Goal: Transaction & Acquisition: Subscribe to service/newsletter

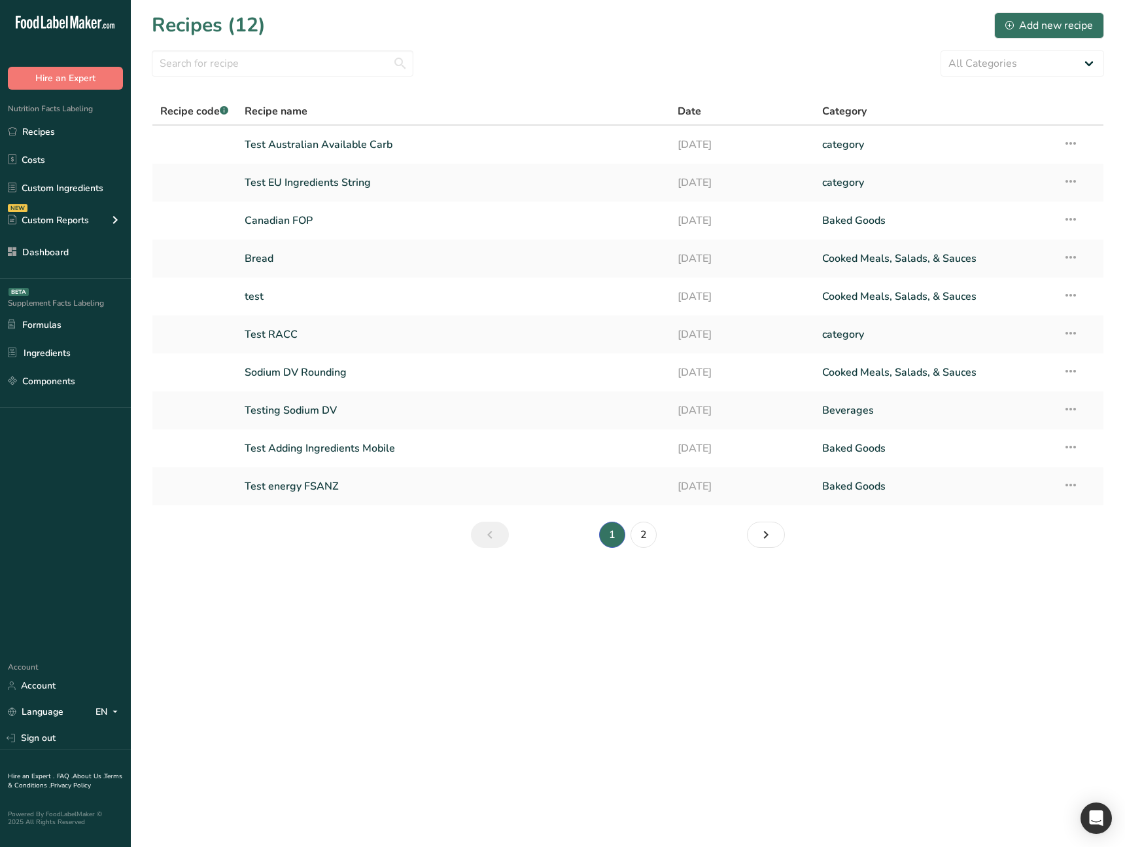
click at [330, 547] on section "Recipes (12) Add new recipe All Categories Baked Goods Beverages category Cooke…" at bounding box center [628, 284] width 994 height 569
click at [64, 741] on link "Sign out" at bounding box center [65, 737] width 131 height 23
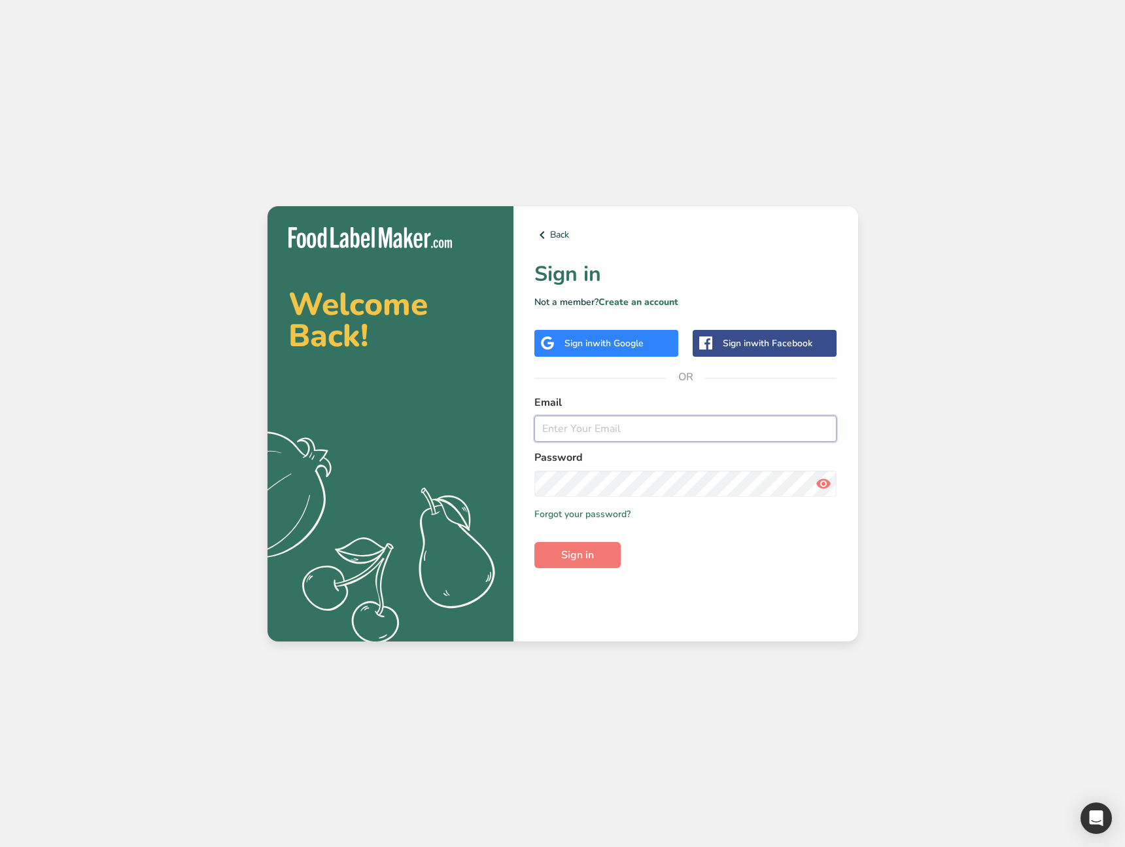
click at [653, 416] on input "email" at bounding box center [685, 428] width 303 height 26
click at [977, 367] on div "Welcome Back! .a{fill:#f5f3ed;} Back Sign in Not a member? Create an account Si…" at bounding box center [562, 423] width 1125 height 847
click at [635, 304] on link "Create an account" at bounding box center [639, 302] width 80 height 12
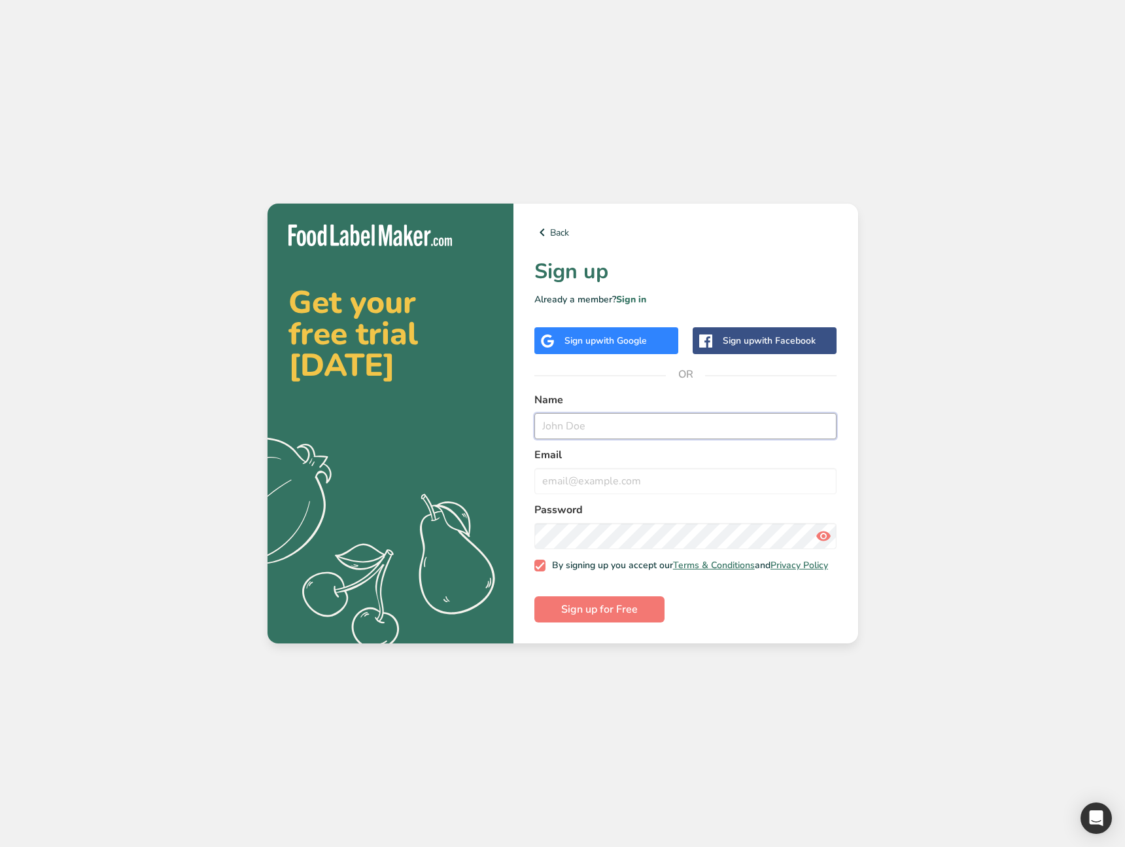
click at [584, 423] on input "text" at bounding box center [685, 426] width 303 height 26
type input "Purchase Test"
type input "purchase@test.com"
click at [548, 698] on div "Get your free trial today .a{fill:#f5f3ed;} Back Sign up Already a member? Sign…" at bounding box center [562, 423] width 1125 height 847
click at [599, 616] on span "Sign up for Free" at bounding box center [599, 609] width 77 height 16
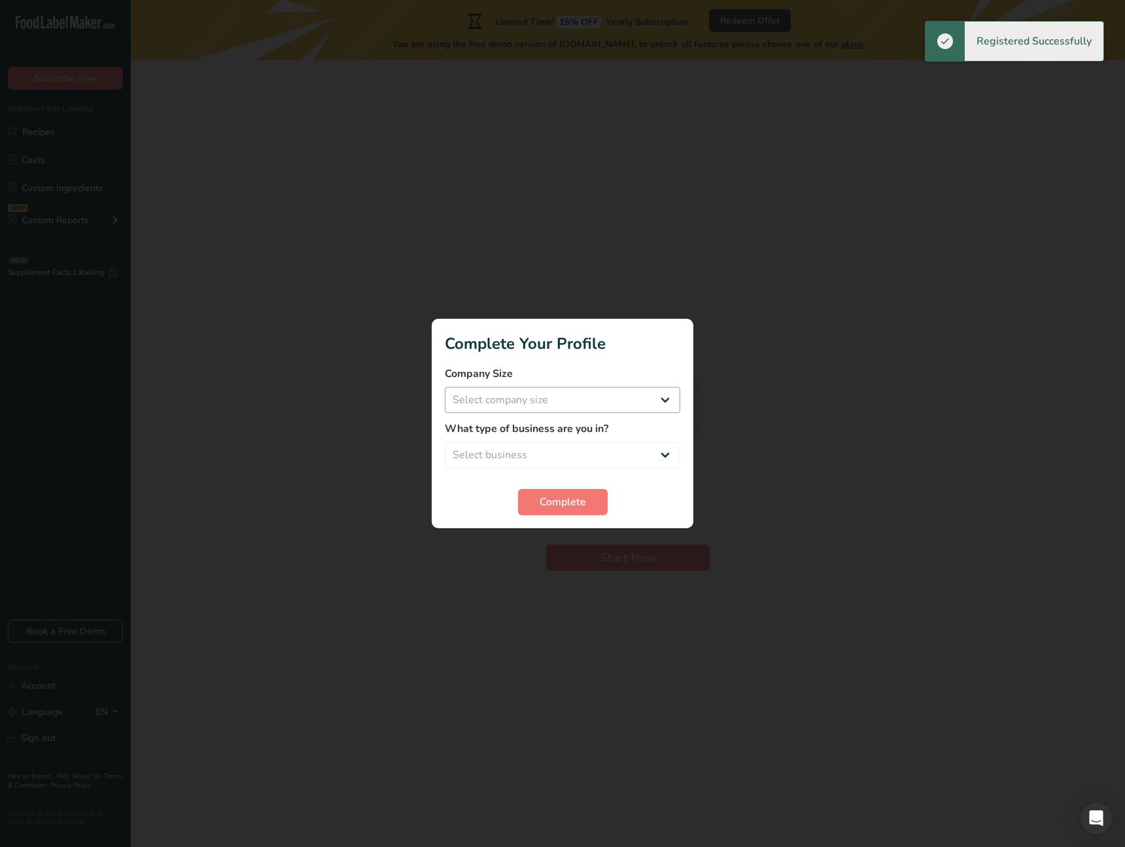
drag, startPoint x: 548, startPoint y: 415, endPoint x: 554, endPoint y: 406, distance: 10.7
click at [550, 413] on form "Company Size Select company size Over 500 Employees test 1 1 Fewer than 10 Empl…" at bounding box center [563, 440] width 236 height 149
click at [554, 406] on select "Select company size Over 500 Employees test 1 1 Fewer than 10 Employees Fewer t…" at bounding box center [563, 400] width 236 height 26
select select "20"
click at [445, 387] on select "Select company size Over 500 Employees test 1 1 Fewer than 10 Employees Fewer t…" at bounding box center [563, 400] width 236 height 26
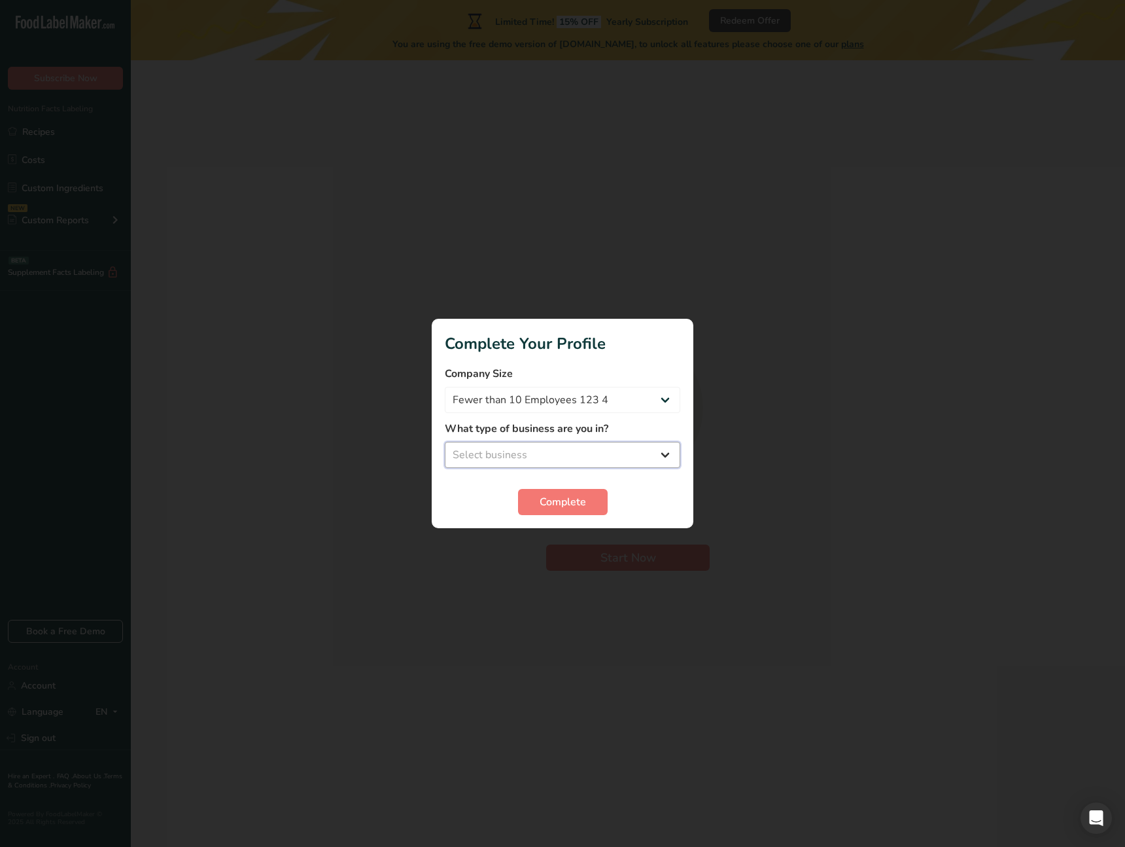
click at [542, 459] on select "Select business Packaged Food Manufacturer Restaurant & Cafe Bakery Meal Plans …" at bounding box center [563, 455] width 236 height 26
select select "5"
click at [445, 442] on select "Select business Packaged Food Manufacturer Restaurant & Cafe Bakery Meal Plans …" at bounding box center [563, 455] width 236 height 26
click at [532, 502] on button "Complete" at bounding box center [563, 502] width 90 height 26
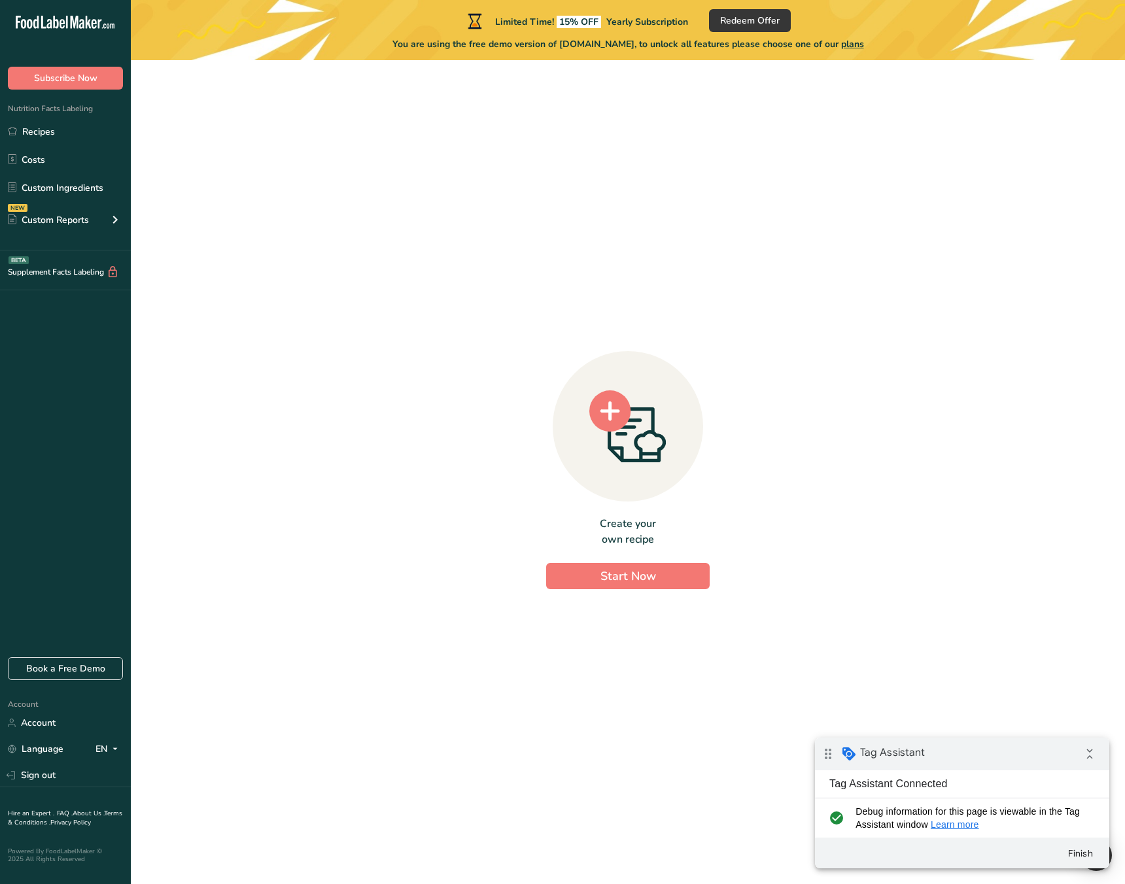
click at [481, 368] on div "Create your own recipe Start Now" at bounding box center [628, 467] width 953 height 793
click at [97, 87] on button "Subscribe Now" at bounding box center [65, 78] width 115 height 23
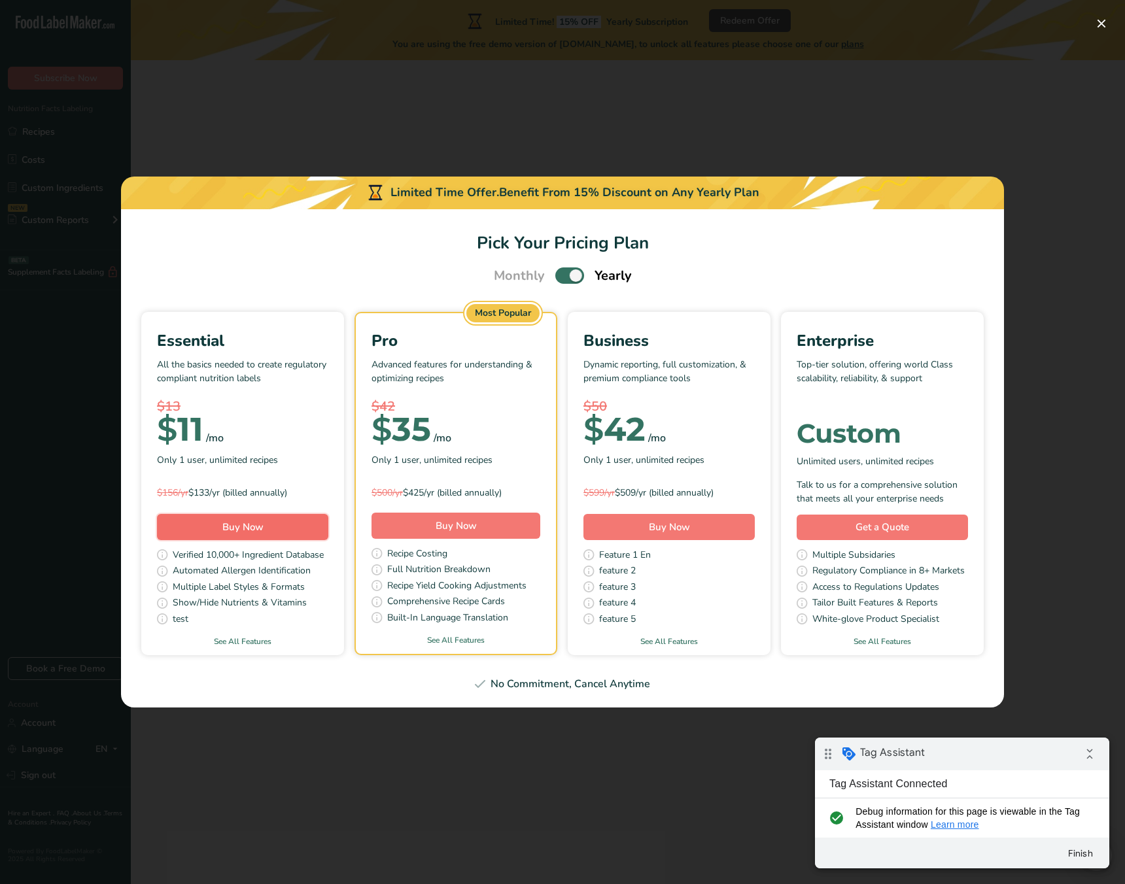
click at [268, 533] on button "Buy Now" at bounding box center [242, 527] width 171 height 26
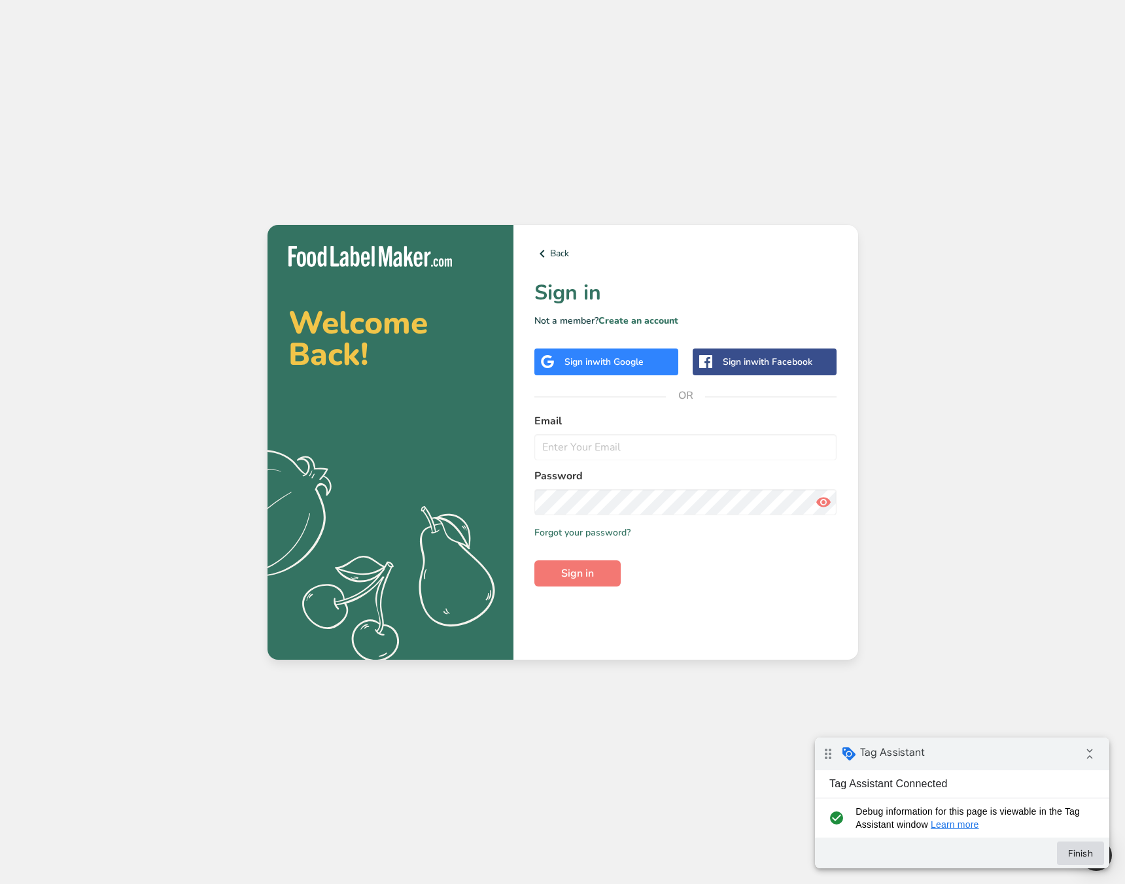
click at [1087, 850] on button "Finish" at bounding box center [1080, 854] width 47 height 24
click at [890, 593] on div "Welcome Back! .a{fill:#f5f3ed;} Back Sign in Not a member? Create an account Si…" at bounding box center [562, 442] width 1125 height 884
drag, startPoint x: 607, startPoint y: 421, endPoint x: 598, endPoint y: 461, distance: 40.3
click at [605, 424] on label "Email" at bounding box center [685, 421] width 303 height 16
click at [600, 466] on form "Email Password Remember me Forgot your password? Sign in" at bounding box center [685, 499] width 303 height 173
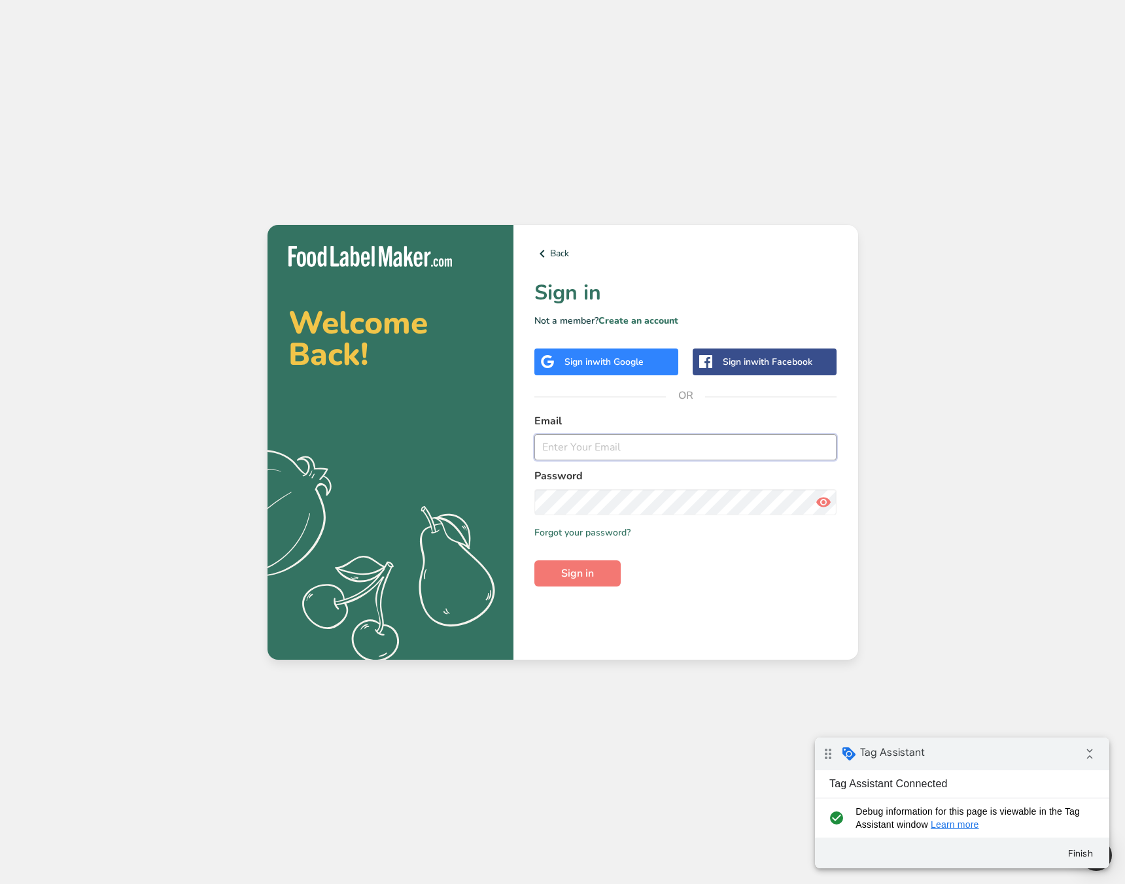
drag, startPoint x: 603, startPoint y: 455, endPoint x: 485, endPoint y: 483, distance: 121.1
click at [603, 455] on input "email" at bounding box center [685, 447] width 303 height 26
type input "purchase@test.com"
click at [553, 573] on button "Sign in" at bounding box center [577, 574] width 86 height 26
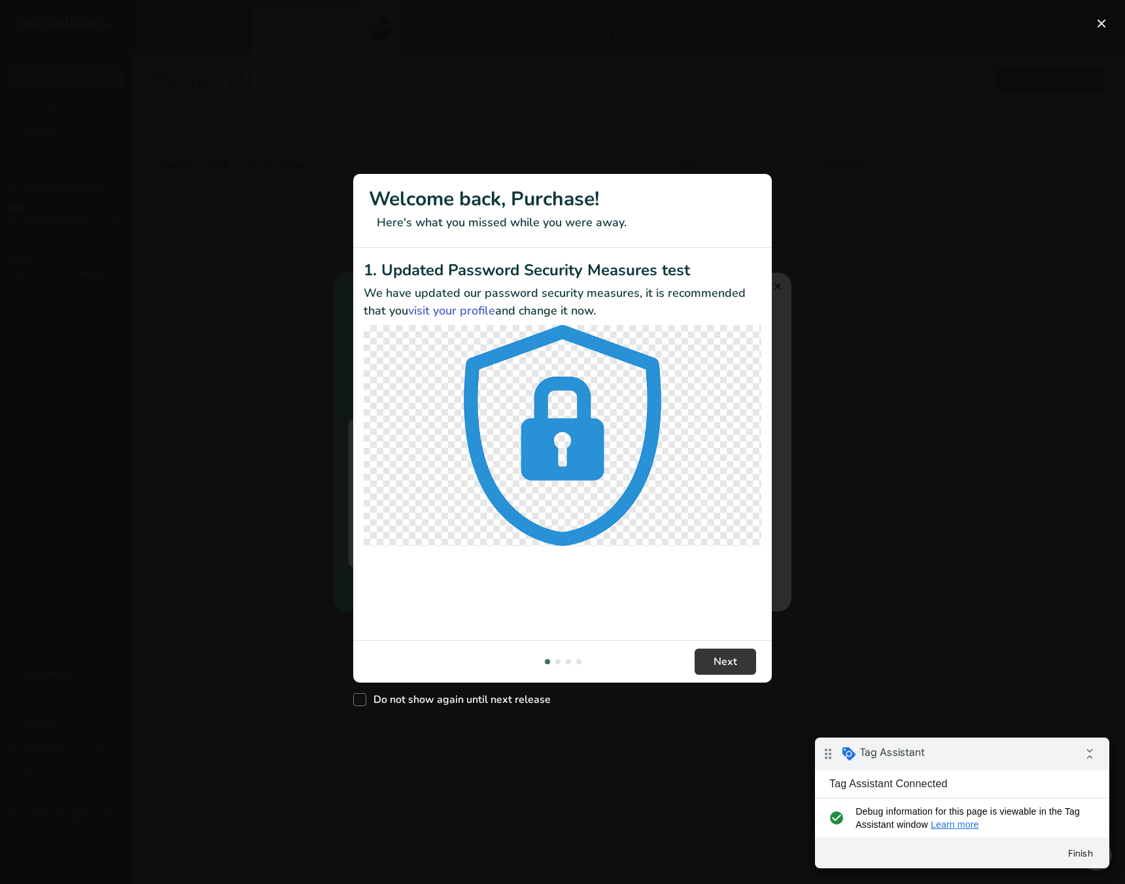
click at [795, 205] on div "New Features" at bounding box center [562, 442] width 1125 height 884
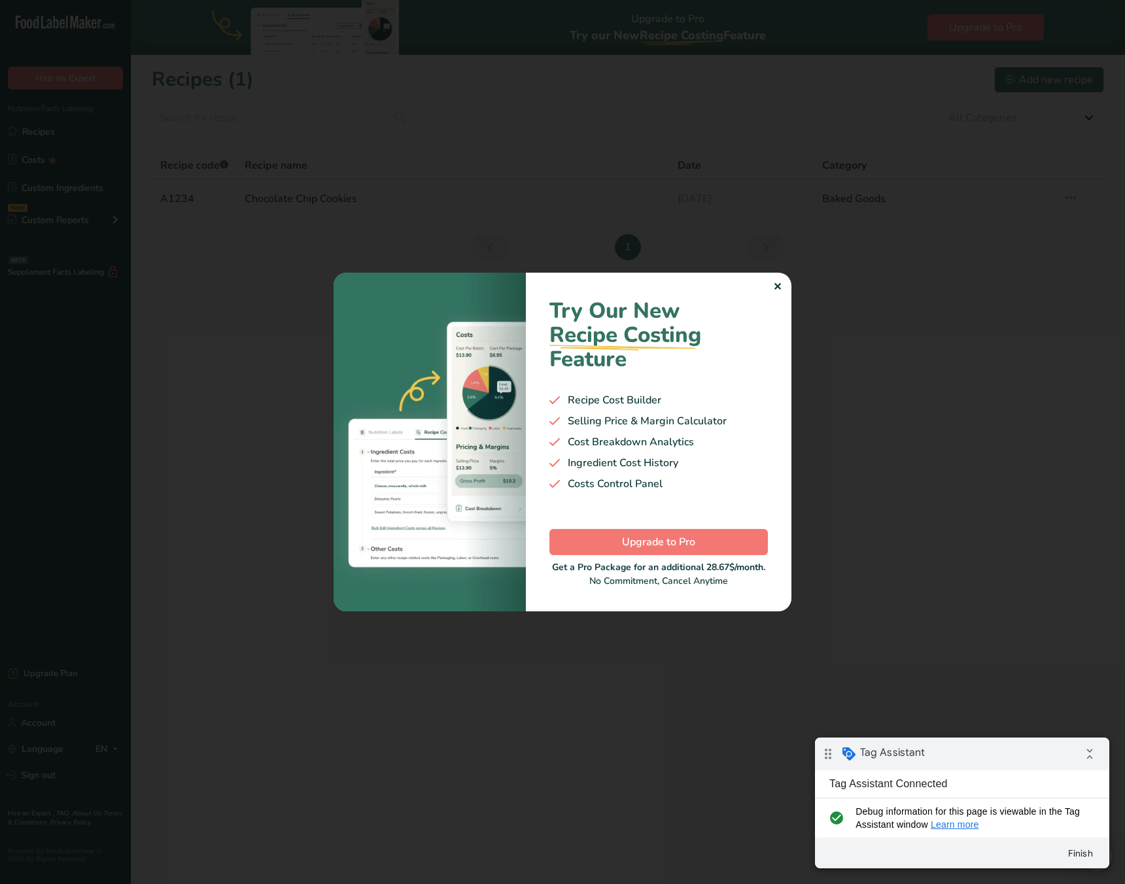
click at [784, 292] on div "Try Our New Recipe Costing .a-29{fill:none;stroke-linecap:round;stroke-width:3p…" at bounding box center [659, 442] width 266 height 339
click at [776, 294] on div "✕" at bounding box center [777, 287] width 9 height 16
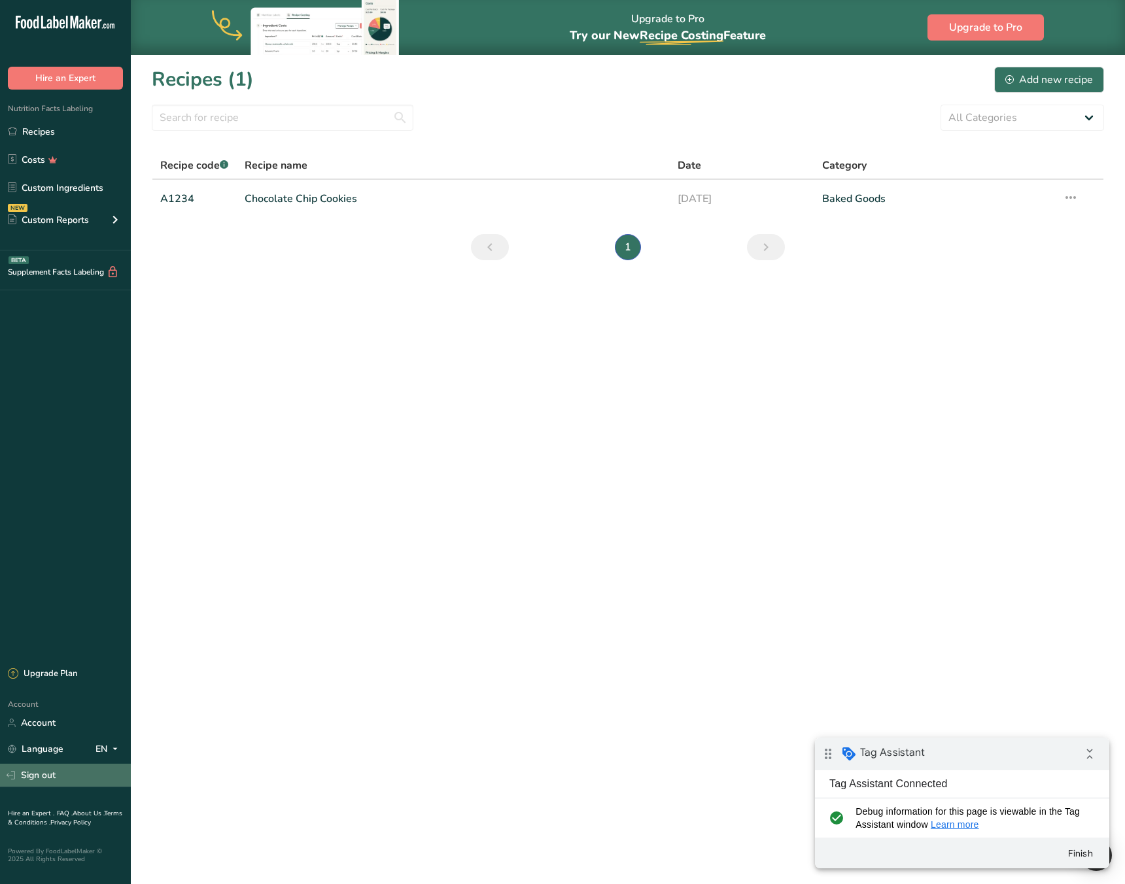
click at [54, 776] on link "Sign out" at bounding box center [65, 775] width 131 height 23
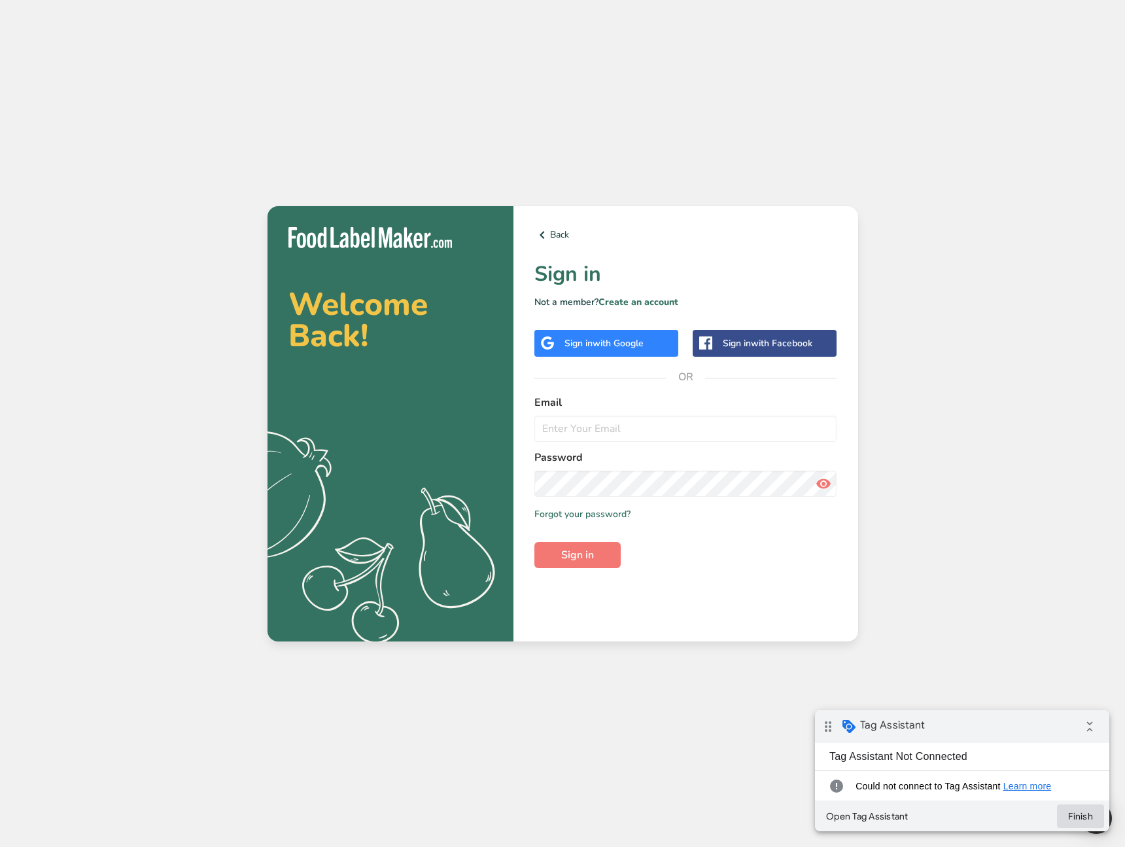
click at [1082, 813] on button "Finish" at bounding box center [1080, 816] width 47 height 24
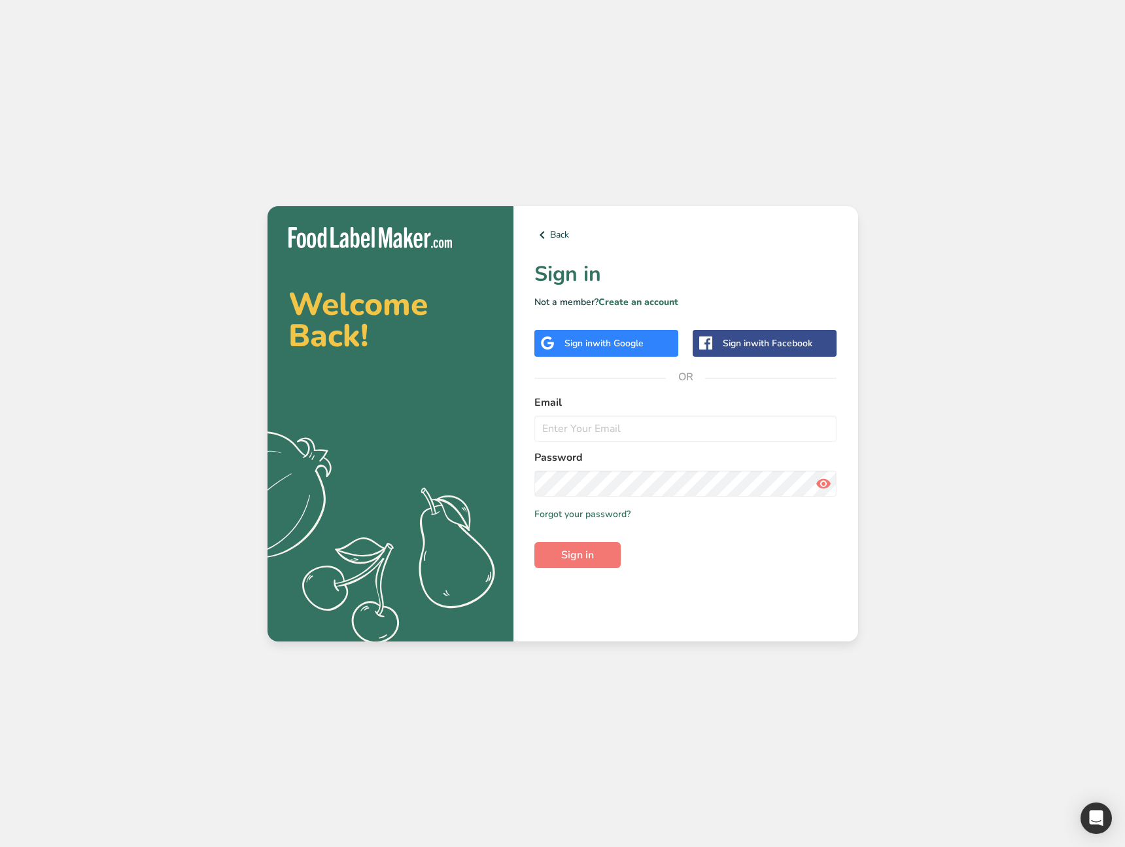
click at [1021, 350] on div "Welcome Back! .a{fill:#f5f3ed;} Back Sign in Not a member? Create an account Si…" at bounding box center [562, 423] width 1125 height 847
click at [915, 470] on div "Welcome Back! .a{fill:#f5f3ed;} Back Sign in Not a member? Create an account Si…" at bounding box center [562, 423] width 1125 height 847
drag, startPoint x: 760, startPoint y: 109, endPoint x: 710, endPoint y: 98, distance: 50.2
click at [741, 107] on div "Welcome Back! .a{fill:#f5f3ed;} Back Sign in Not a member? Create an account Si…" at bounding box center [562, 423] width 1125 height 847
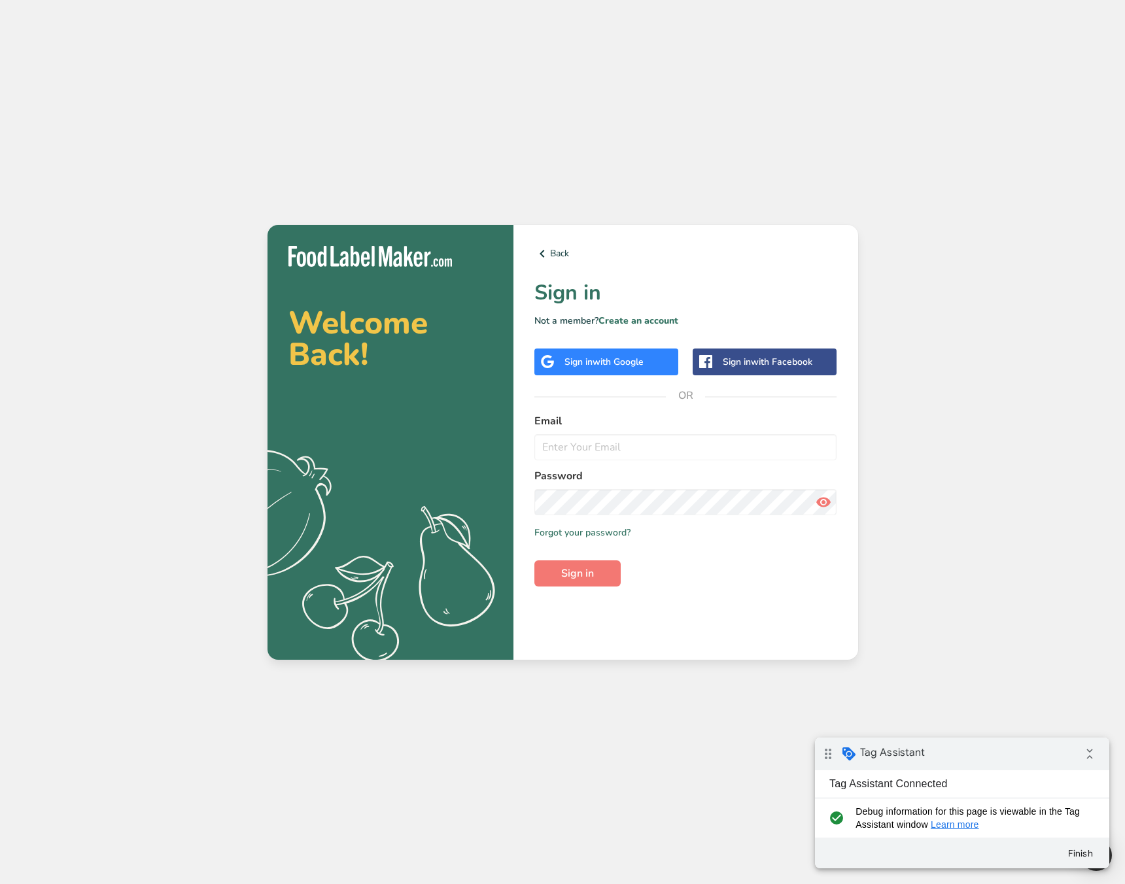
click at [942, 536] on div "Welcome Back! .a{fill:#f5f3ed;} Back Sign in Not a member? Create an account Si…" at bounding box center [562, 442] width 1125 height 884
click at [642, 324] on link "Create an account" at bounding box center [639, 321] width 80 height 12
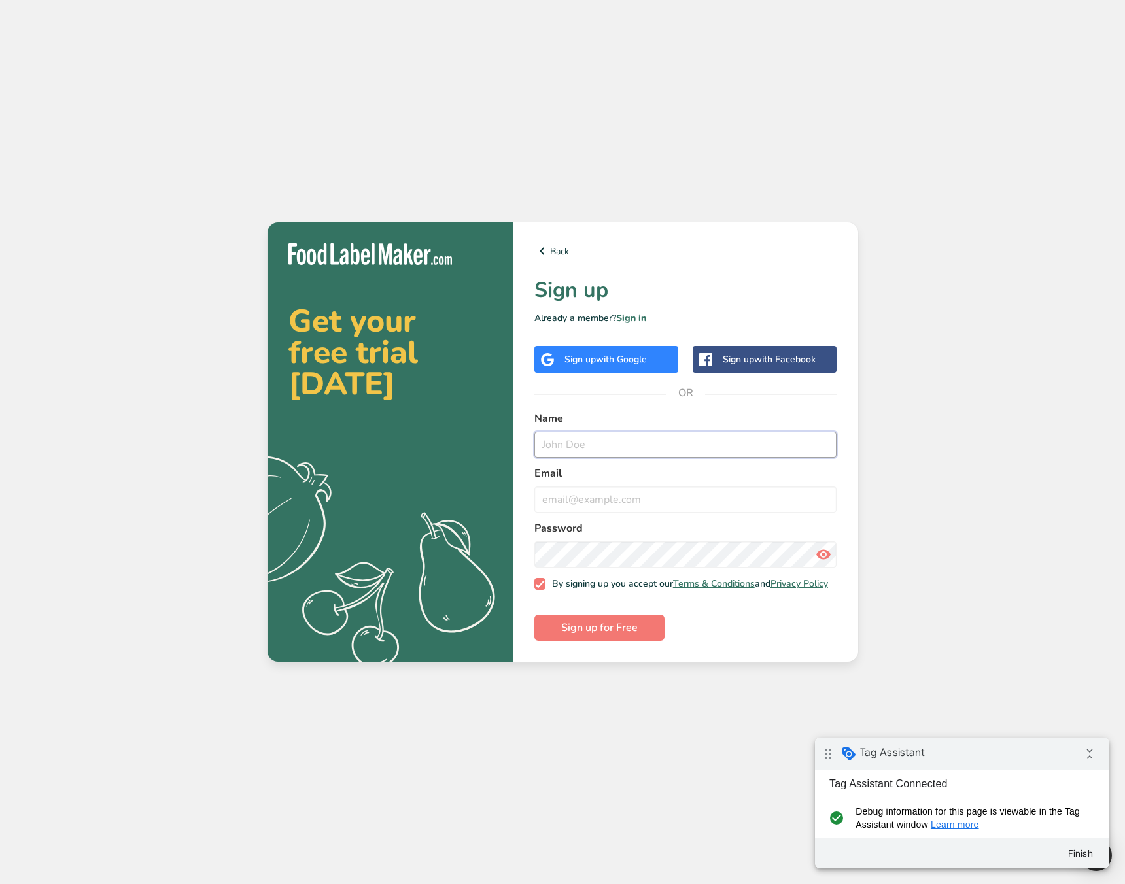
click at [605, 451] on input "text" at bounding box center [685, 445] width 303 height 26
type input "Purchase Test"
type input "purchase2@test.com"
drag, startPoint x: 525, startPoint y: 709, endPoint x: 554, endPoint y: 678, distance: 42.6
click at [531, 703] on div "Get your free trial today .a{fill:#f5f3ed;} Back Sign up Already a member? Sign…" at bounding box center [562, 442] width 1125 height 884
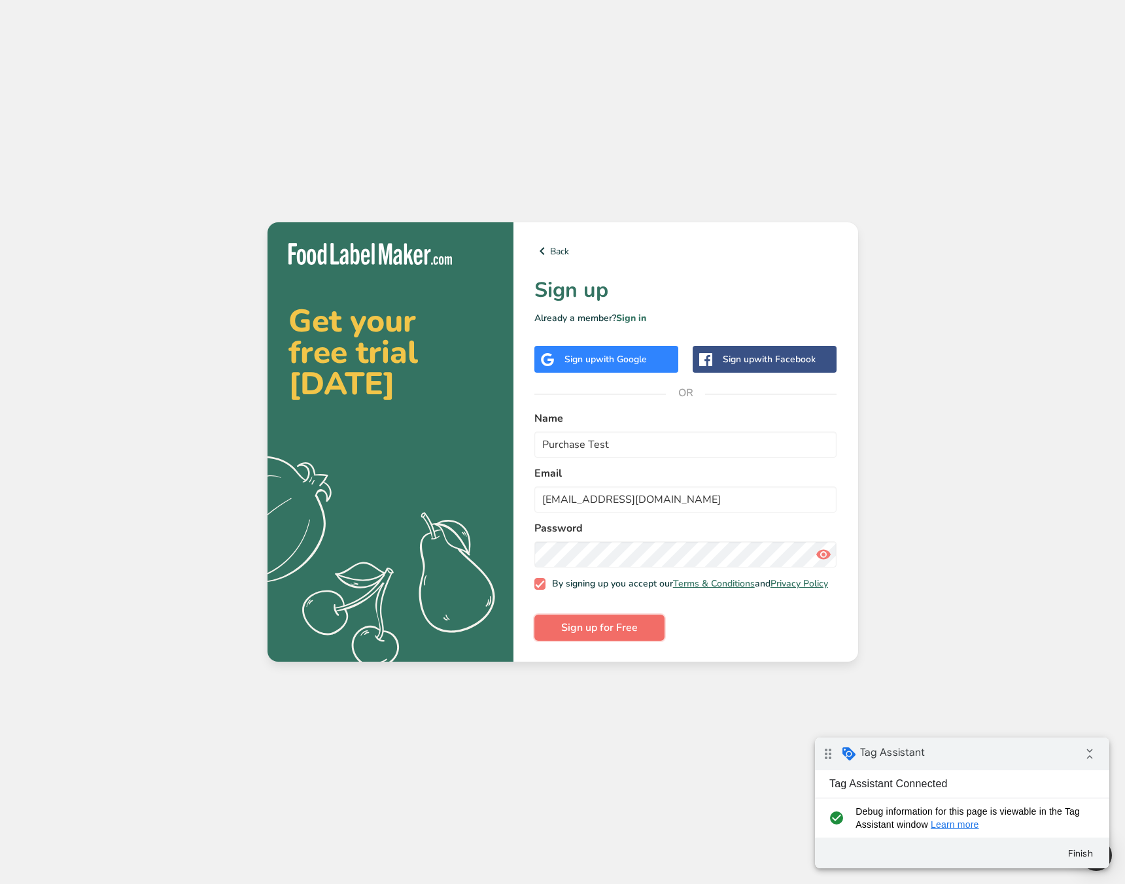
click at [570, 636] on span "Sign up for Free" at bounding box center [599, 628] width 77 height 16
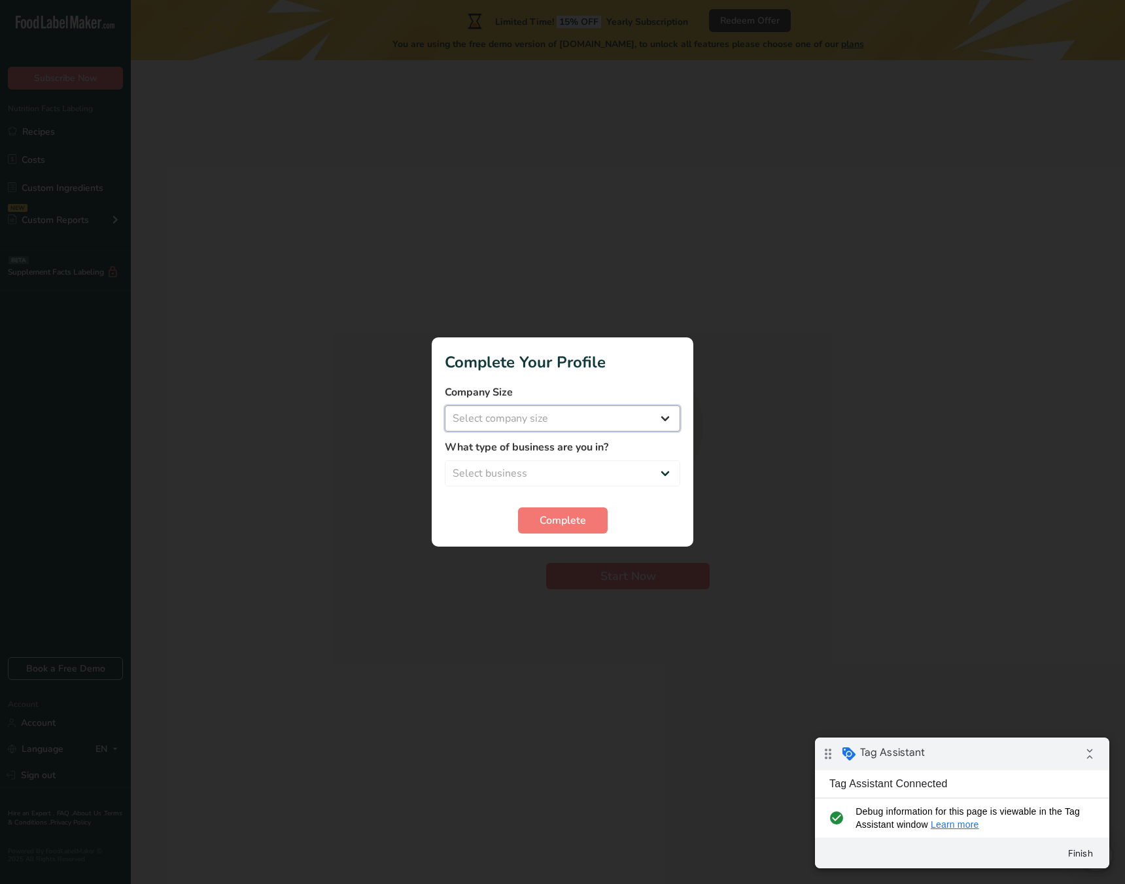
click at [566, 425] on select "Select company size Over 500 Employees test 1 1 Fewer than 10 Employees Fewer t…" at bounding box center [563, 419] width 236 height 26
select select "20"
click at [445, 406] on select "Select company size Over 500 Employees test 1 1 Fewer than 10 Employees Fewer t…" at bounding box center [563, 419] width 236 height 26
click at [548, 479] on select "Select business Packaged Food Manufacturer Restaurant & Cafe Bakery Meal Plans …" at bounding box center [563, 474] width 236 height 26
select select "4"
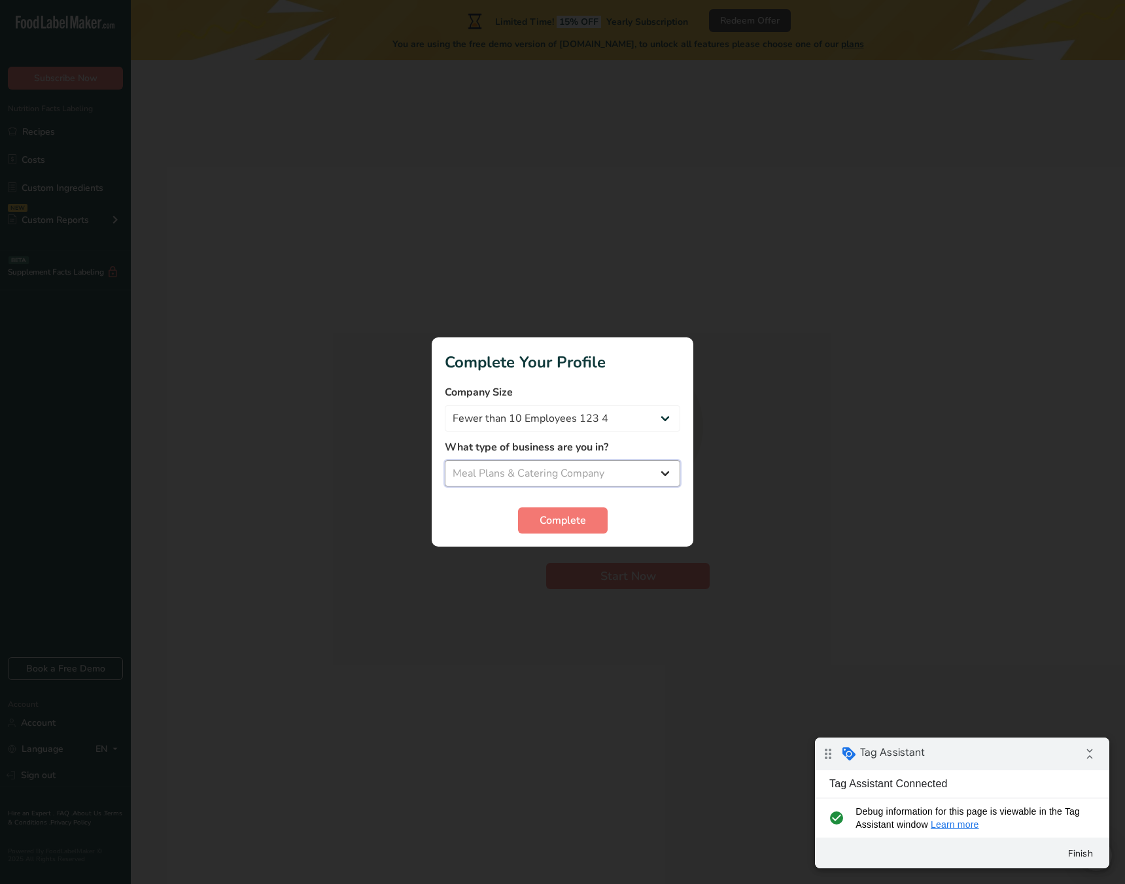
click at [445, 461] on select "Select business Packaged Food Manufacturer Restaurant & Cafe Bakery Meal Plans …" at bounding box center [563, 474] width 236 height 26
drag, startPoint x: 572, startPoint y: 523, endPoint x: 701, endPoint y: 536, distance: 128.9
click at [572, 523] on span "Complete" at bounding box center [563, 521] width 46 height 16
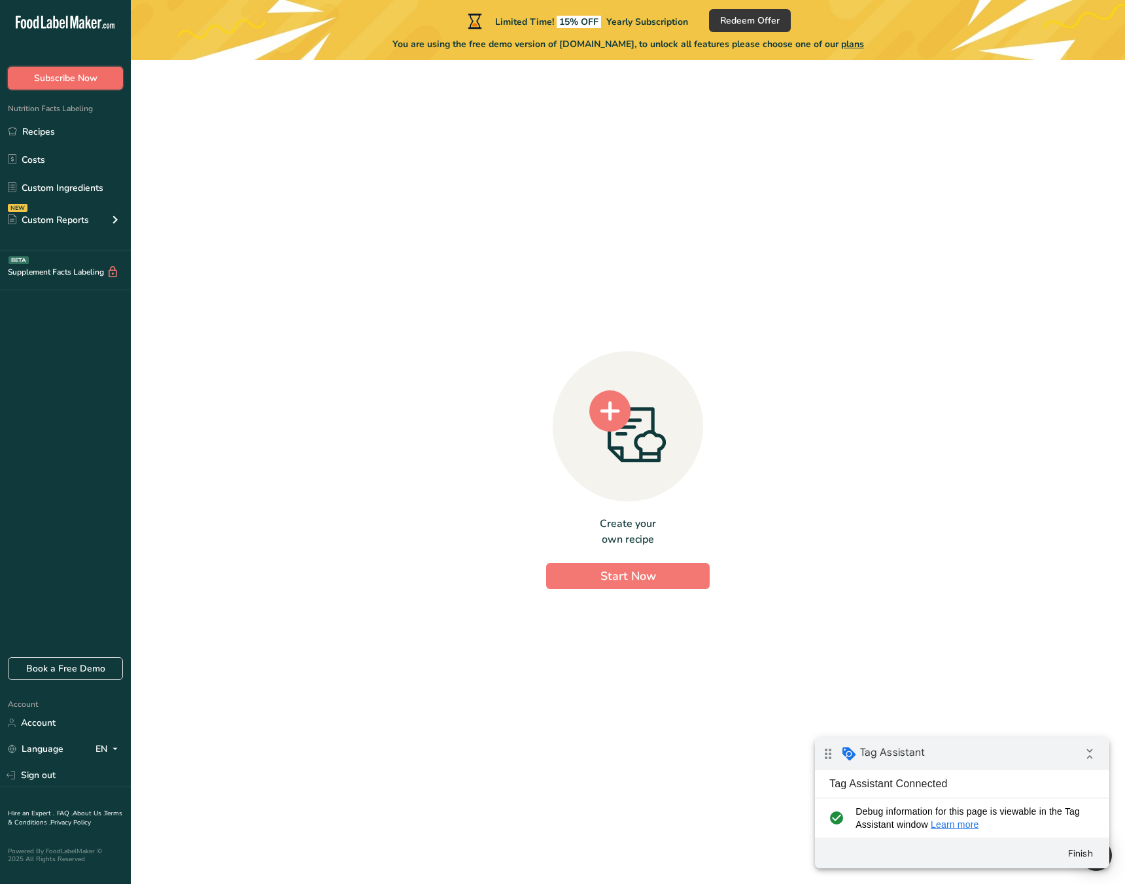
click at [80, 76] on span "Subscribe Now" at bounding box center [65, 78] width 63 height 14
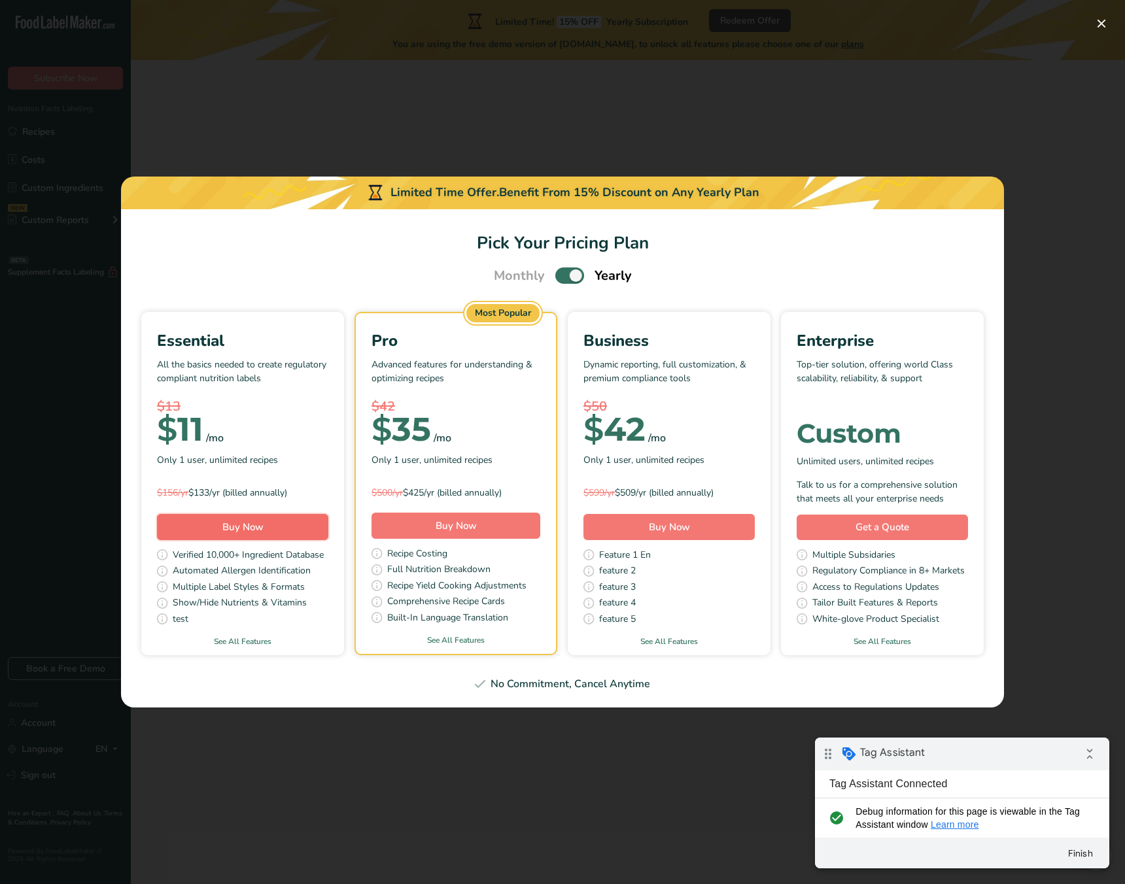
click at [286, 526] on button "Buy Now" at bounding box center [242, 527] width 171 height 26
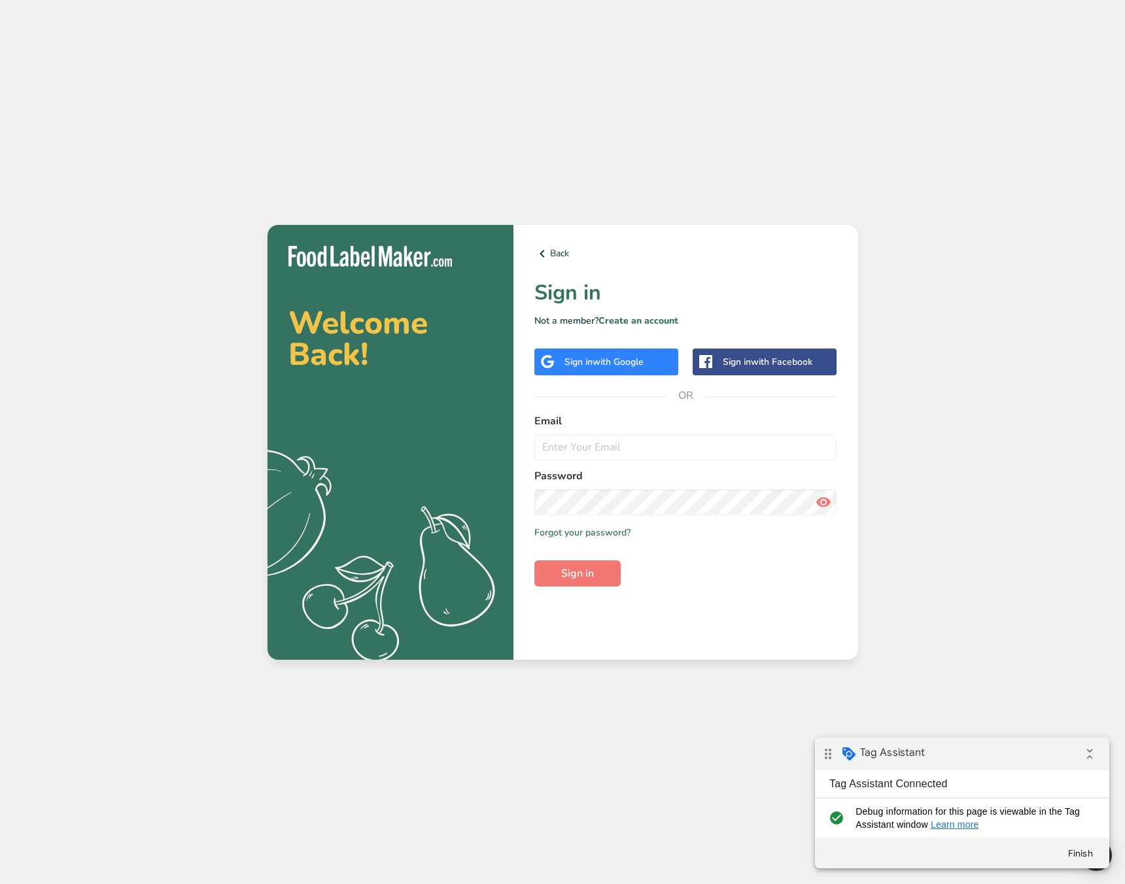
click at [1103, 0] on html "Welcome Back! .a{fill:#f5f3ed;} Back Sign in Not a member? Create an account Si…" at bounding box center [562, 442] width 1125 height 884
drag, startPoint x: 546, startPoint y: 99, endPoint x: 464, endPoint y: 101, distance: 82.5
click at [546, 99] on div "Welcome Back! .a{fill:#f5f3ed;} Back Sign in Not a member? Create an account Si…" at bounding box center [562, 442] width 1125 height 884
click at [268, 36] on div "Welcome Back! .a{fill:#f5f3ed;} Back Sign in Not a member? Create an account Si…" at bounding box center [562, 442] width 1125 height 884
click at [1088, 854] on button "Finish" at bounding box center [1080, 854] width 47 height 24
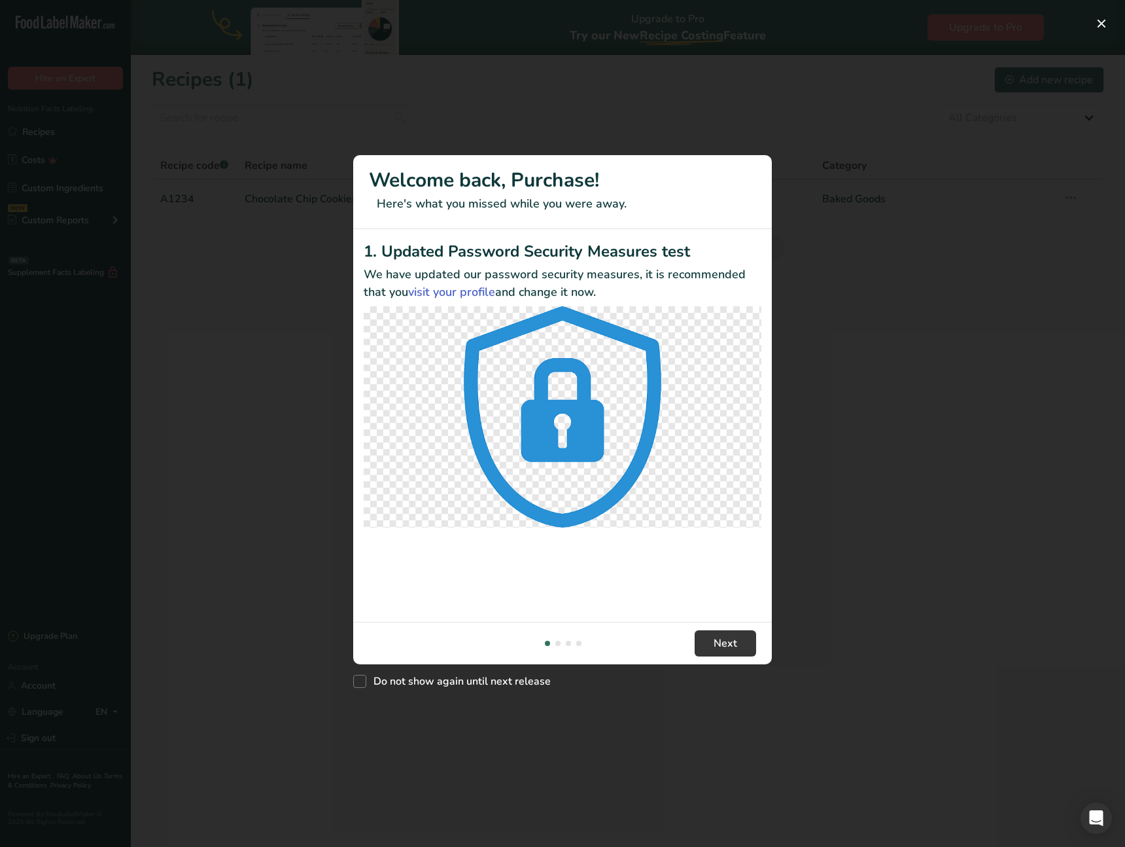
drag, startPoint x: 500, startPoint y: 588, endPoint x: 552, endPoint y: 608, distance: 55.3
click at [502, 590] on div "1. Updated Password Security Measures test We have updated our password securit…" at bounding box center [562, 425] width 419 height 393
click at [608, 724] on div "New Features" at bounding box center [562, 423] width 1125 height 847
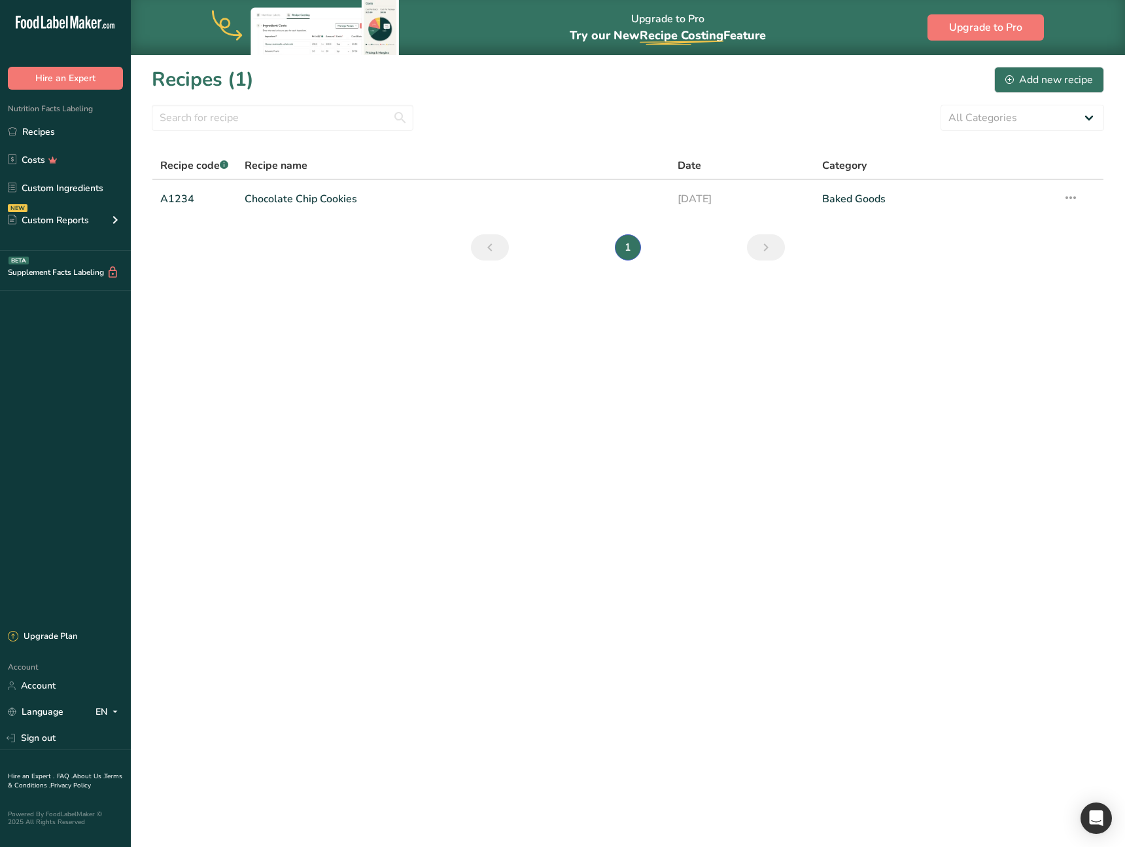
click at [574, 581] on main "Upgrade to Pro Try our New Recipe Costing .a-29{fill:none;stroke-linecap:round;…" at bounding box center [562, 423] width 1125 height 847
click at [439, 490] on main "Upgrade to Pro Try our New Recipe Costing .a-29{fill:none;stroke-linecap:round;…" at bounding box center [562, 423] width 1125 height 847
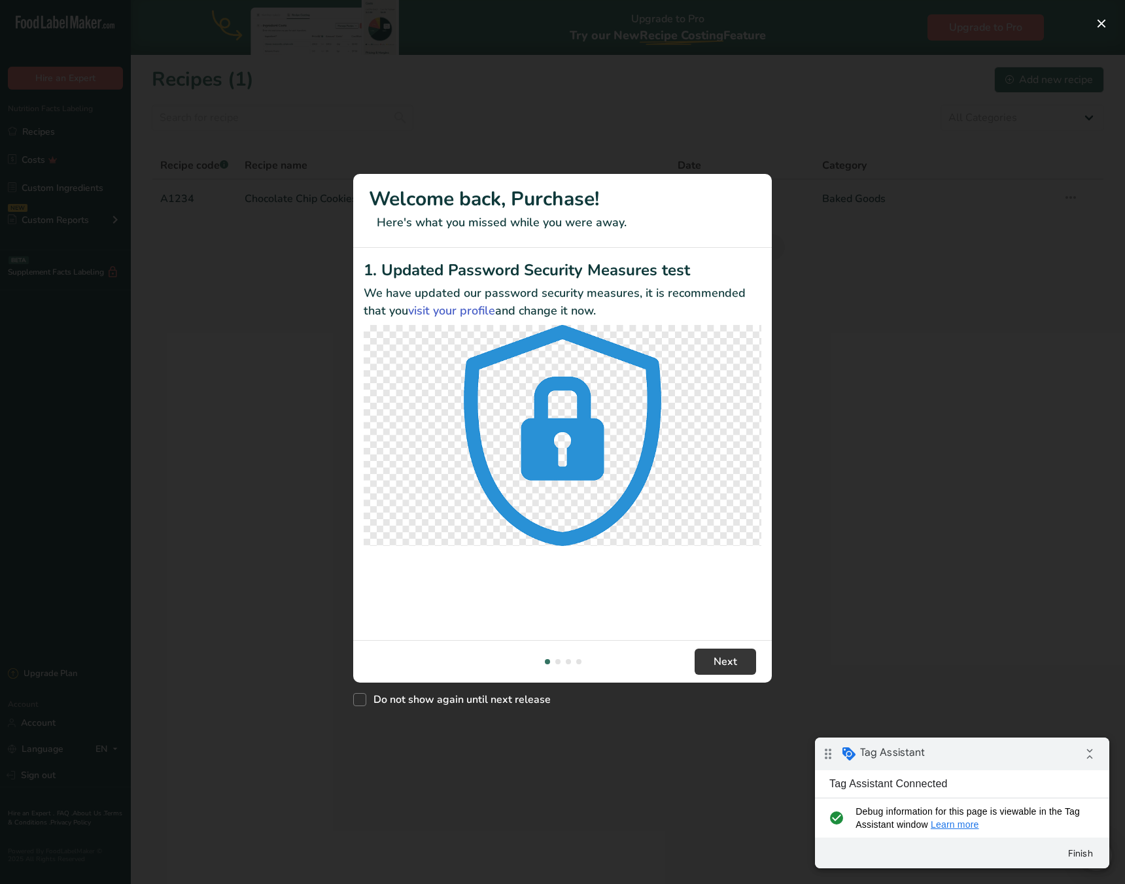
drag, startPoint x: 871, startPoint y: 355, endPoint x: 837, endPoint y: 353, distance: 34.1
click at [871, 355] on div "New Features" at bounding box center [562, 442] width 1125 height 884
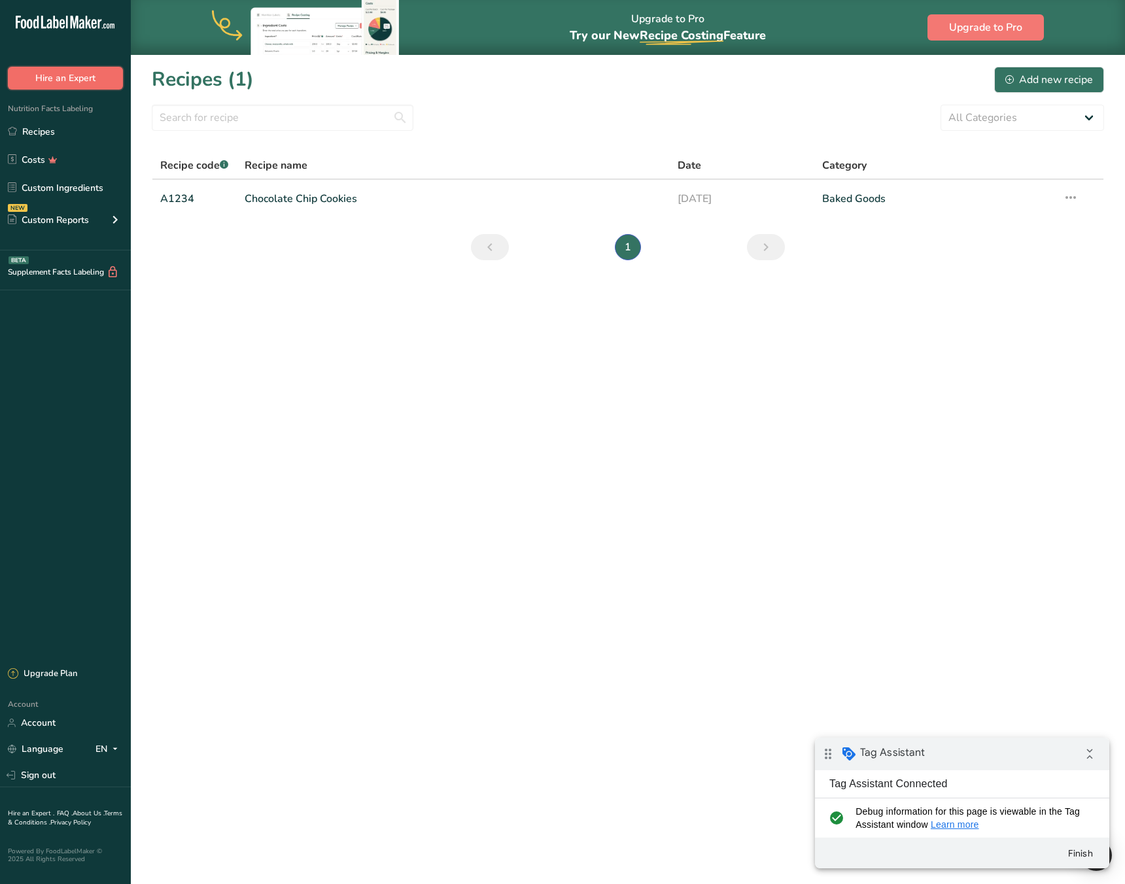
click at [62, 83] on button "Hire an Expert" at bounding box center [65, 78] width 115 height 23
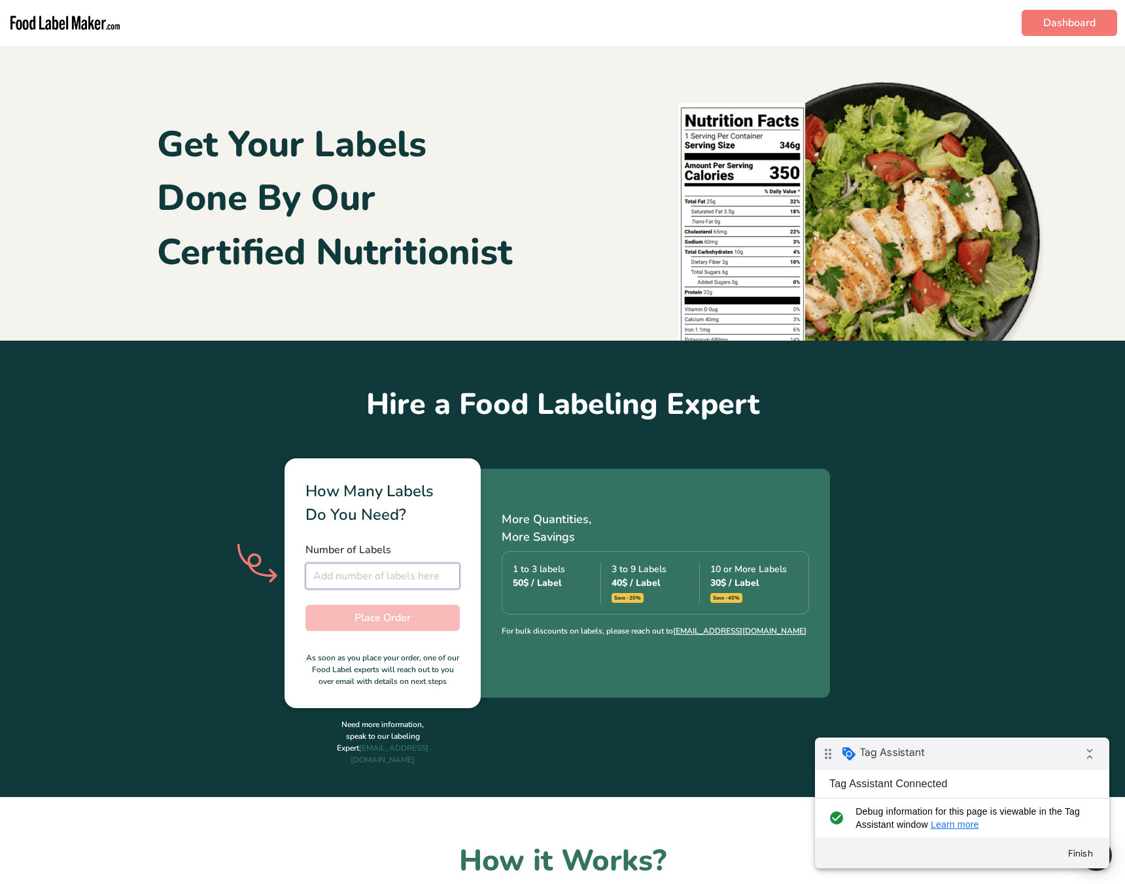
click at [403, 572] on input "number" at bounding box center [383, 576] width 154 height 26
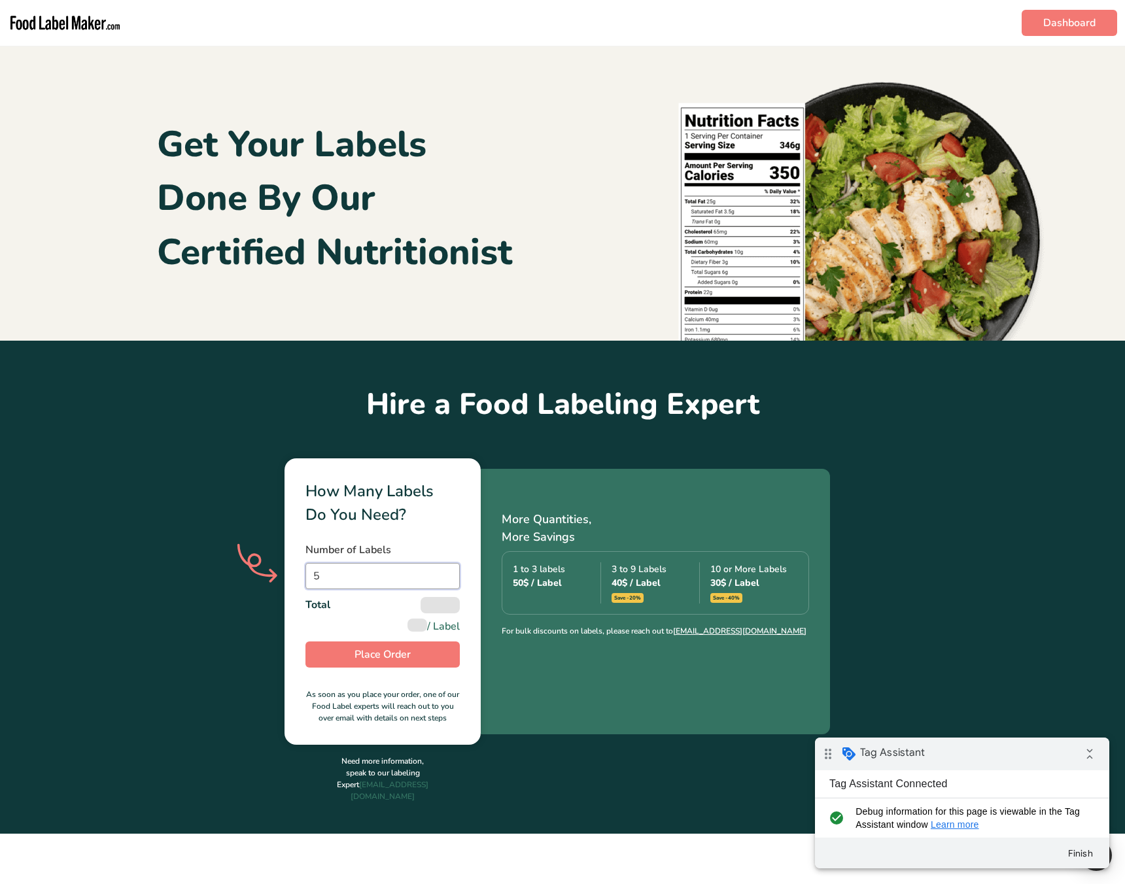
type input "5"
click at [121, 615] on div "How Many Labels Do You Need? Number of Labels 5 Total / Label Place Order As so…" at bounding box center [562, 602] width 1125 height 287
click at [370, 657] on span "Place Order" at bounding box center [383, 655] width 56 height 16
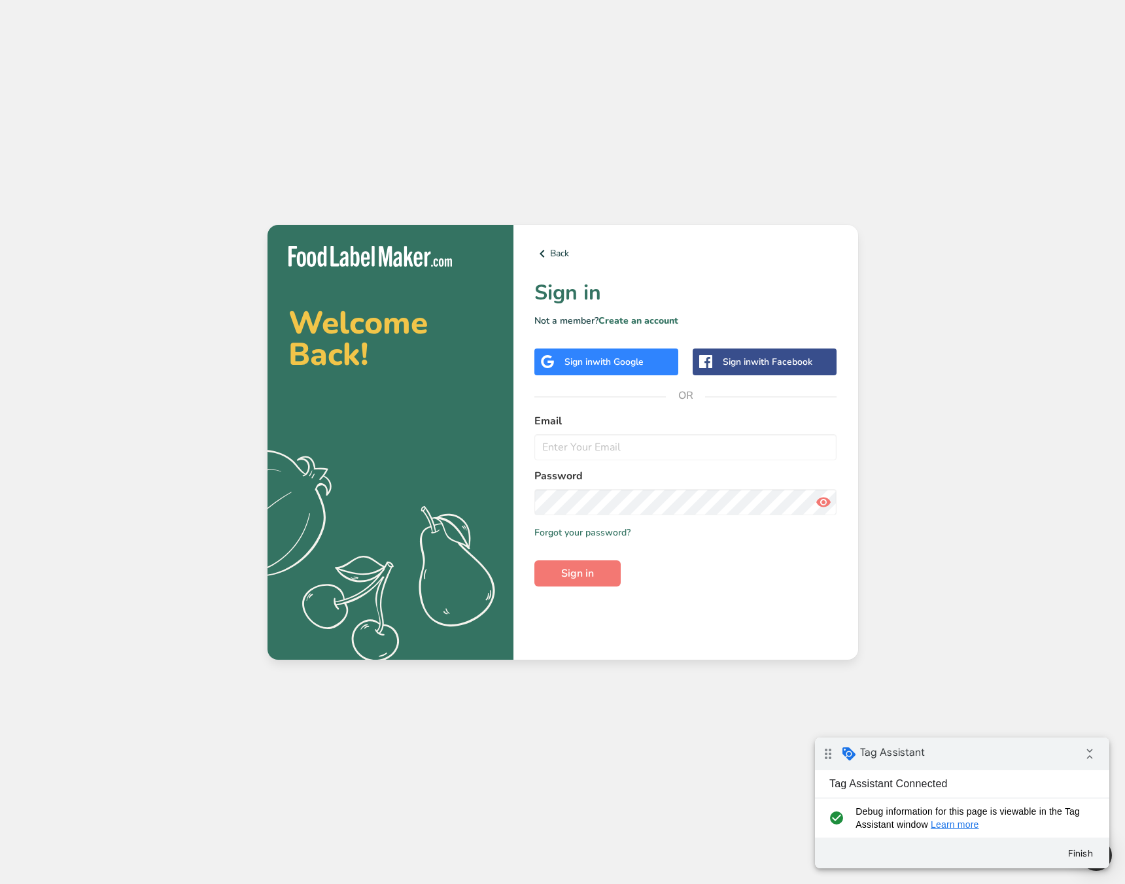
click at [973, 531] on div "Welcome Back! .a{fill:#f5f3ed;} Back Sign in Not a member? Create an account Si…" at bounding box center [562, 442] width 1125 height 884
click at [1087, 856] on button "Finish" at bounding box center [1080, 854] width 47 height 24
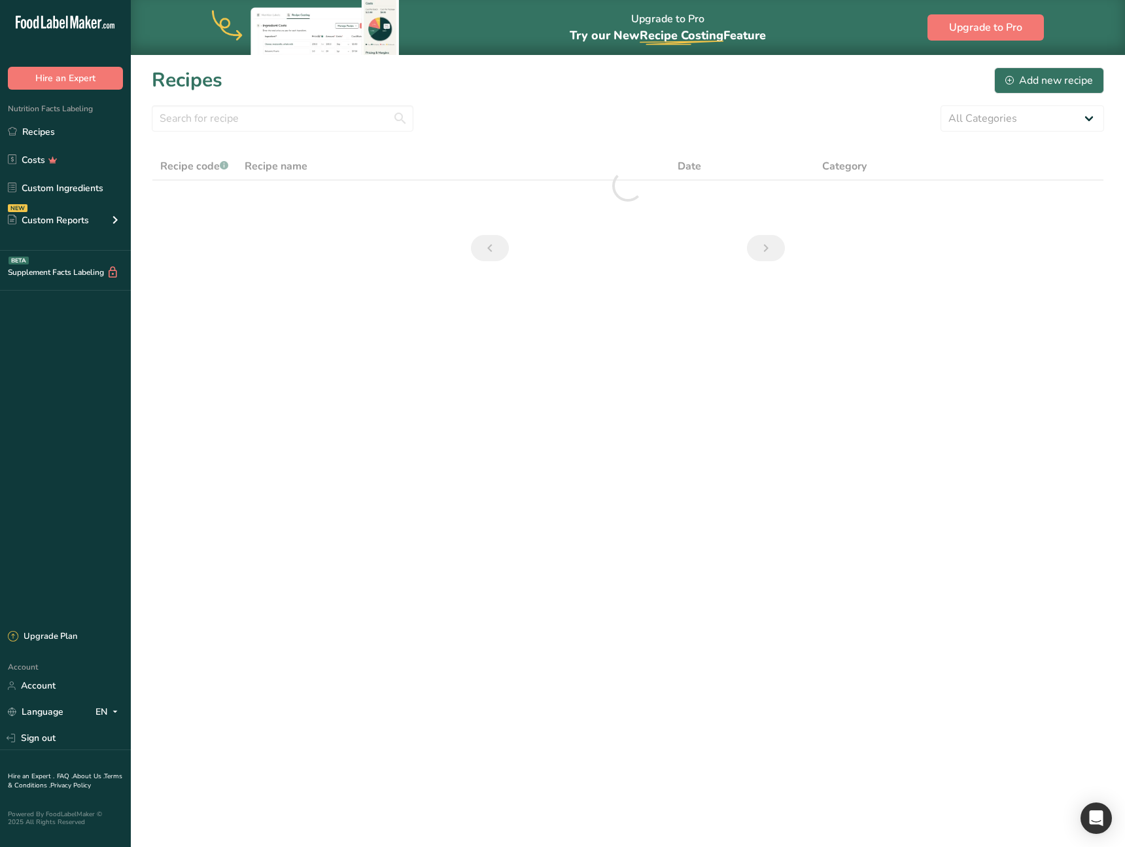
click at [112, 90] on div "Nutrition Facts Labeling Recipes Costs Custom Ingredients NEW Custom Reports Me…" at bounding box center [65, 170] width 131 height 161
click at [109, 82] on button "Hire an Expert" at bounding box center [65, 78] width 115 height 23
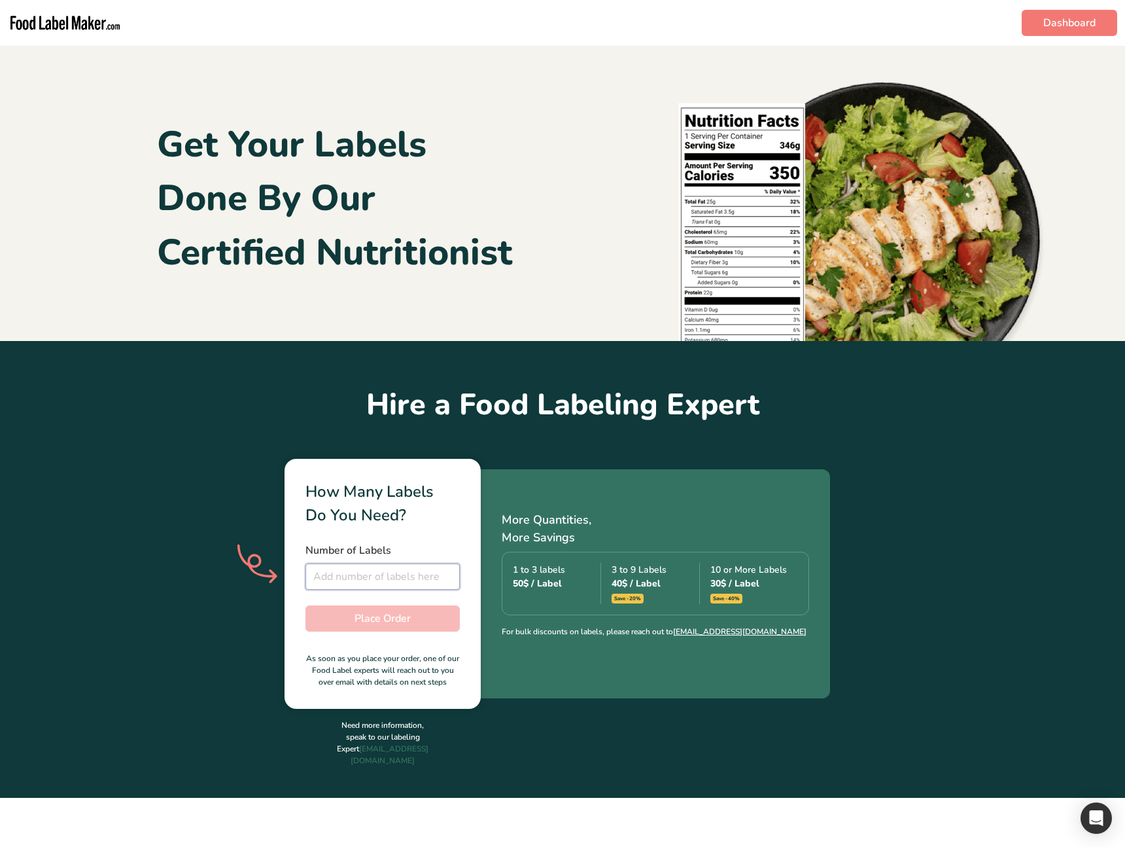
drag, startPoint x: 429, startPoint y: 574, endPoint x: 420, endPoint y: 591, distance: 19.6
click at [429, 574] on input "number" at bounding box center [383, 576] width 154 height 26
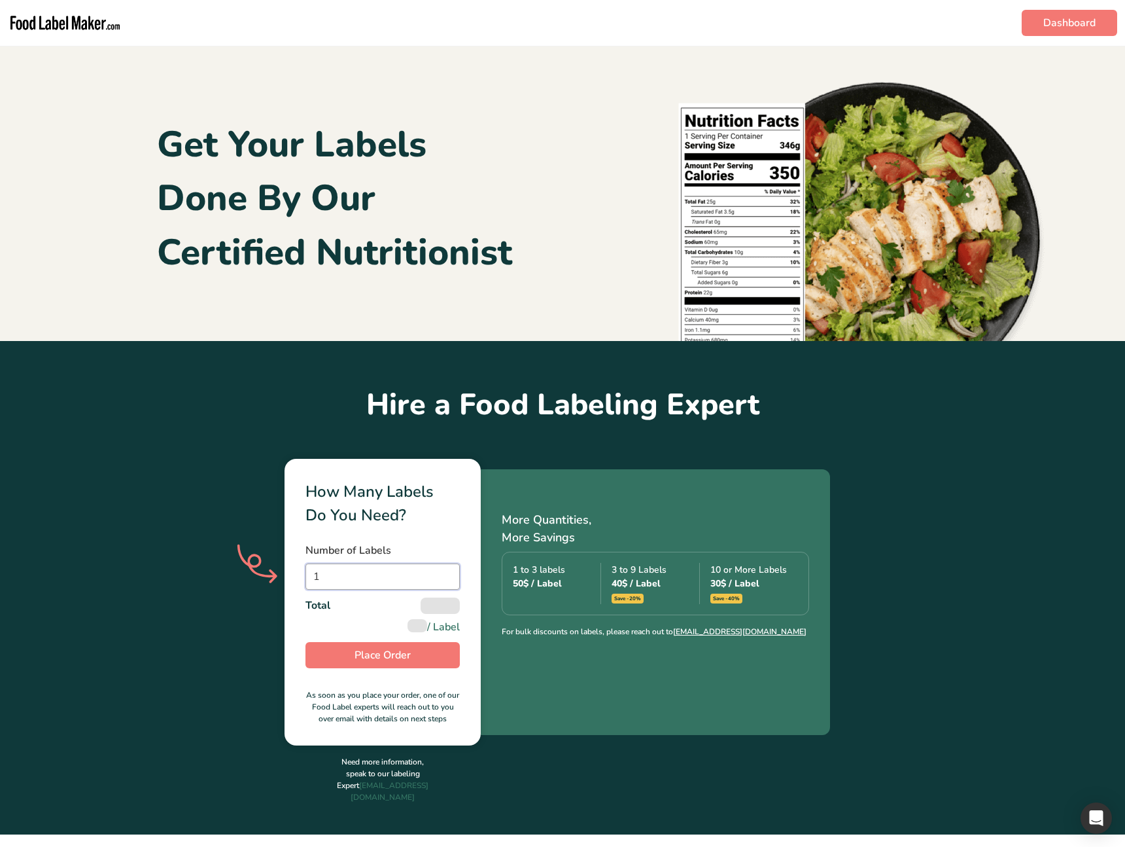
type input "1"
click at [406, 638] on div "How Many Labels Do You Need? Number of Labels 1 Total / Label Place Order As so…" at bounding box center [383, 602] width 196 height 287
click at [406, 648] on span "Place Order" at bounding box center [383, 655] width 56 height 16
click at [421, 650] on button "Place Order" at bounding box center [383, 655] width 154 height 26
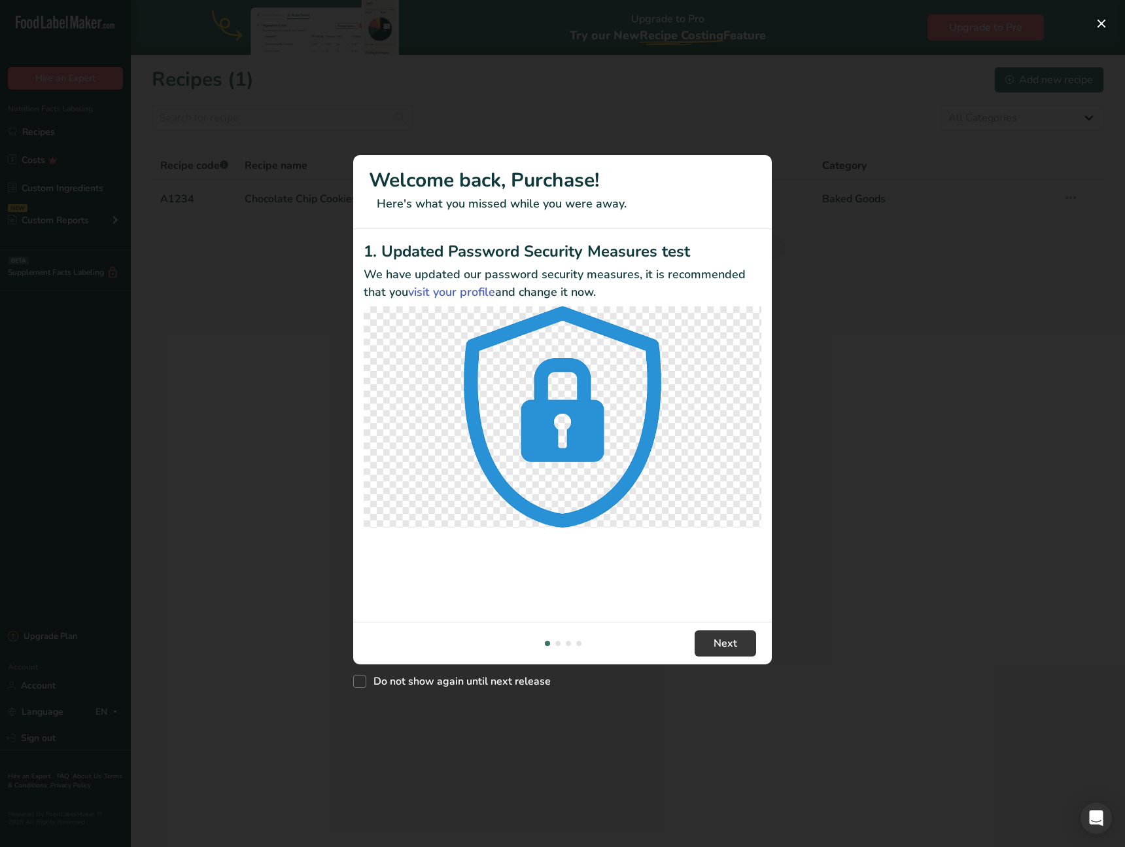
drag, startPoint x: 476, startPoint y: 517, endPoint x: 463, endPoint y: 512, distance: 13.9
click at [474, 517] on div "1. Updated Password Security Measures test We have updated our password securit…" at bounding box center [562, 425] width 419 height 393
click at [306, 509] on div "New Features" at bounding box center [562, 423] width 1125 height 847
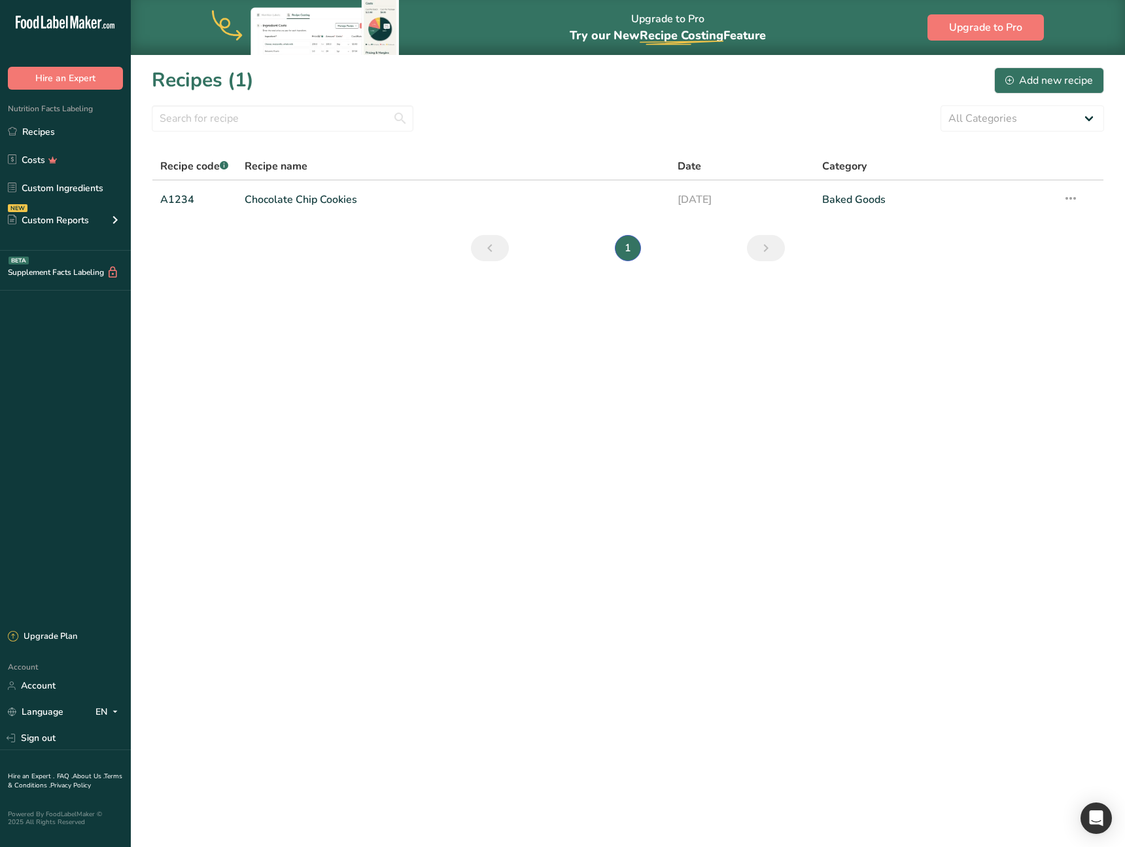
click at [312, 502] on main "Upgrade to Pro Try our New Recipe Costing .a-29{fill:none;stroke-linecap:round;…" at bounding box center [562, 423] width 1125 height 847
click at [120, 219] on icon at bounding box center [115, 220] width 16 height 24
click at [113, 219] on icon at bounding box center [115, 220] width 16 height 24
click at [84, 371] on div ".a-20{fill:#fff;} Hire an Expert Nutrition Facts Labeling Recipes Costs Custom …" at bounding box center [65, 310] width 131 height 601
click at [330, 458] on main "Upgrade to Pro Try our New Recipe Costing .a-29{fill:none;stroke-linecap:round;…" at bounding box center [562, 423] width 1125 height 847
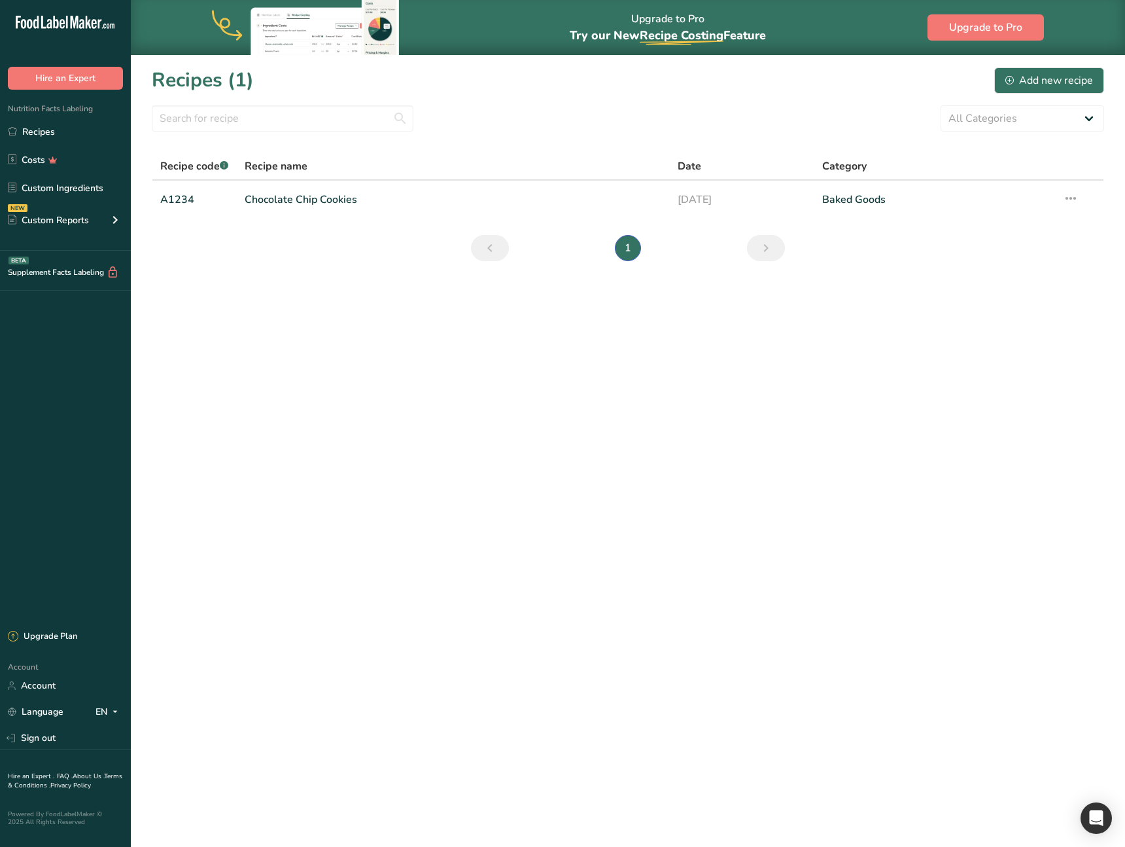
click at [317, 450] on main "Upgrade to Pro Try our New Recipe Costing .a-29{fill:none;stroke-linecap:round;…" at bounding box center [562, 423] width 1125 height 847
click at [84, 79] on button "Hire an Expert" at bounding box center [65, 78] width 115 height 23
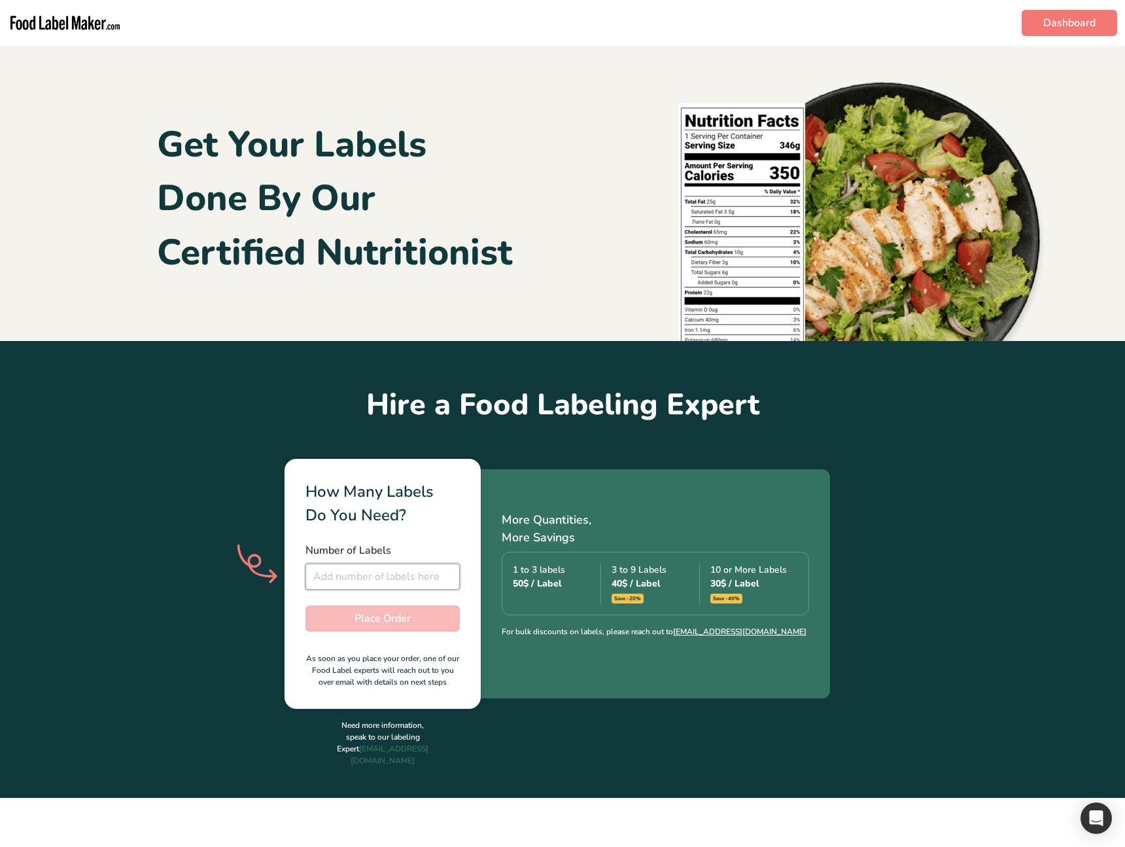
click at [384, 571] on input "number" at bounding box center [383, 576] width 154 height 26
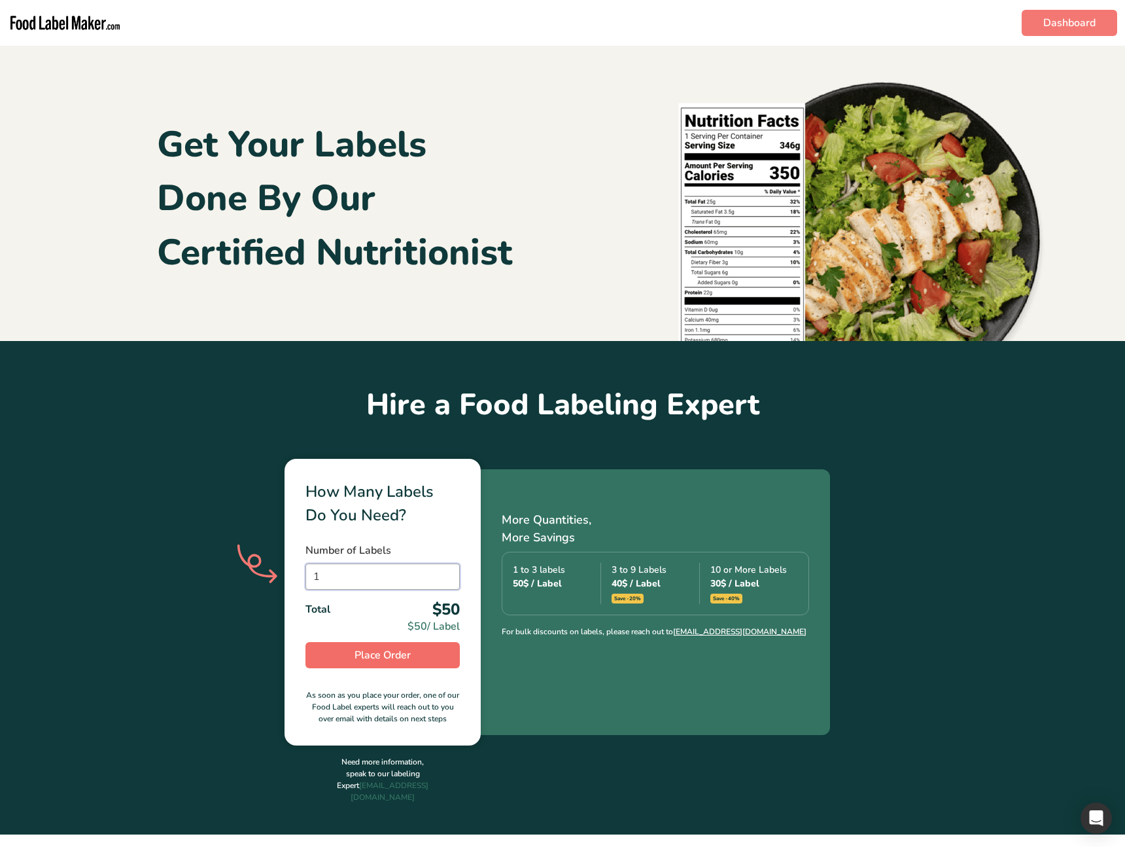
type input "1"
click at [404, 655] on span "Place Order" at bounding box center [383, 655] width 56 height 16
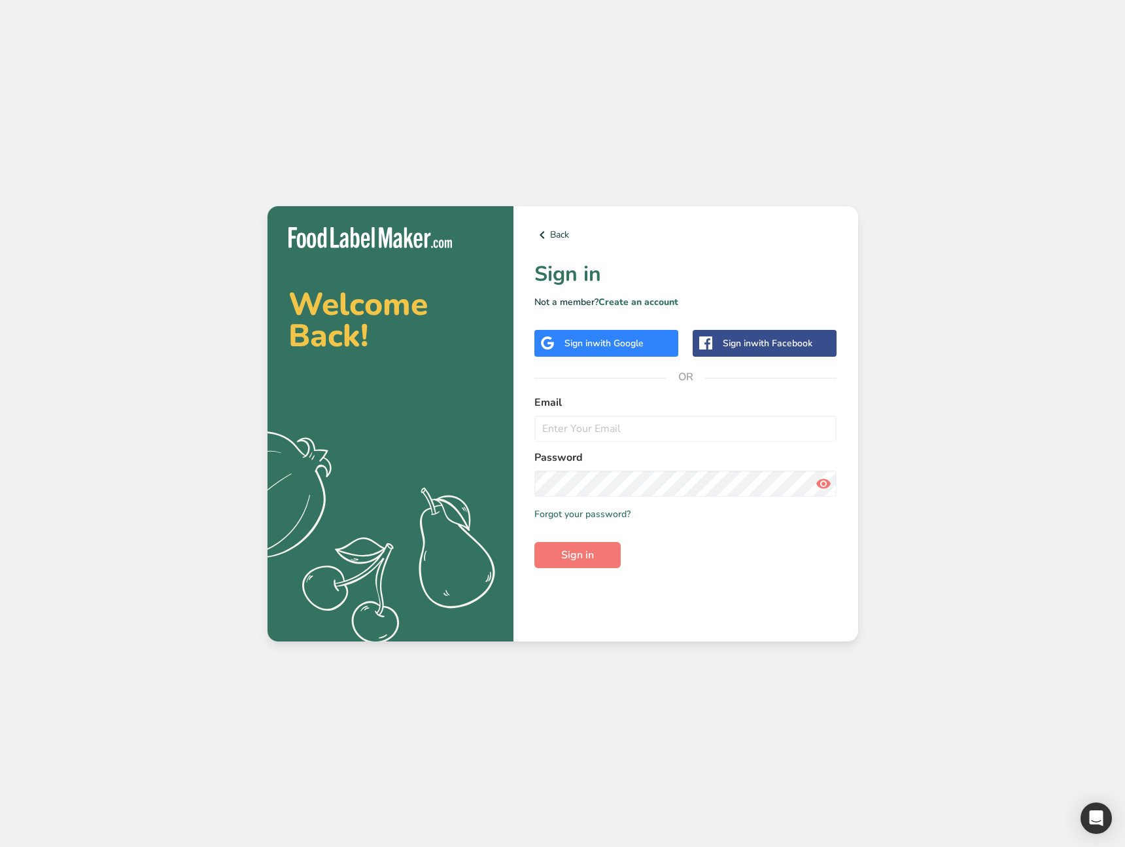
click at [345, 66] on div "Welcome Back! .a{fill:#f5f3ed;} Back Sign in Not a member? Create an account Si…" at bounding box center [562, 423] width 1125 height 847
click at [735, 146] on div "Welcome Back! .a{fill:#f5f3ed;} Back Sign in Not a member? Create an account Si…" at bounding box center [562, 423] width 1125 height 847
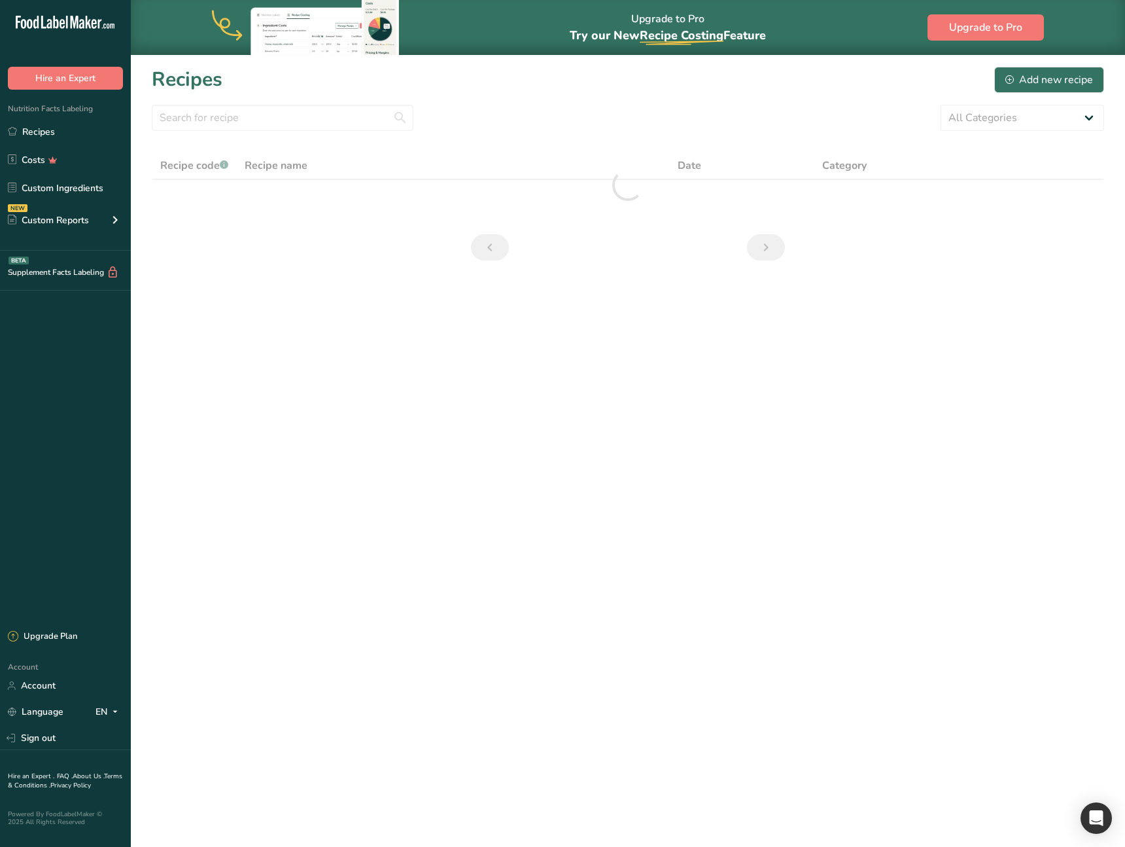
click at [735, 485] on main "Upgrade to Pro Try our New Recipe Costing .a-29{fill:none;stroke-linecap:round;…" at bounding box center [562, 423] width 1125 height 847
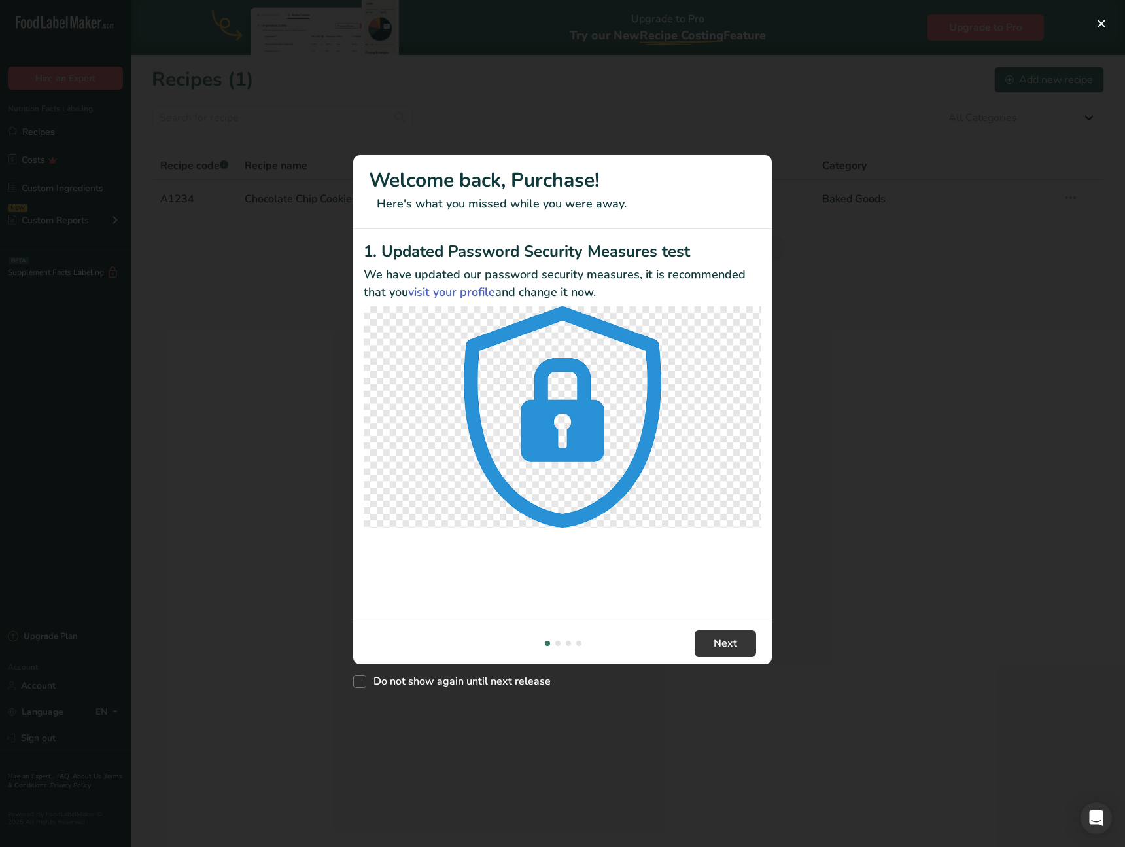
click at [905, 461] on div "New Features" at bounding box center [562, 423] width 1125 height 847
click at [855, 474] on div "New Features" at bounding box center [562, 423] width 1125 height 847
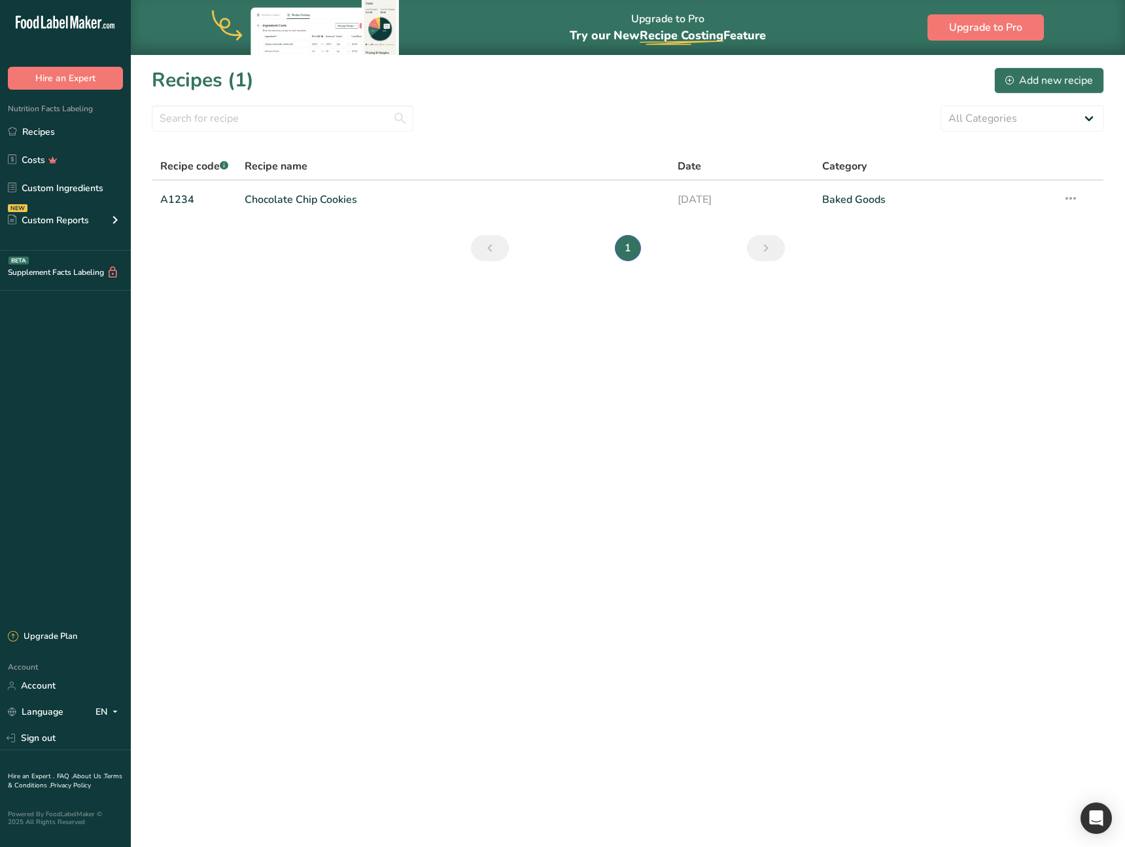
drag, startPoint x: 323, startPoint y: 541, endPoint x: 262, endPoint y: 301, distance: 247.7
click at [320, 519] on main "Upgrade to Pro Try our New Recipe Costing .a-29{fill:none;stroke-linecap:round;…" at bounding box center [562, 423] width 1125 height 847
click at [91, 82] on button "Hire an Expert" at bounding box center [65, 78] width 115 height 23
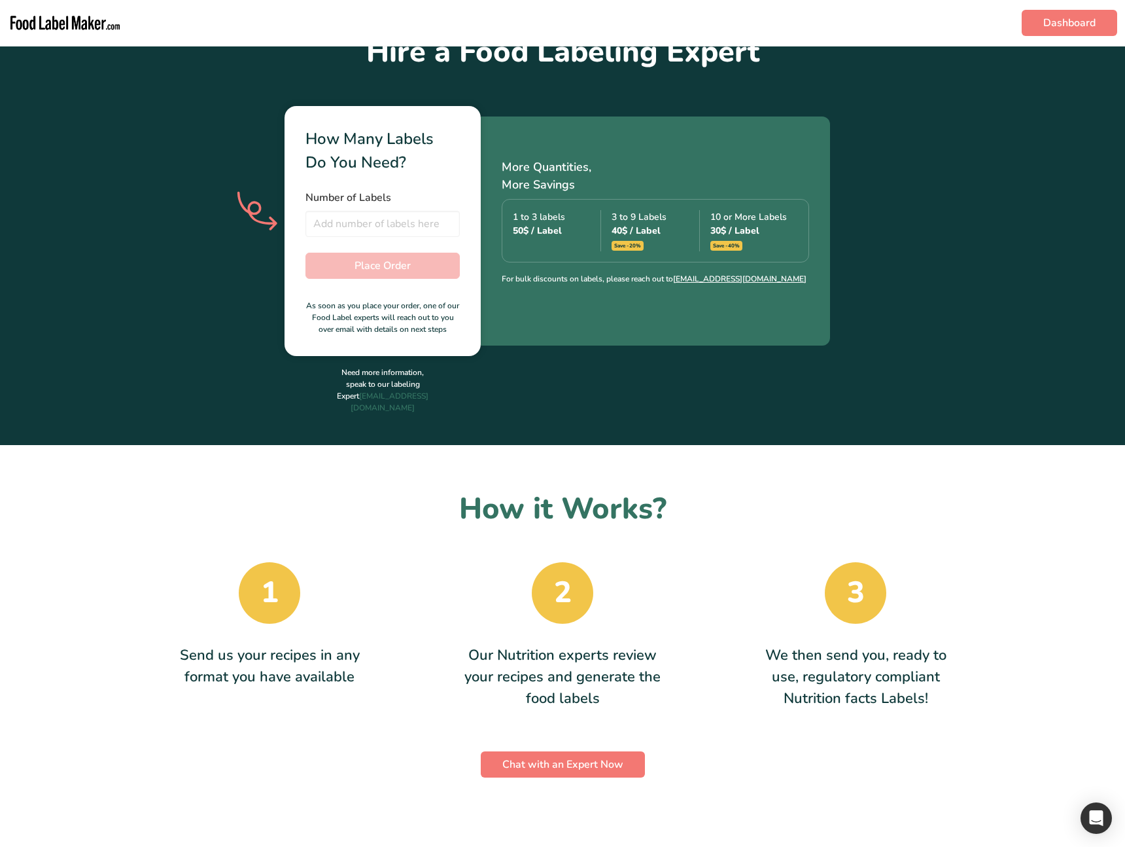
scroll to position [470, 0]
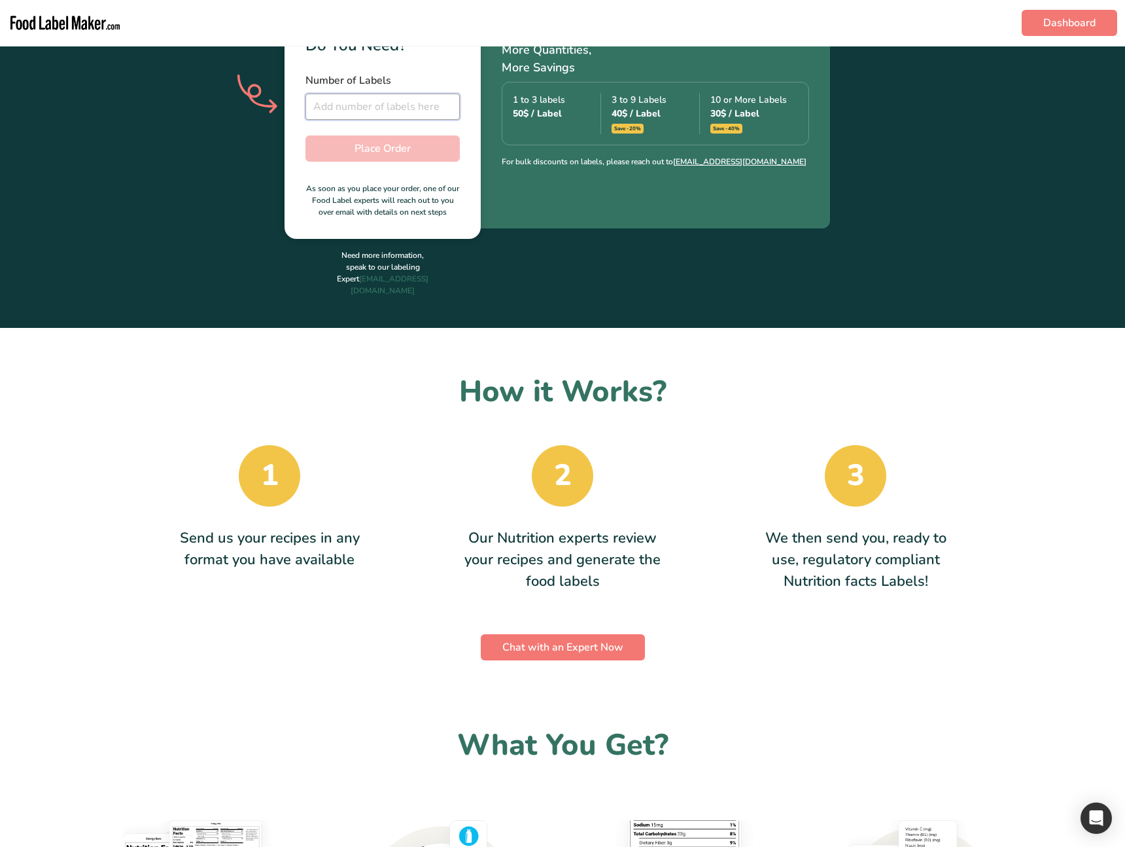
drag, startPoint x: 390, startPoint y: 108, endPoint x: 394, endPoint y: 119, distance: 11.8
click at [390, 108] on input "number" at bounding box center [383, 107] width 154 height 26
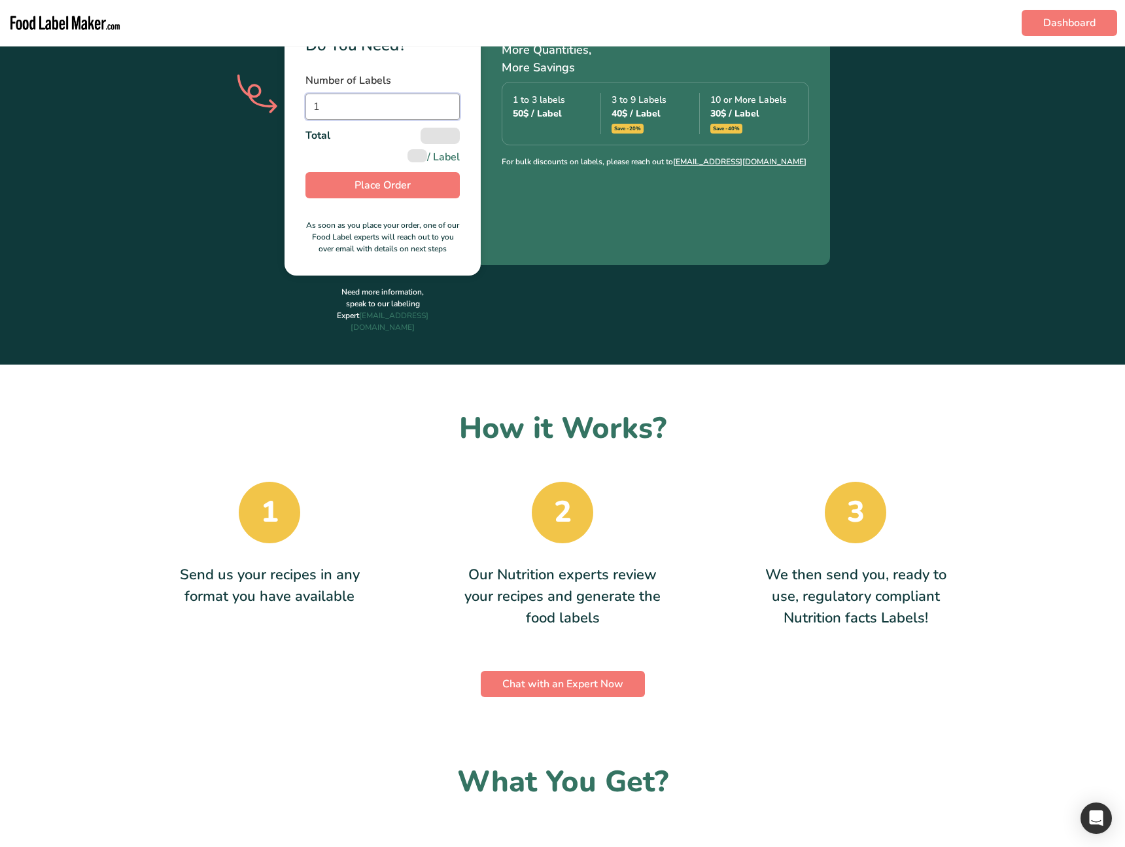
type input "1"
click at [1022, 268] on div "How Many Labels Do You Need? Number of Labels 1 Total / Label Place Order As so…" at bounding box center [562, 132] width 1125 height 287
click at [362, 191] on span "Place Order" at bounding box center [383, 185] width 56 height 16
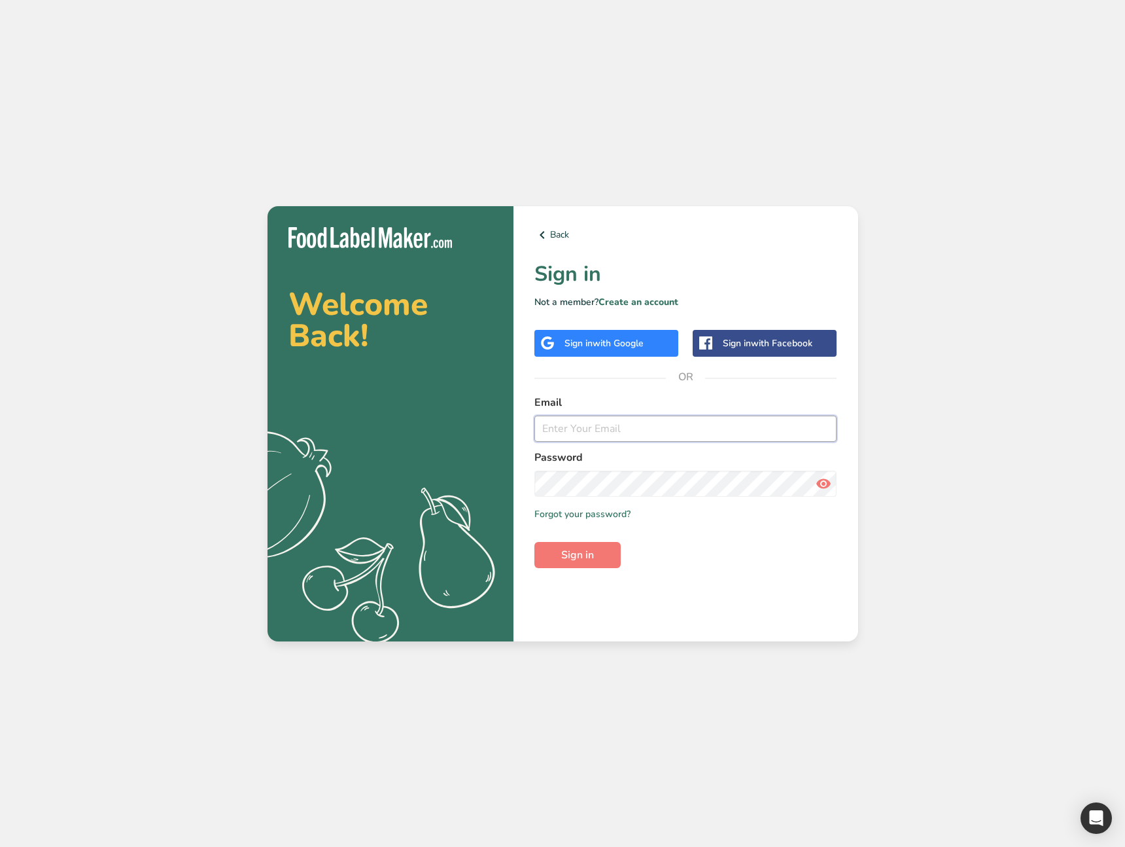
click at [648, 439] on input "email" at bounding box center [685, 428] width 303 height 26
type input "ahmad@foodlabelmaker.com"
click at [587, 556] on span "Sign in" at bounding box center [577, 555] width 33 height 16
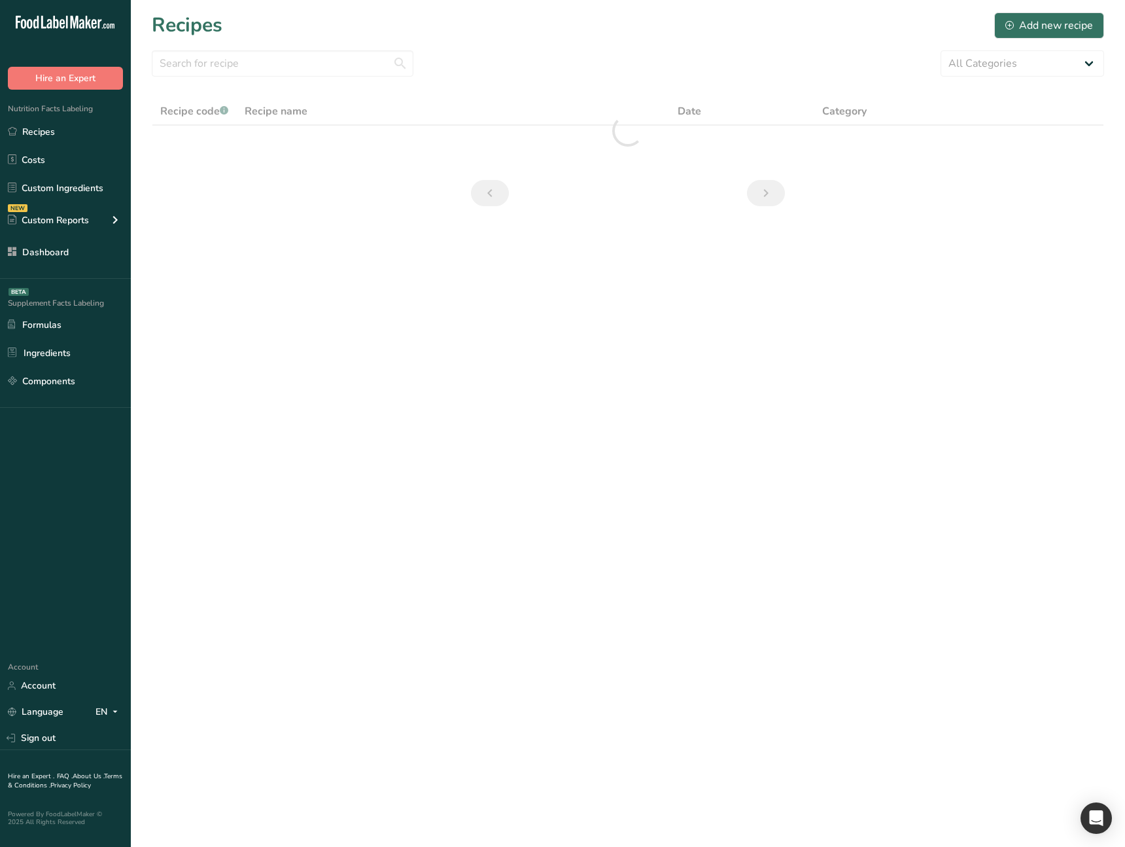
click at [495, 542] on main "Recipes Add new recipe All Categories Baked Goods Beverages category Cooked Mea…" at bounding box center [562, 423] width 1125 height 847
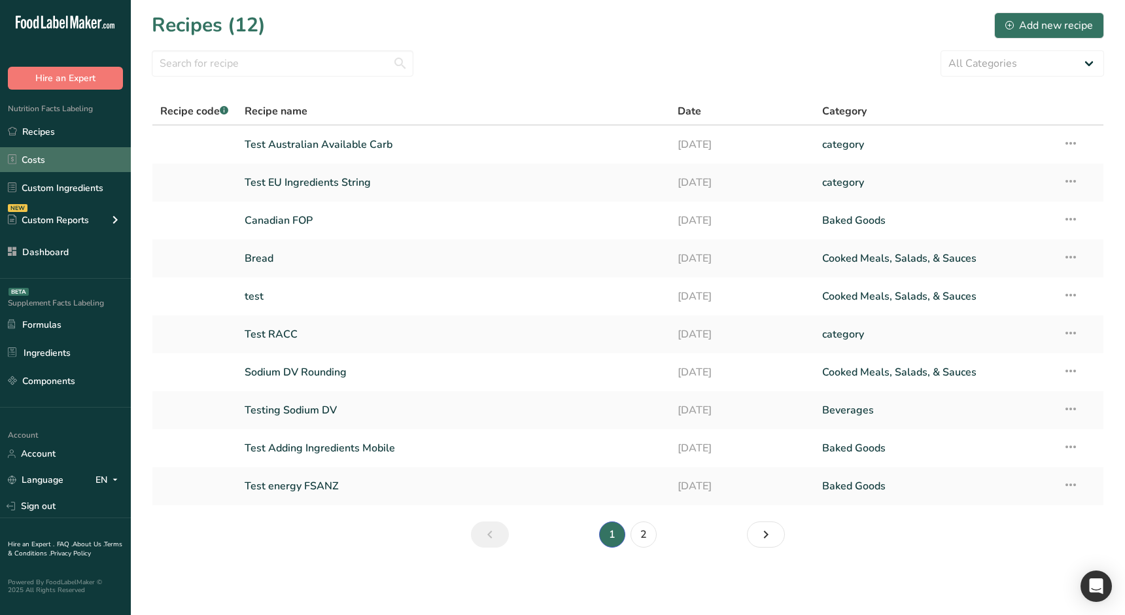
click at [70, 164] on link "Costs" at bounding box center [65, 159] width 131 height 25
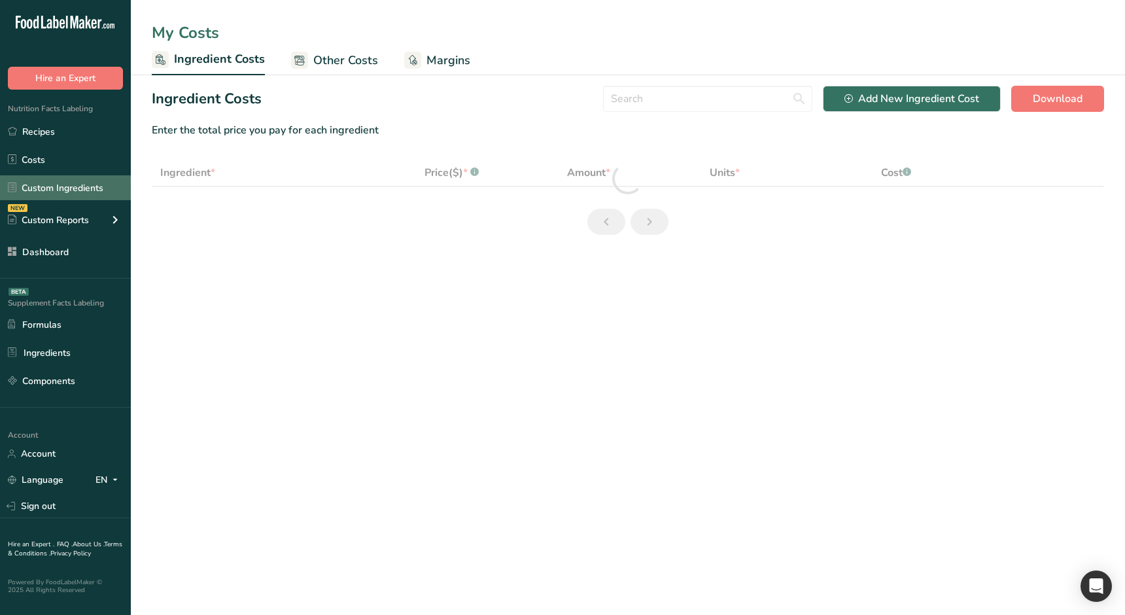
select select "1"
select select "17"
select select "1"
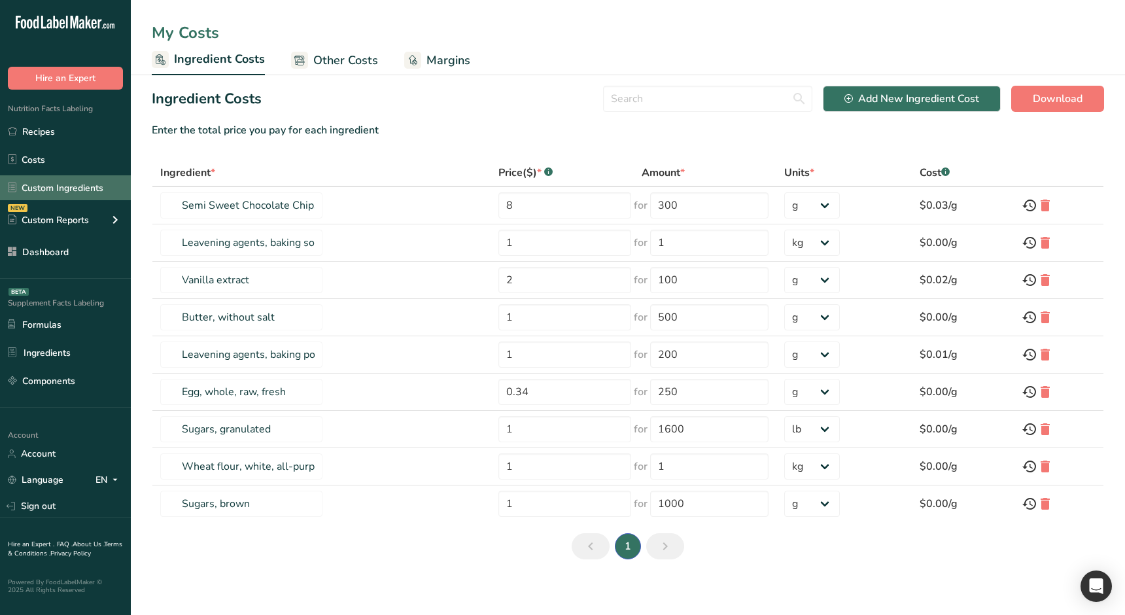
click at [67, 182] on link "Custom Ingredients" at bounding box center [65, 187] width 131 height 25
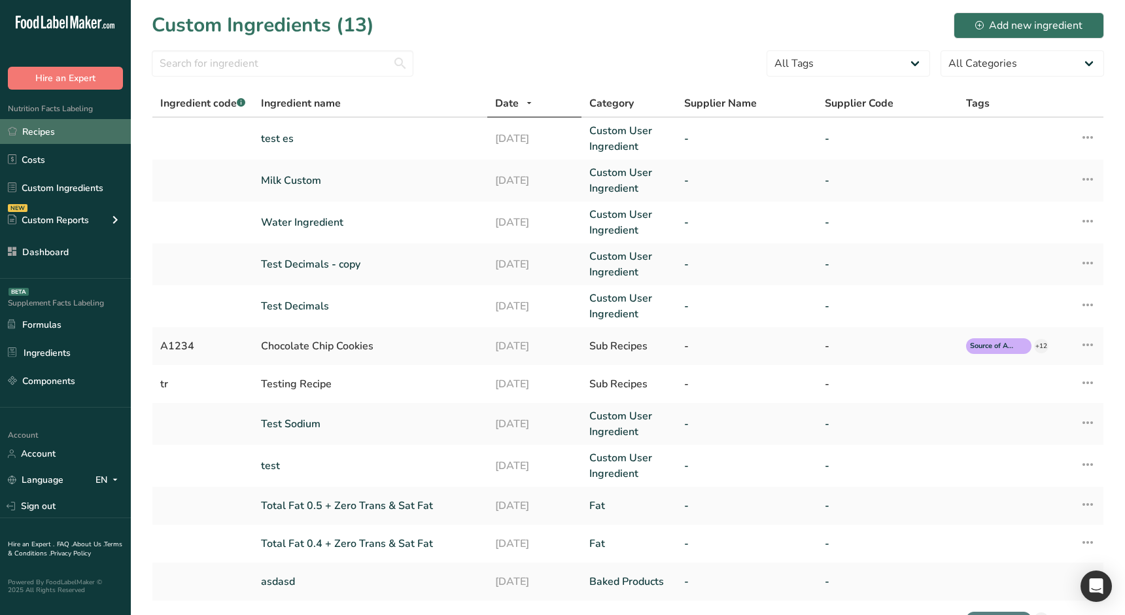
click at [38, 127] on link "Recipes" at bounding box center [65, 131] width 131 height 25
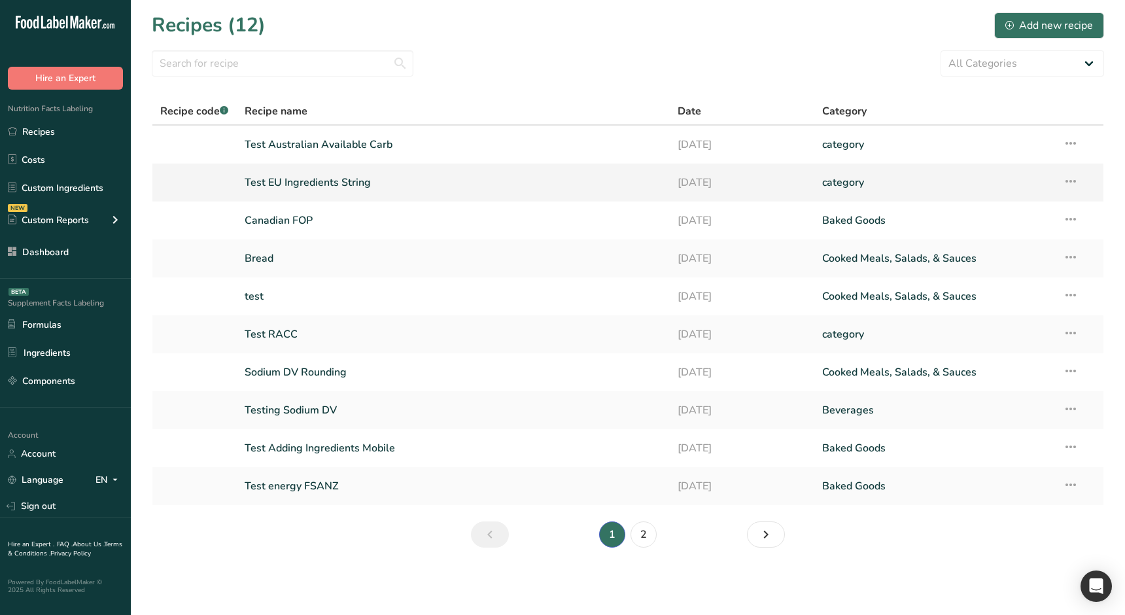
click at [349, 164] on td "Test EU Ingredients String" at bounding box center [454, 183] width 434 height 38
click at [336, 183] on link "Test EU Ingredients String" at bounding box center [454, 182] width 418 height 27
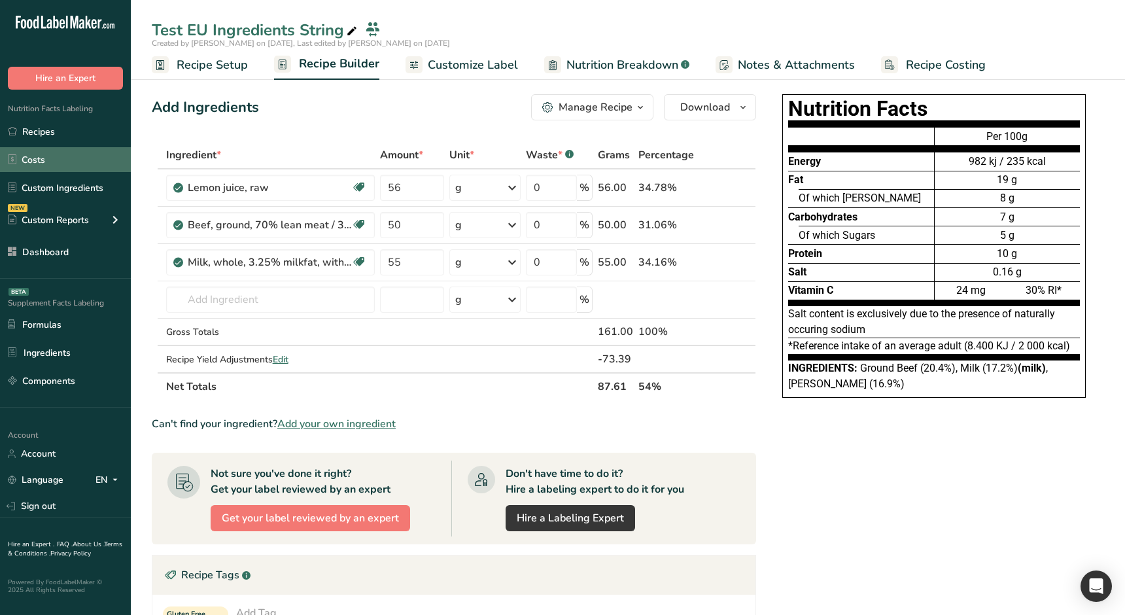
click at [53, 166] on link "Costs" at bounding box center [65, 159] width 131 height 25
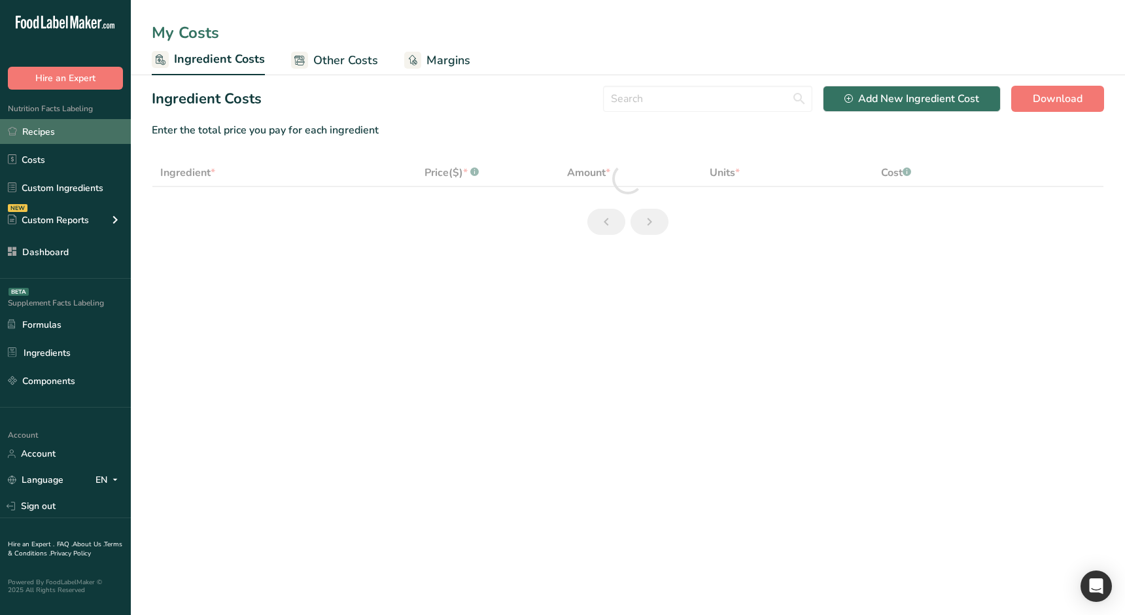
select select "1"
select select "17"
select select "1"
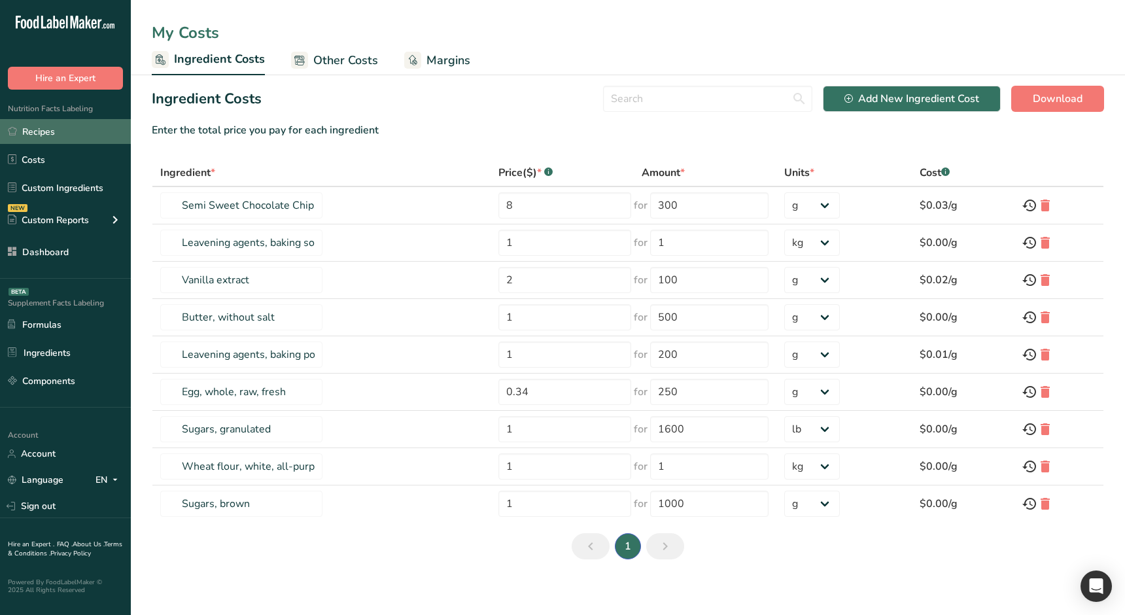
click at [65, 135] on link "Recipes" at bounding box center [65, 131] width 131 height 25
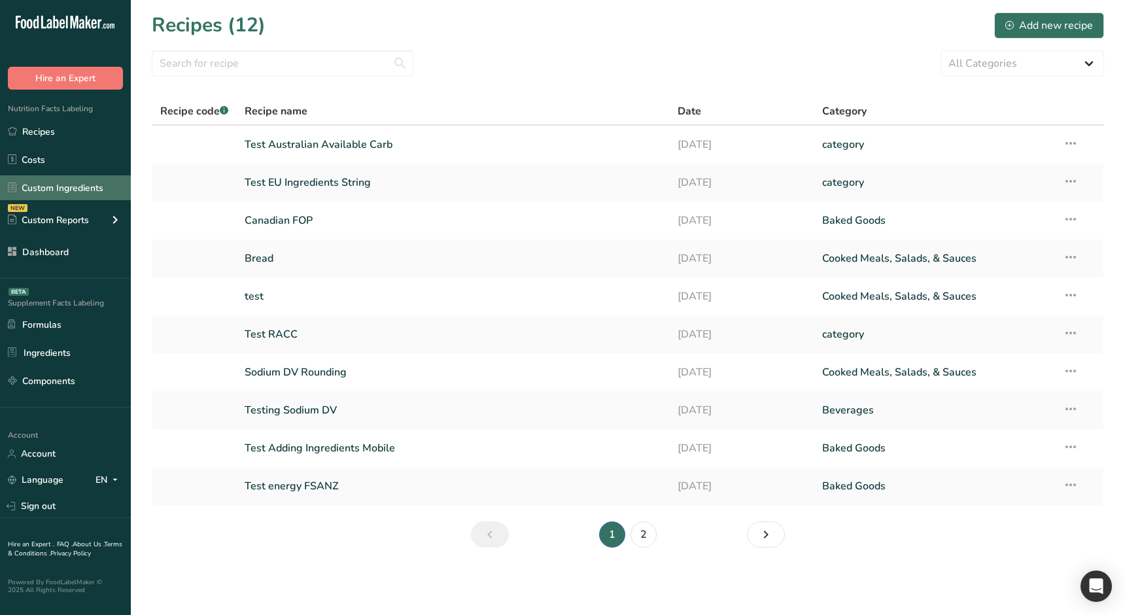
click at [37, 188] on link "Custom Ingredients" at bounding box center [65, 187] width 131 height 25
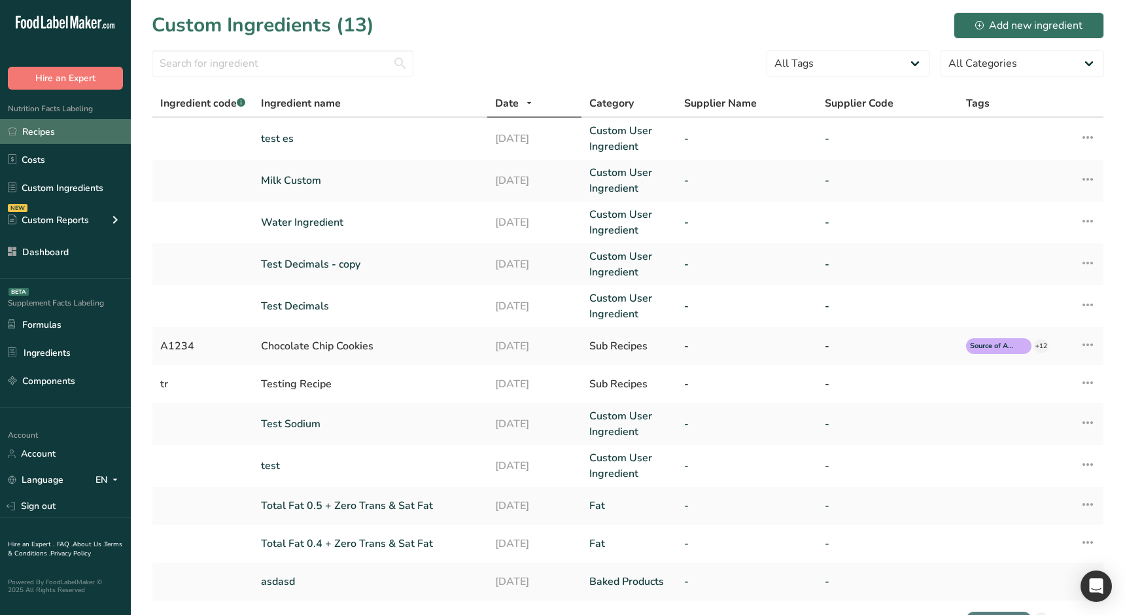
click at [75, 135] on link "Recipes" at bounding box center [65, 131] width 131 height 25
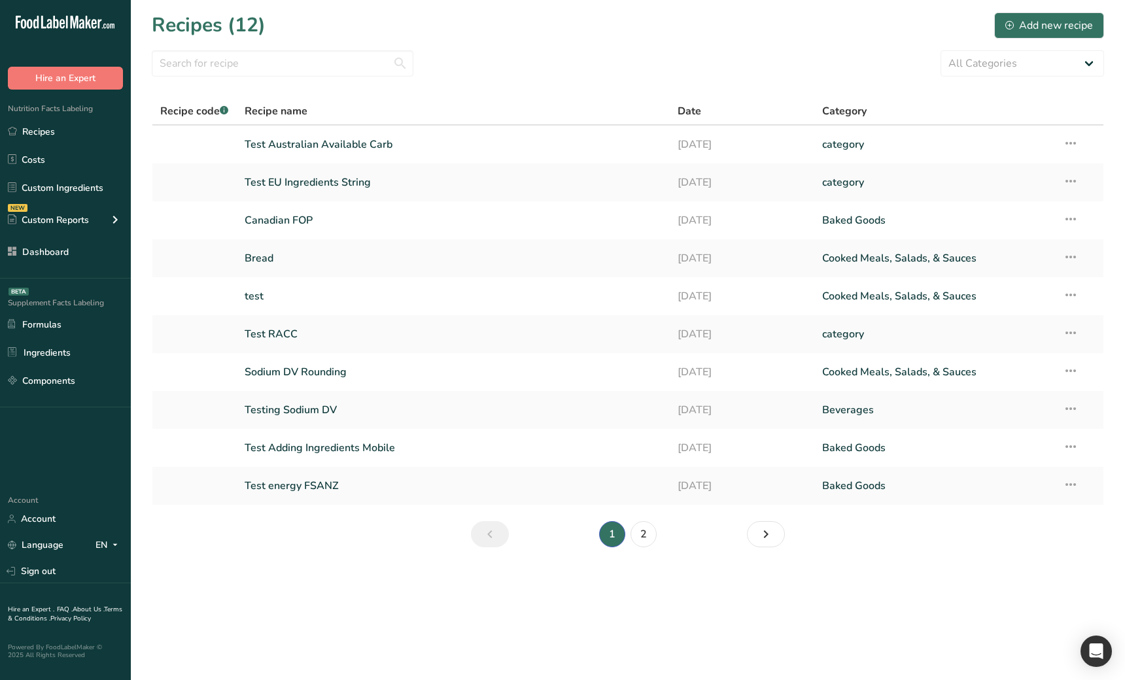
click at [355, 614] on main "Recipes (12) Add new recipe All Categories Baked Goods Beverages category Cooke…" at bounding box center [562, 340] width 1125 height 680
click at [300, 606] on main "Recipes (12) Add new recipe All Categories Baked Goods Beverages category Cooke…" at bounding box center [562, 340] width 1125 height 680
click at [341, 435] on link "Test Adding Ingredients Mobile" at bounding box center [454, 447] width 418 height 27
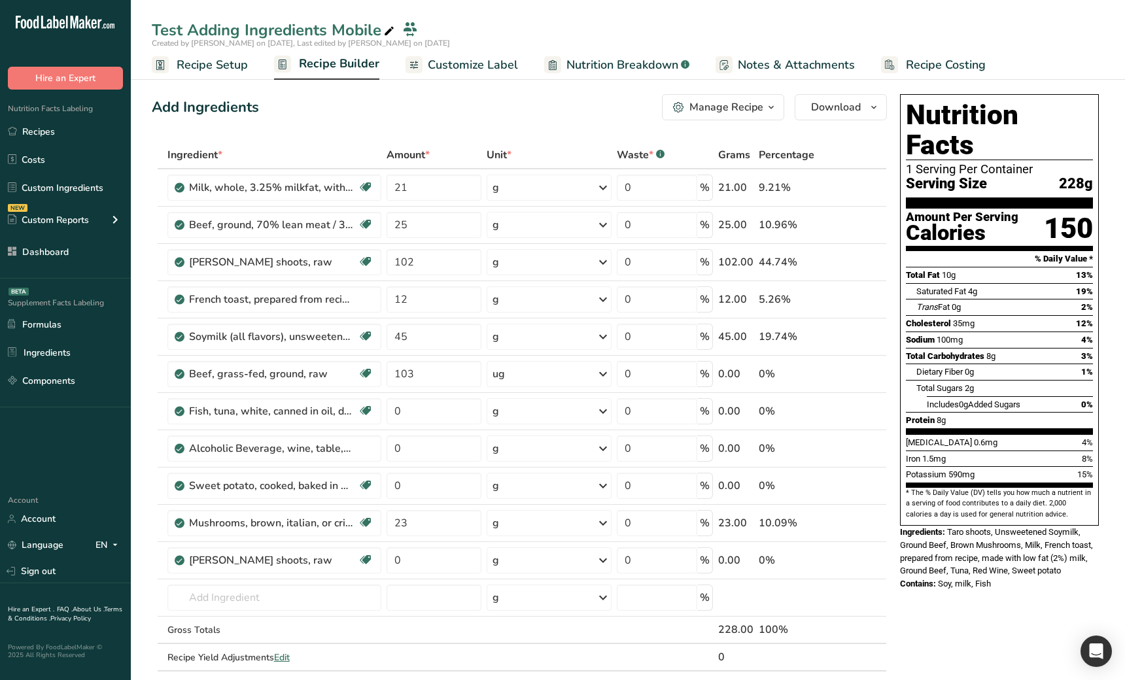
click at [358, 77] on link "Recipe Builder" at bounding box center [326, 64] width 105 height 31
click at [84, 130] on link "Recipes" at bounding box center [65, 131] width 131 height 25
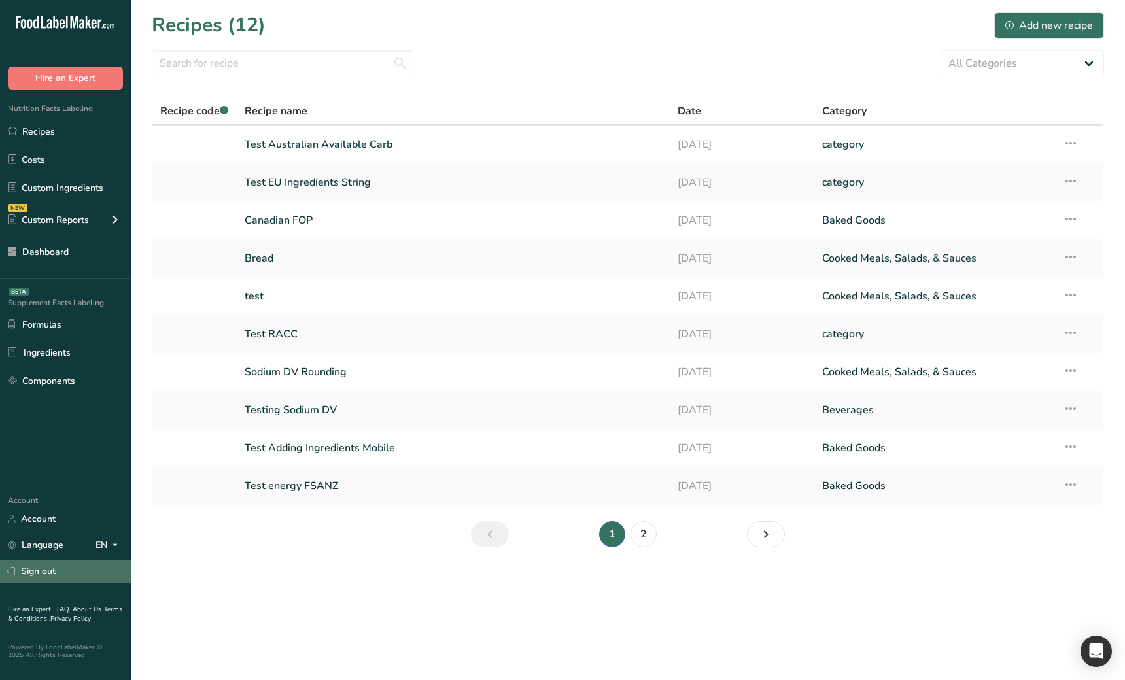
click at [41, 578] on link "Sign out" at bounding box center [65, 571] width 131 height 23
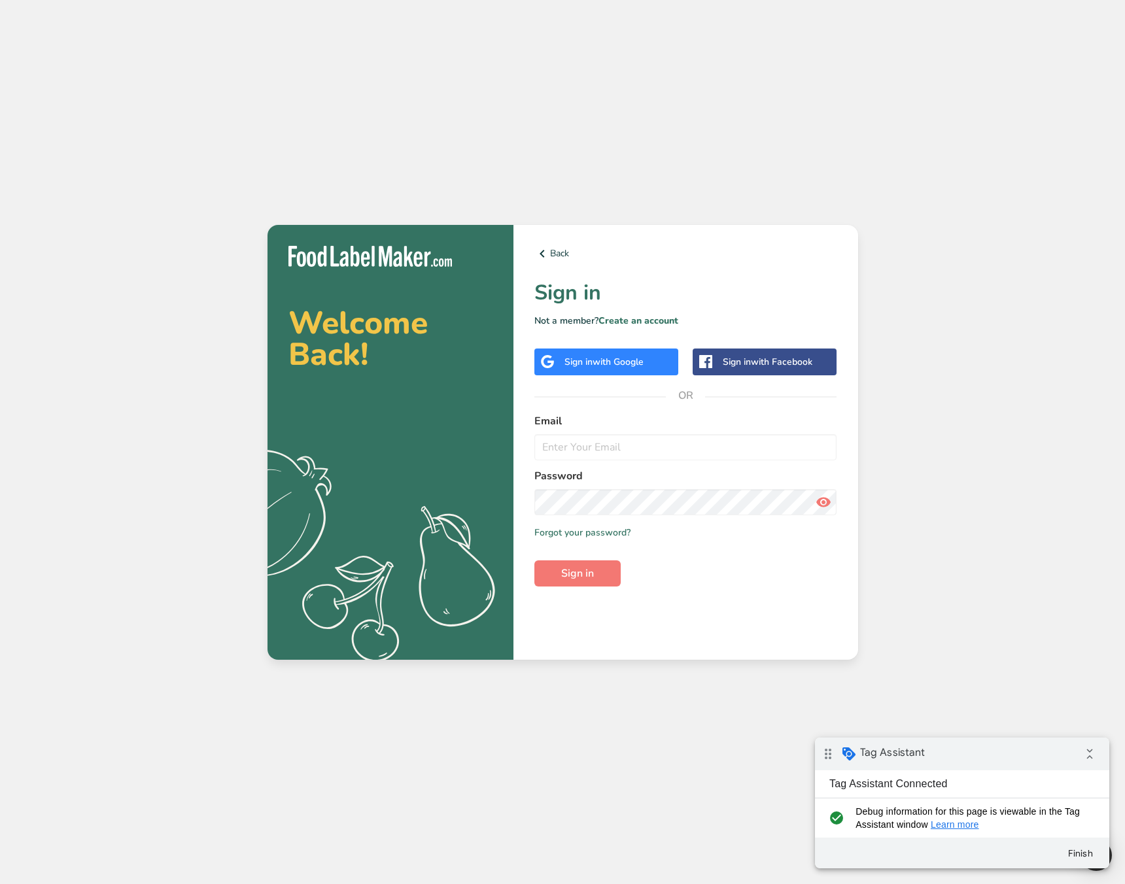
click at [538, 756] on div "Welcome Back! .a{fill:#f5f3ed;} Back Sign in Not a member? Create an account Si…" at bounding box center [562, 442] width 1125 height 884
drag, startPoint x: 656, startPoint y: 323, endPoint x: 654, endPoint y: 341, distance: 19.1
click at [656, 323] on link "Create an account" at bounding box center [639, 321] width 80 height 12
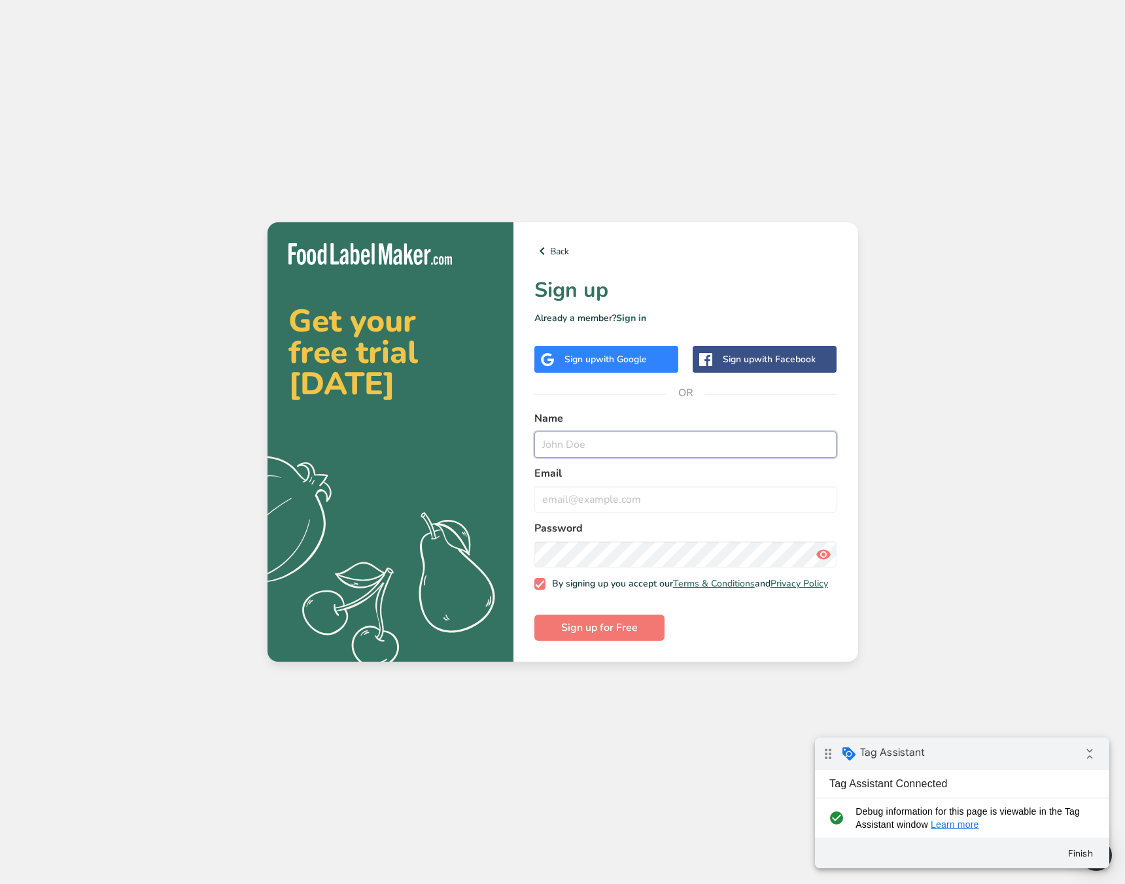
click at [612, 437] on input "text" at bounding box center [685, 445] width 303 height 26
type input "Purchase Test"
type input "purchase3@test.com"
drag, startPoint x: 523, startPoint y: 650, endPoint x: 541, endPoint y: 648, distance: 18.4
click at [524, 650] on div "Back Sign up Already a member? Sign in Sign up with Google Sign up with Faceboo…" at bounding box center [686, 442] width 345 height 440
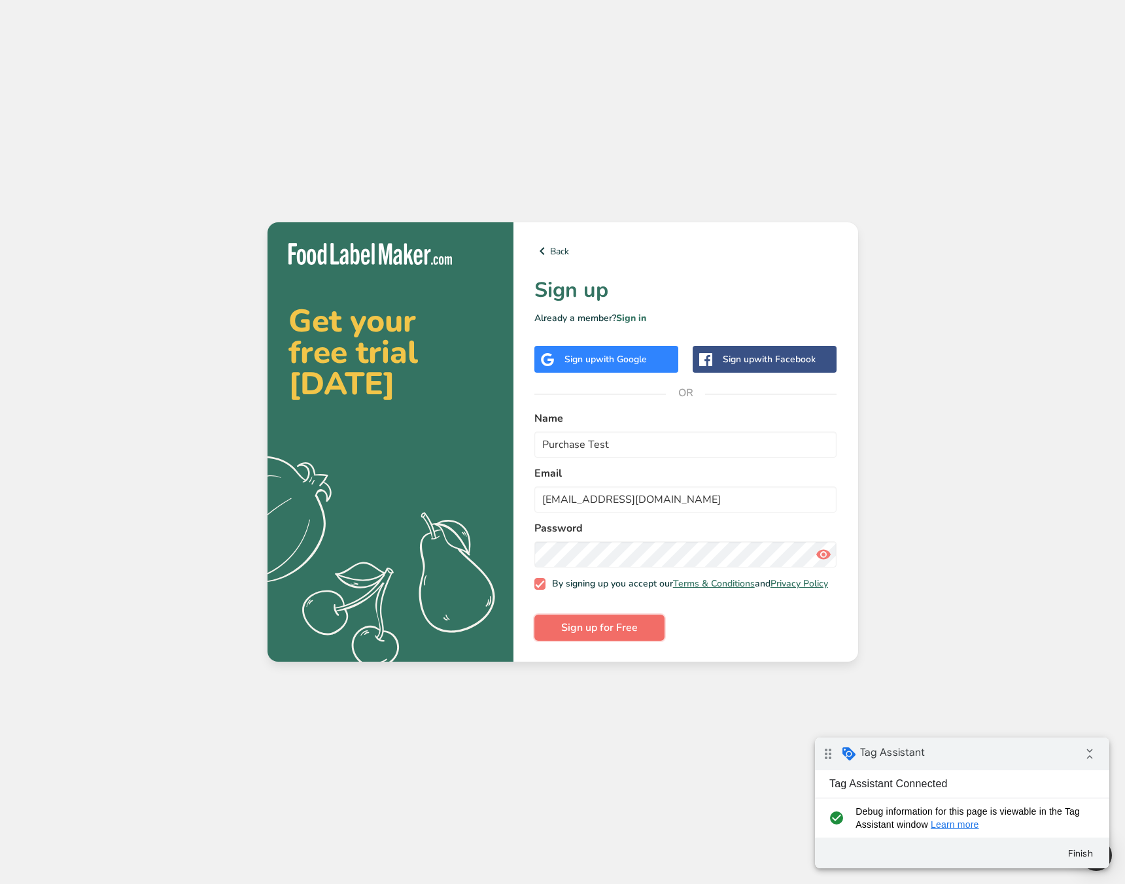
click at [561, 636] on span "Sign up for Free" at bounding box center [599, 628] width 77 height 16
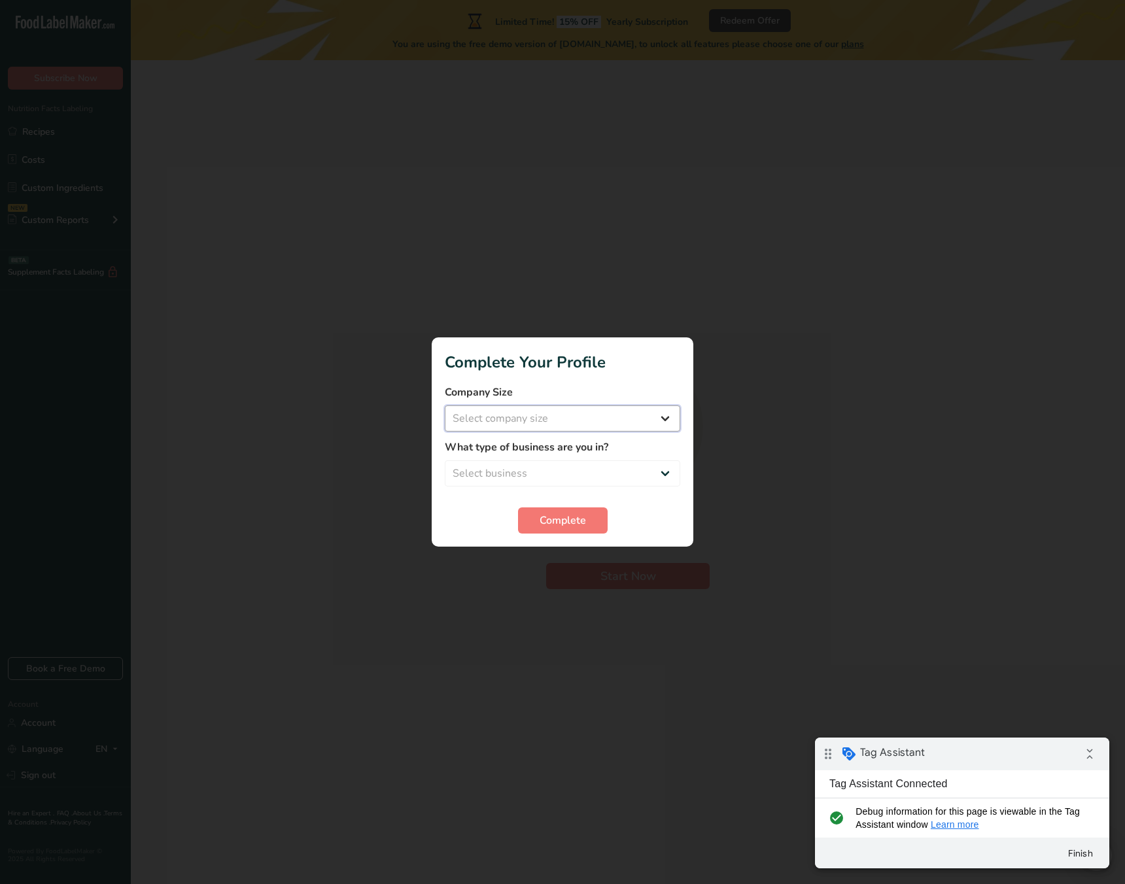
click at [540, 416] on select "Select company size Over 500 Employees test 1 1 Fewer than 10 Employees Fewer t…" at bounding box center [563, 419] width 236 height 26
select select "20"
click at [445, 406] on select "Select company size Over 500 Employees test 1 1 Fewer than 10 Employees Fewer t…" at bounding box center [563, 419] width 236 height 26
click at [546, 485] on select "Select business Packaged Food Manufacturer Restaurant & Cafe Bakery Meal Plans …" at bounding box center [563, 474] width 236 height 26
select select "3"
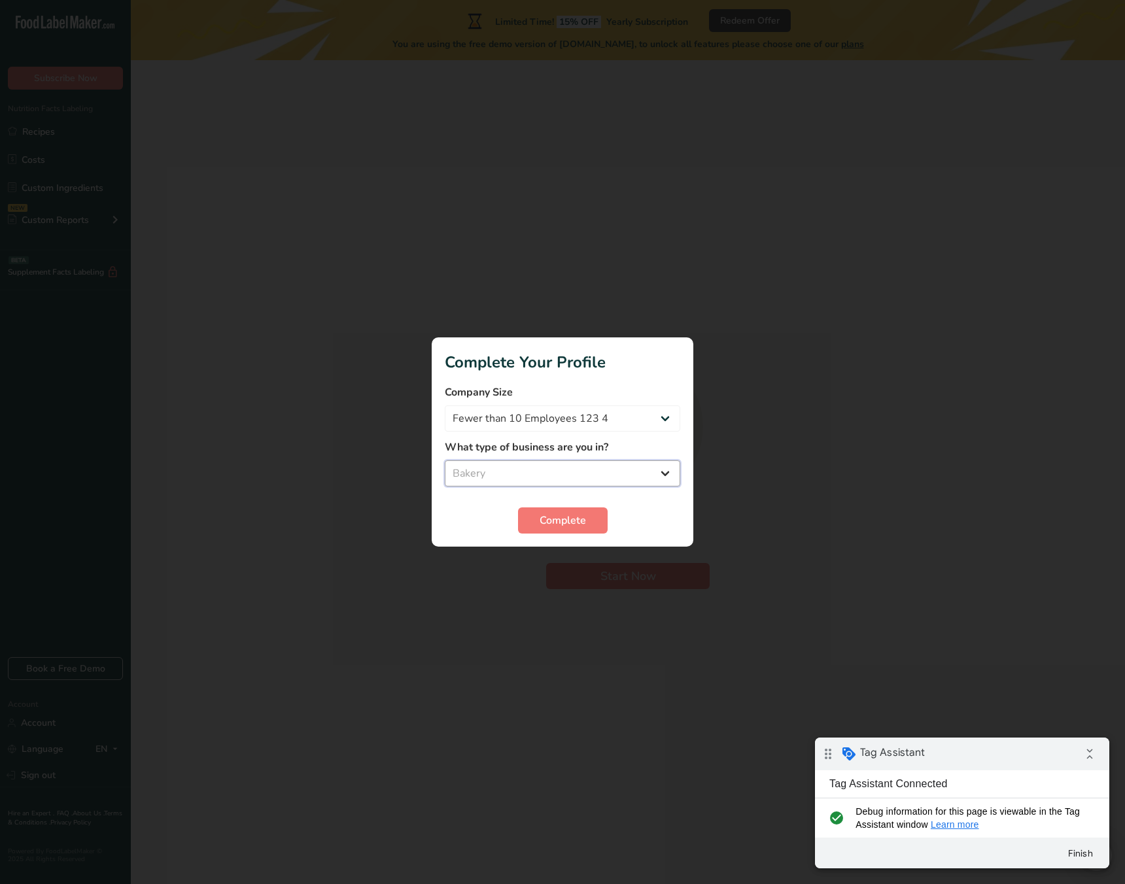
click at [445, 461] on select "Select business Packaged Food Manufacturer Restaurant & Cafe Bakery Meal Plans …" at bounding box center [563, 474] width 236 height 26
click at [584, 511] on button "Complete" at bounding box center [563, 521] width 90 height 26
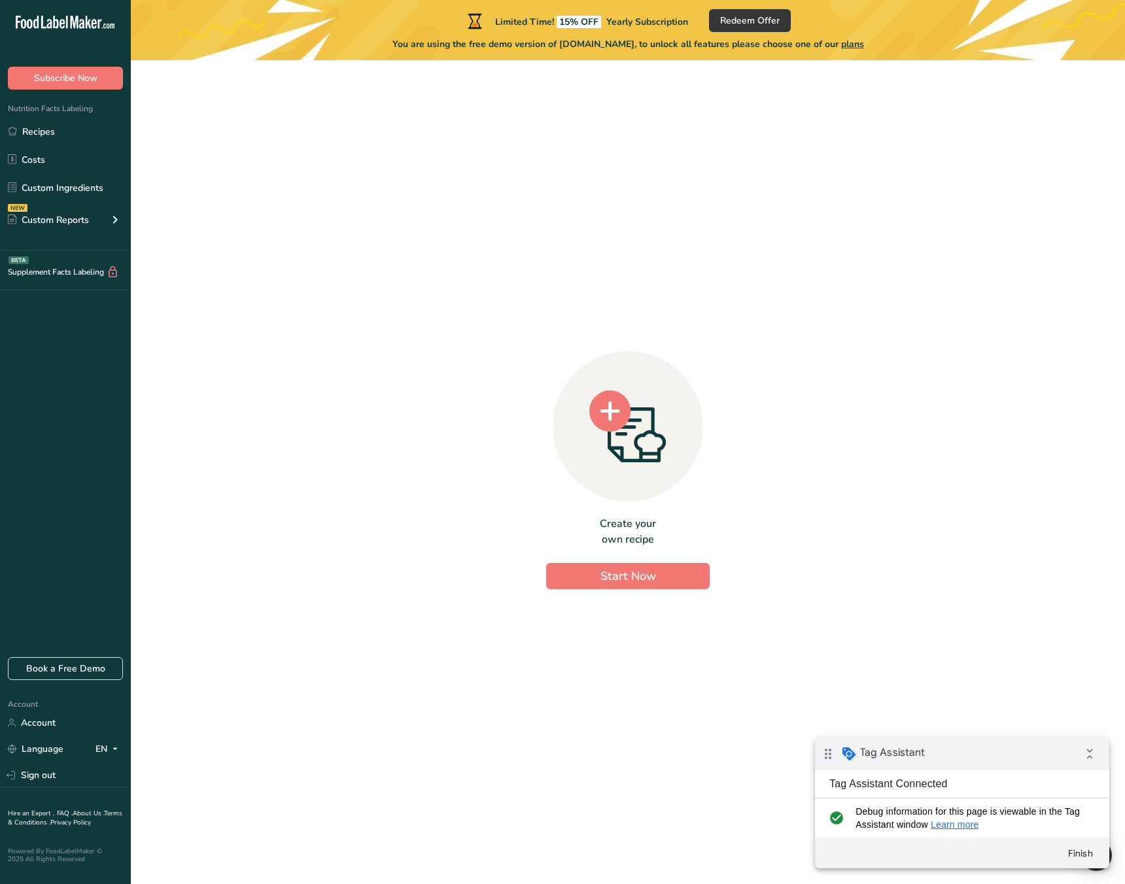
click at [341, 348] on div "Create your own recipe Start Now" at bounding box center [628, 467] width 953 height 793
click at [58, 82] on span "Subscribe Now" at bounding box center [65, 78] width 63 height 14
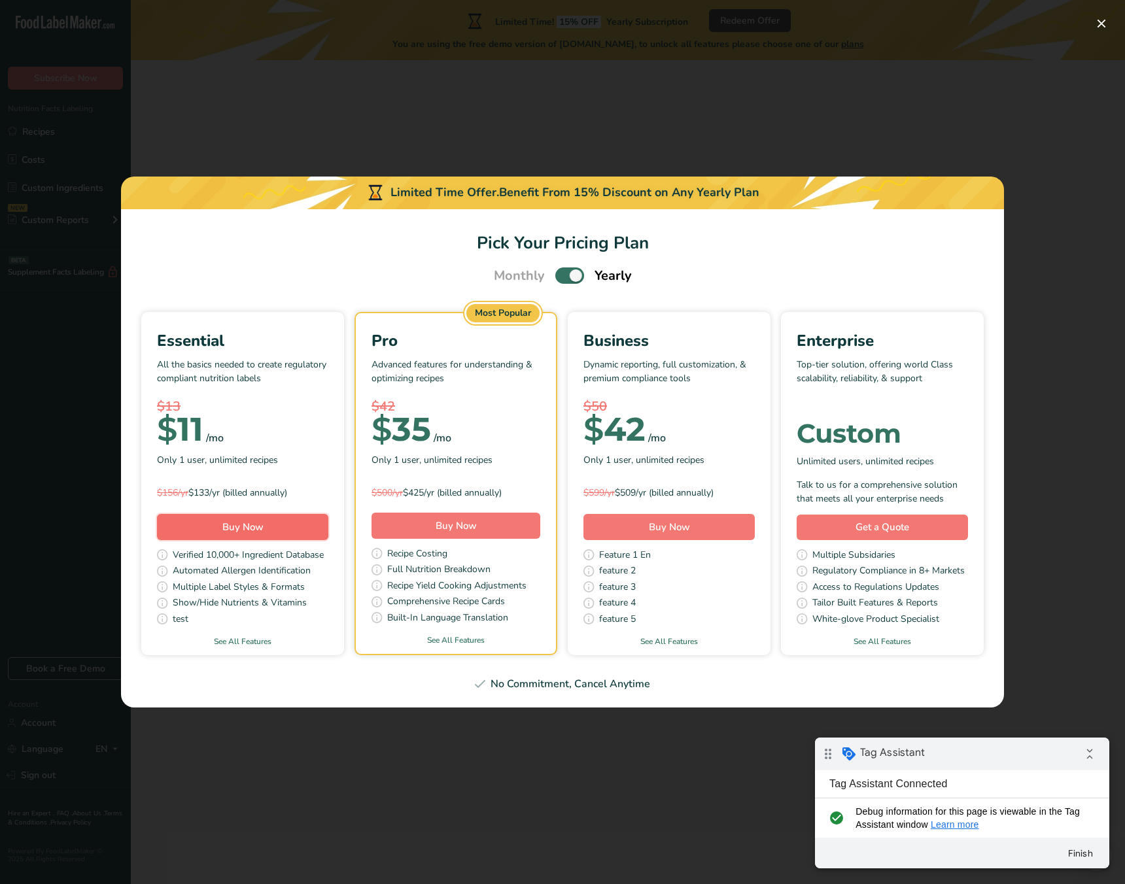
click at [258, 522] on span "Buy Now" at bounding box center [242, 527] width 41 height 13
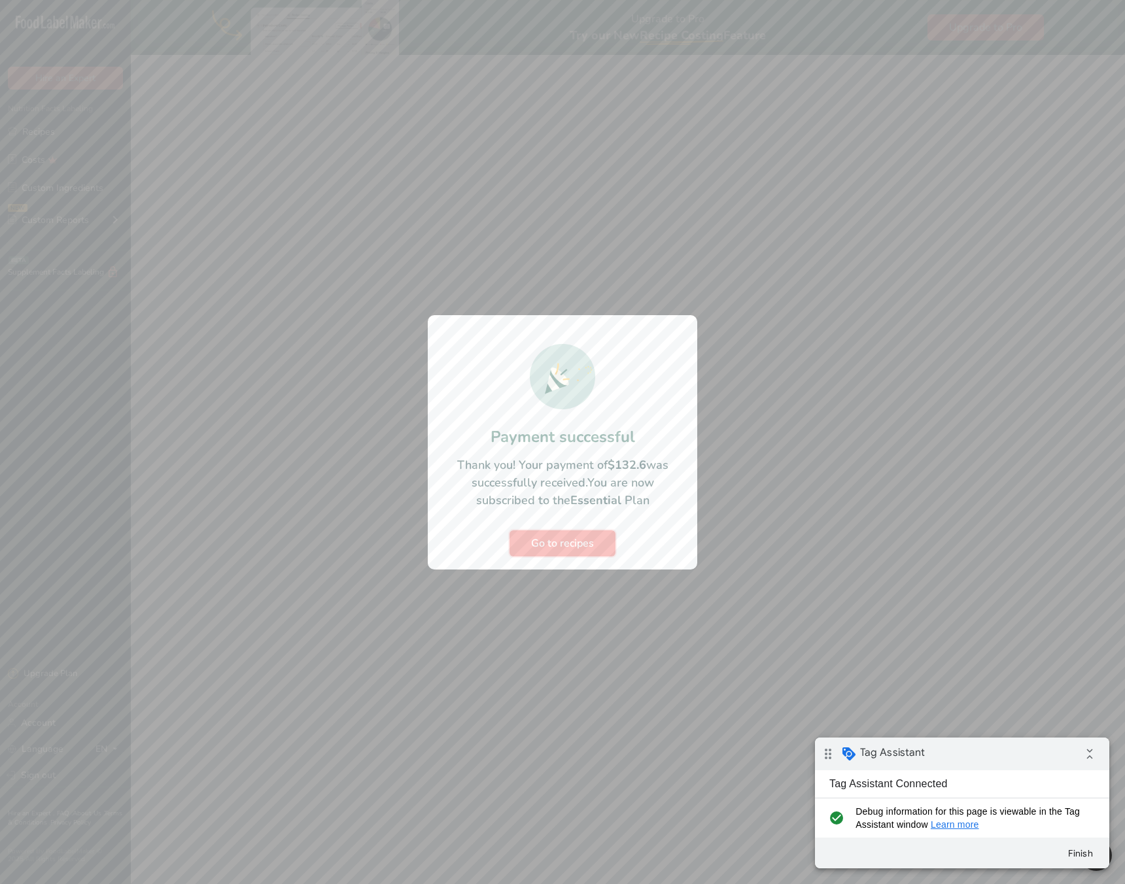
click at [601, 542] on button "Go to recipes" at bounding box center [563, 544] width 106 height 26
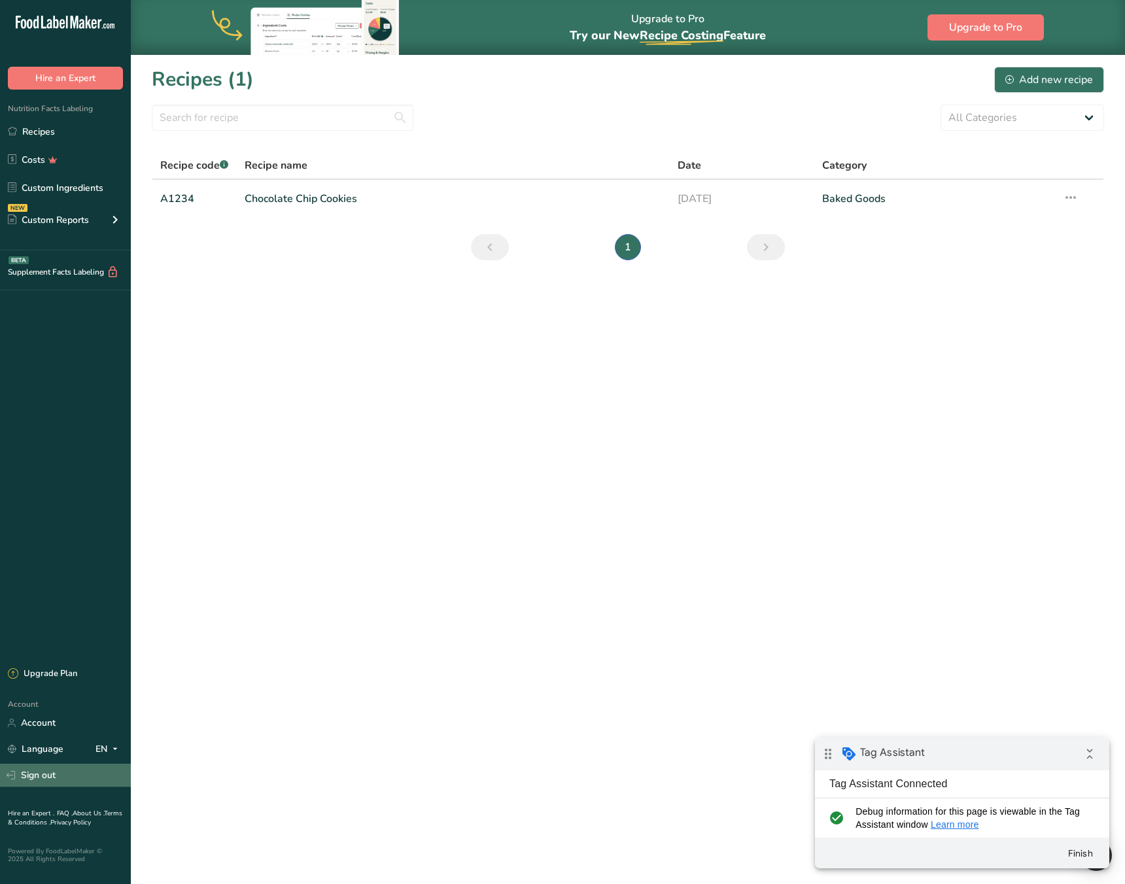
click at [84, 778] on link "Sign out" at bounding box center [65, 775] width 131 height 23
click at [1079, 851] on button "Finish" at bounding box center [1080, 854] width 47 height 24
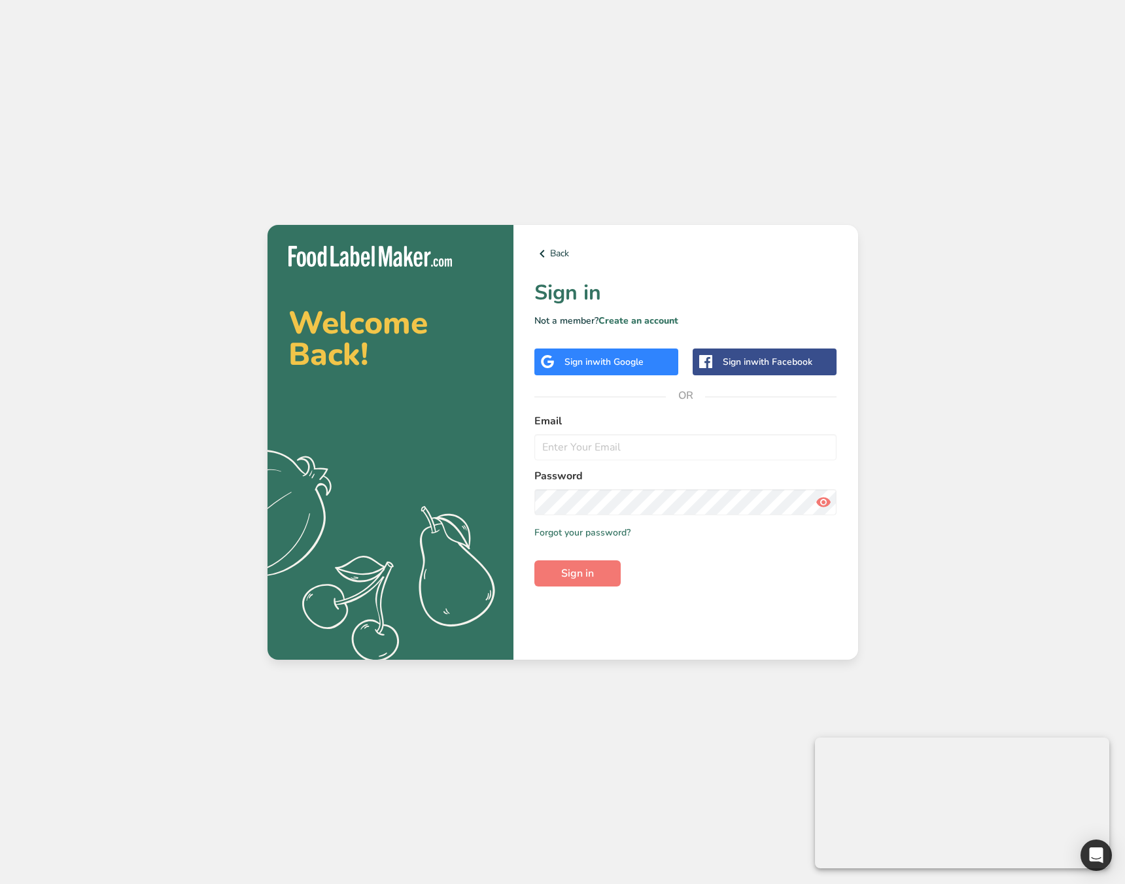
click at [177, 504] on div "Welcome Back! .a{fill:#f5f3ed;} Back Sign in Not a member? Create an account Si…" at bounding box center [562, 442] width 1125 height 884
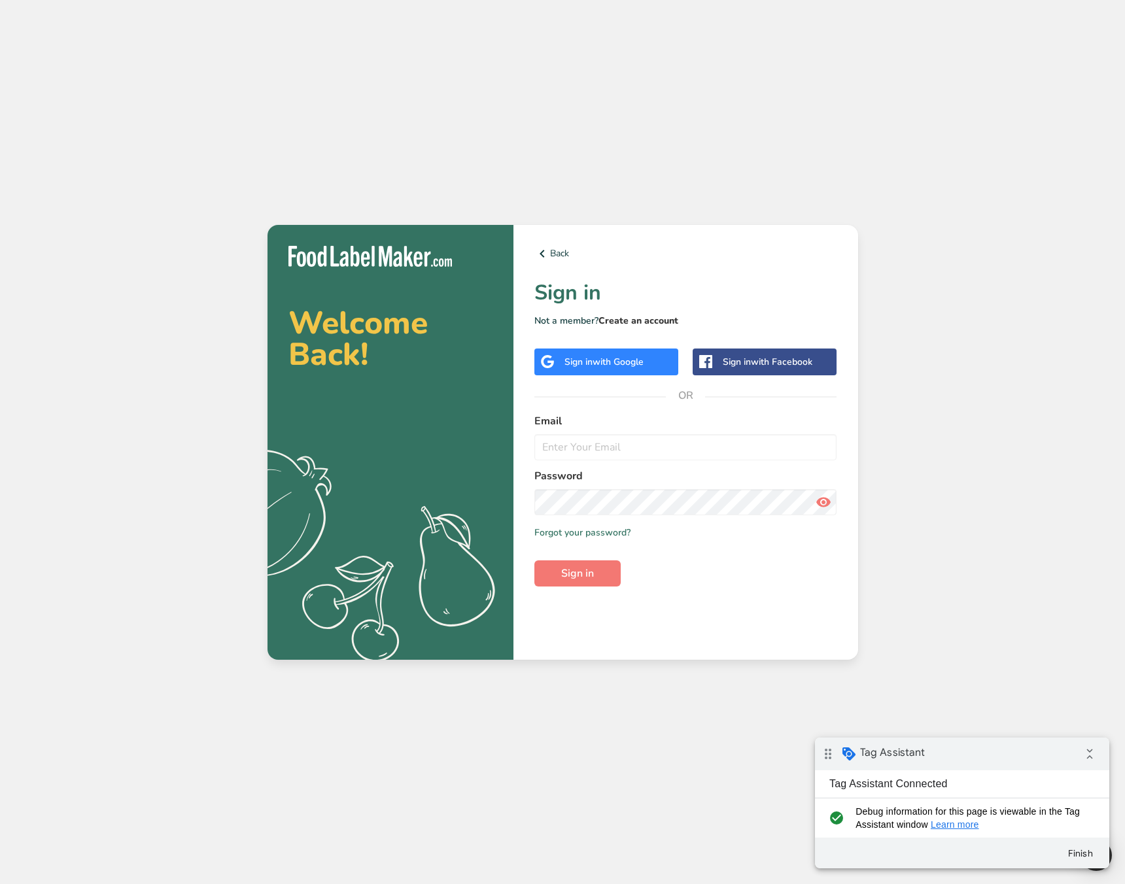
click at [629, 323] on link "Create an account" at bounding box center [639, 321] width 80 height 12
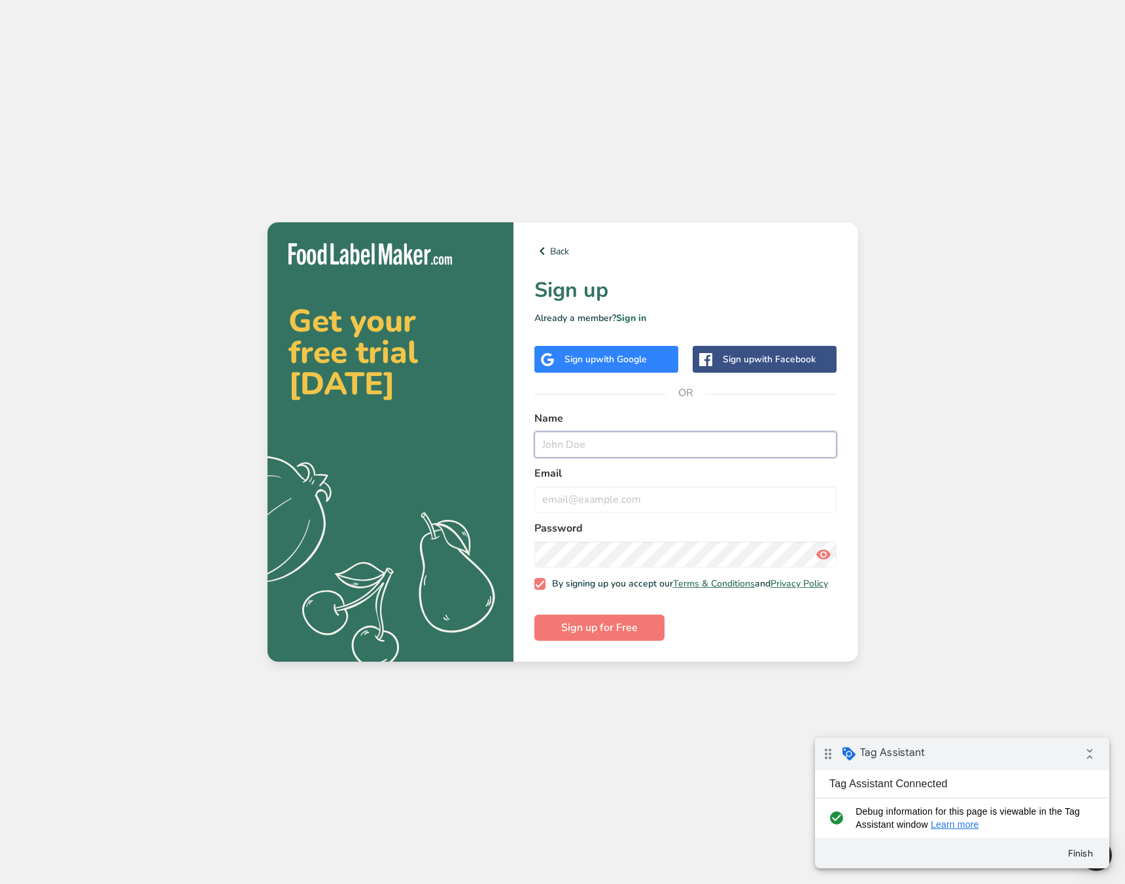
click at [604, 439] on input "text" at bounding box center [685, 445] width 303 height 26
type input "Purchase Test"
click at [551, 492] on input "[EMAIL_ADDRESS][DOMAIN_NAME]" at bounding box center [685, 500] width 303 height 26
type input "[EMAIL_ADDRESS][DOMAIN_NAME]"
drag, startPoint x: 642, startPoint y: 719, endPoint x: 620, endPoint y: 656, distance: 67.2
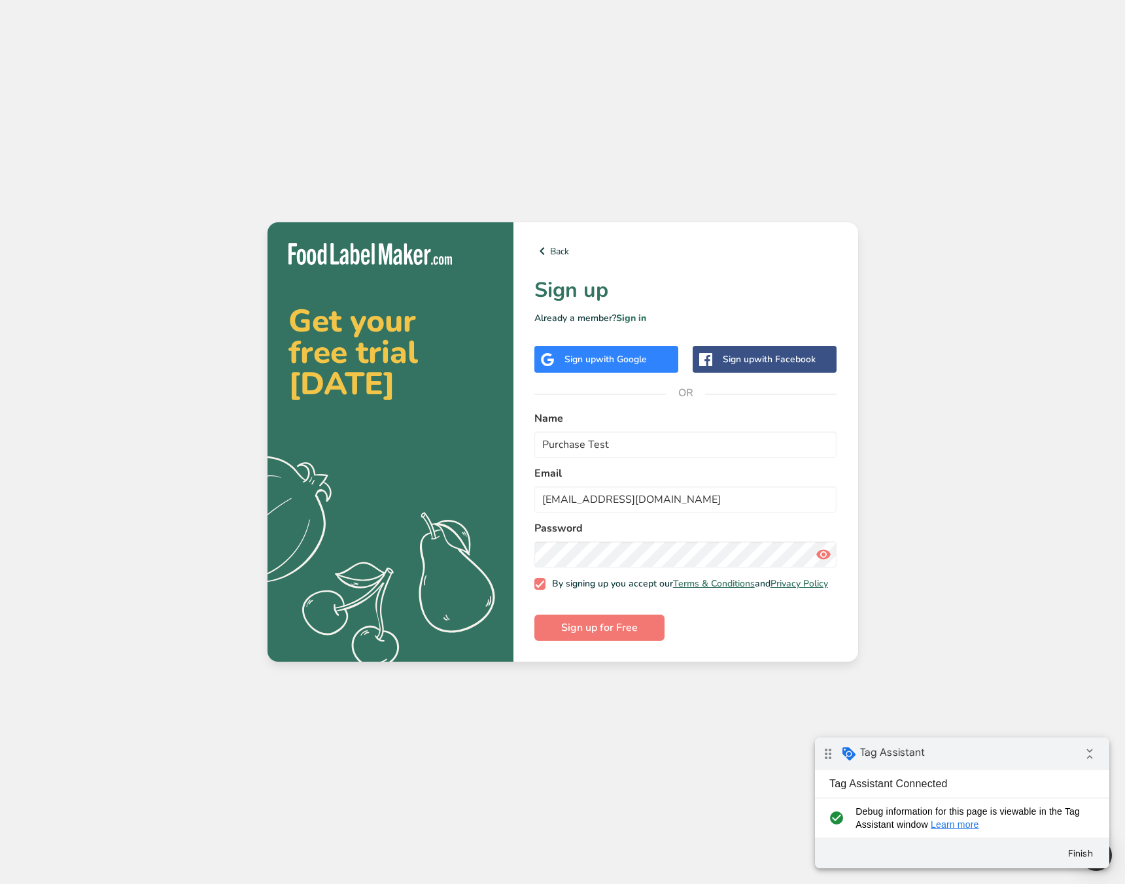
click at [642, 713] on div "Get your free trial [DATE] .a{fill:#f5f3ed;} Back Sign up Already a member? Sig…" at bounding box center [562, 442] width 1125 height 884
click at [616, 636] on span "Sign up for Free" at bounding box center [599, 628] width 77 height 16
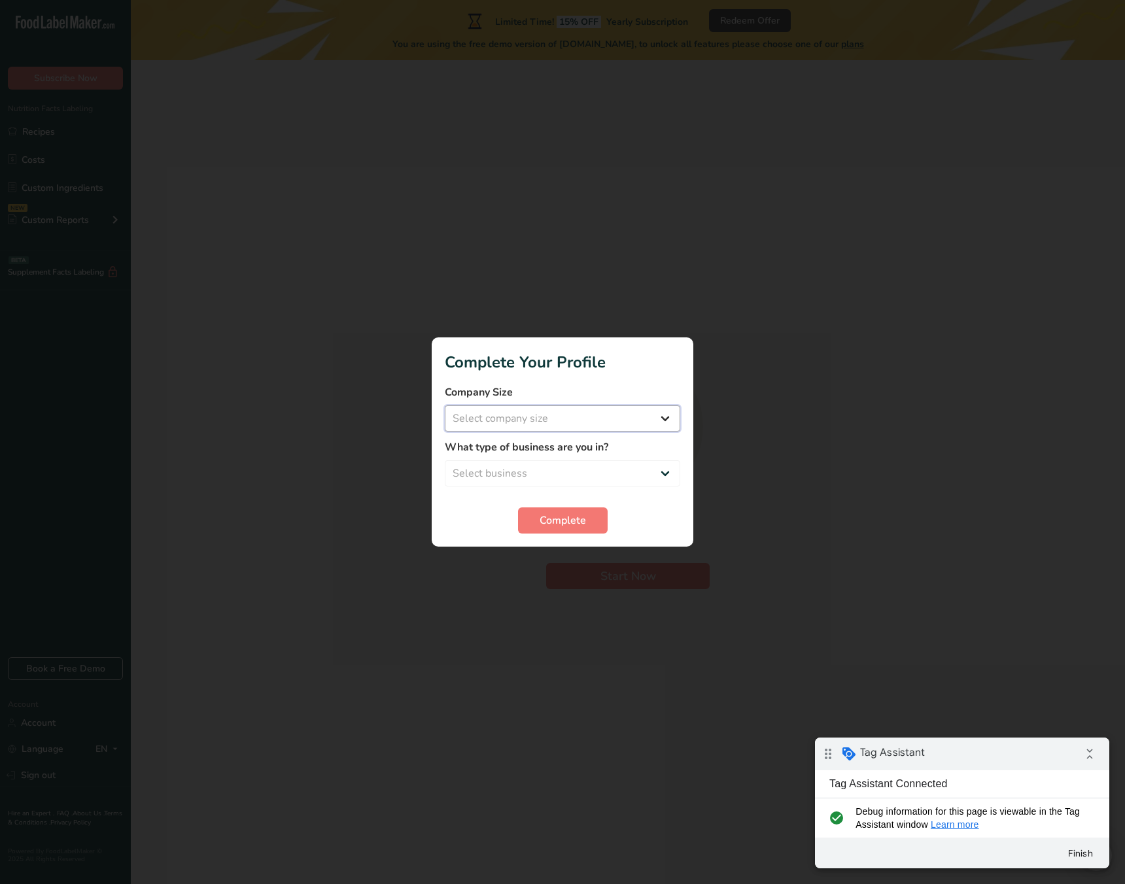
click at [534, 417] on select "Select company size Over 500 Employees test 1 1 Fewer than 10 Employees Fewer t…" at bounding box center [563, 419] width 236 height 26
select select "20"
click at [445, 406] on select "Select company size Over 500 Employees test 1 1 Fewer than 10 Employees Fewer t…" at bounding box center [563, 419] width 236 height 26
click at [535, 464] on select "Select business Packaged Food Manufacturer Restaurant & Cafe Bakery Meal Plans …" at bounding box center [563, 474] width 236 height 26
select select "5"
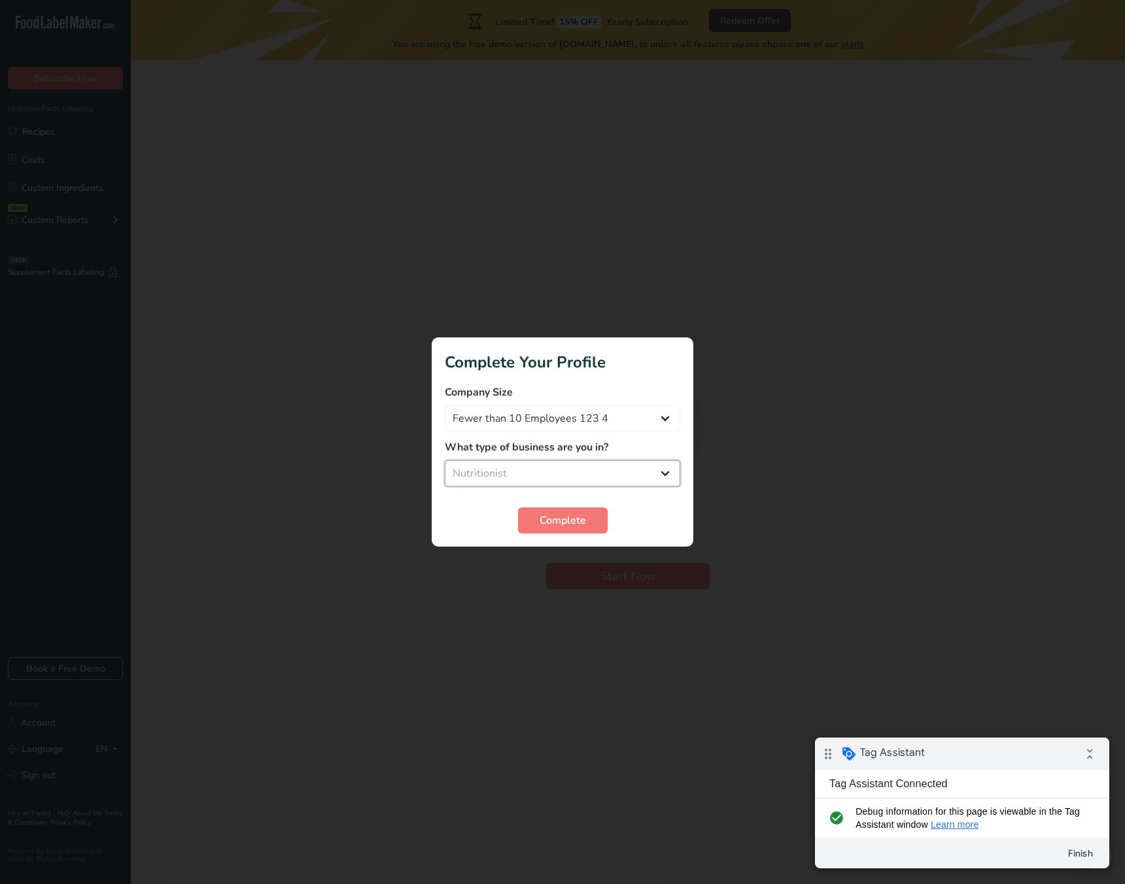
click at [445, 461] on select "Select business Packaged Food Manufacturer Restaurant & Cafe Bakery Meal Plans …" at bounding box center [563, 474] width 236 height 26
click at [571, 517] on span "Complete" at bounding box center [563, 521] width 46 height 16
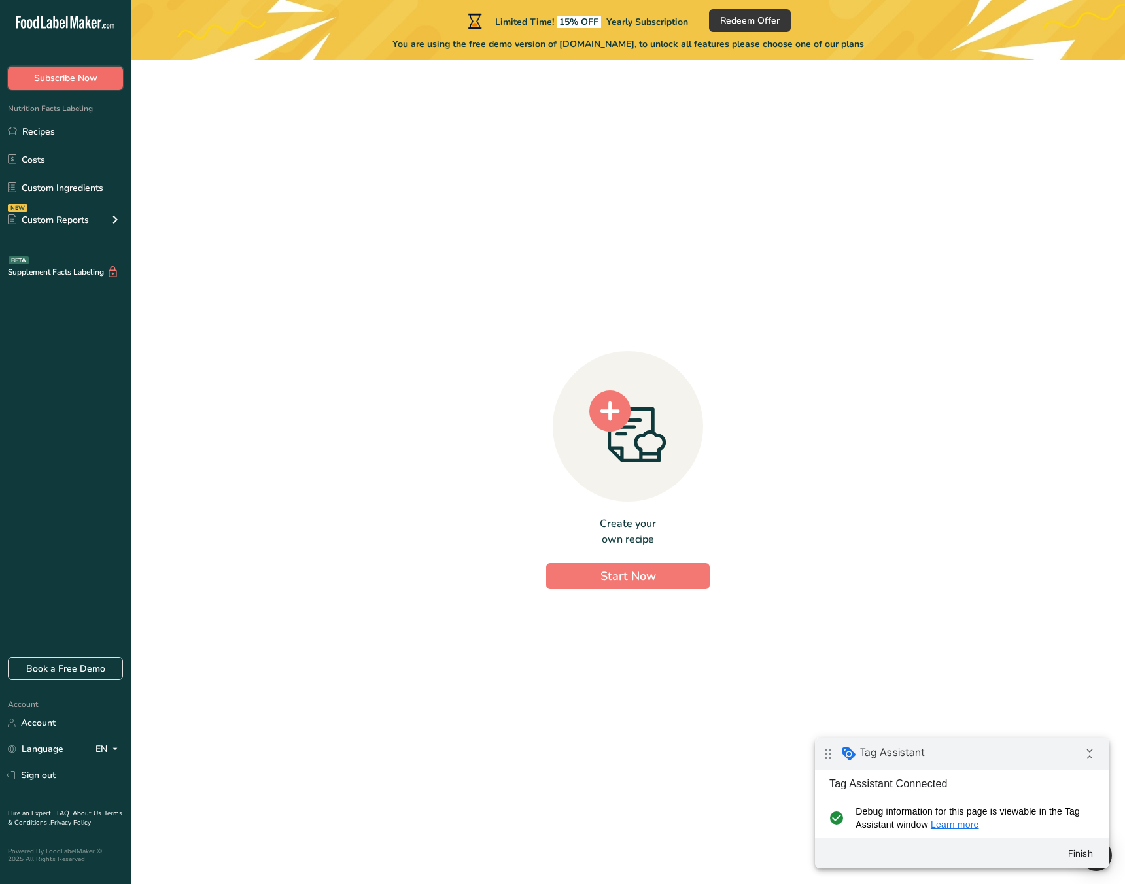
click at [82, 79] on span "Subscribe Now" at bounding box center [65, 78] width 63 height 14
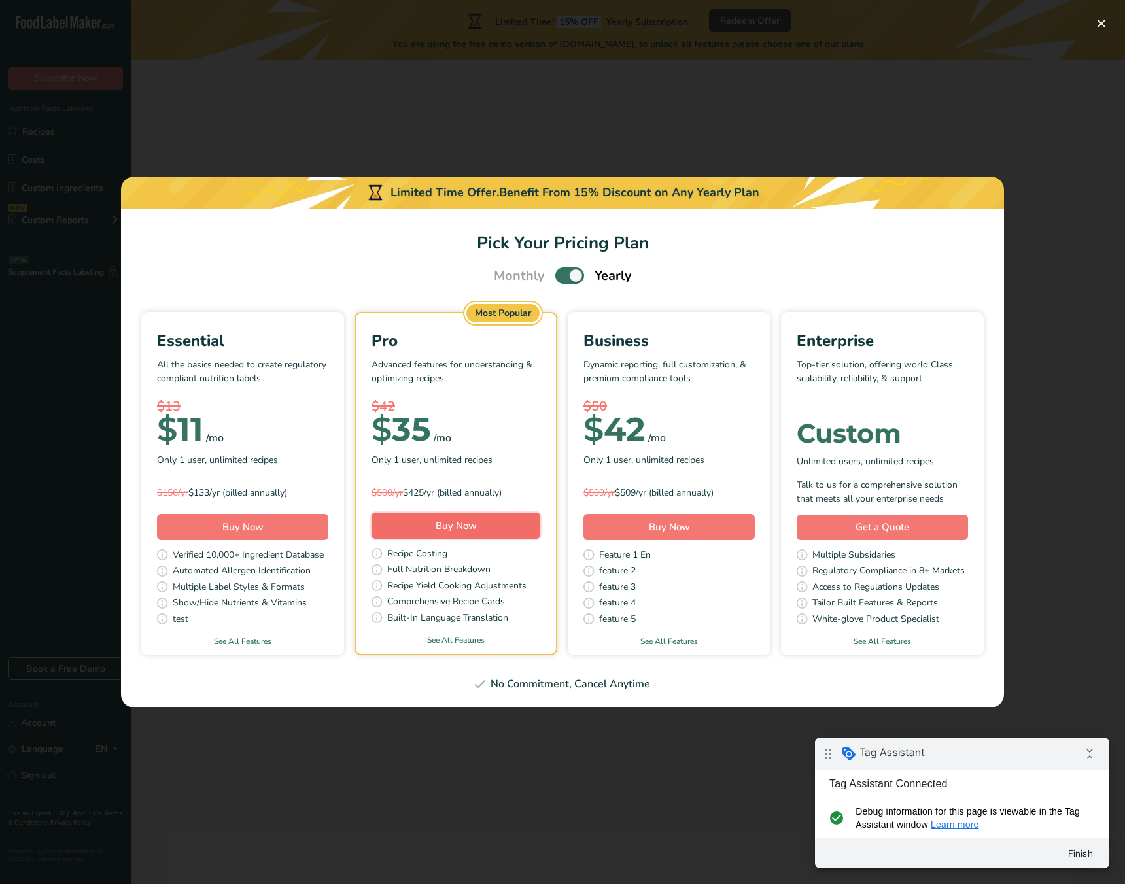
click at [398, 529] on button "Buy Now" at bounding box center [456, 526] width 169 height 26
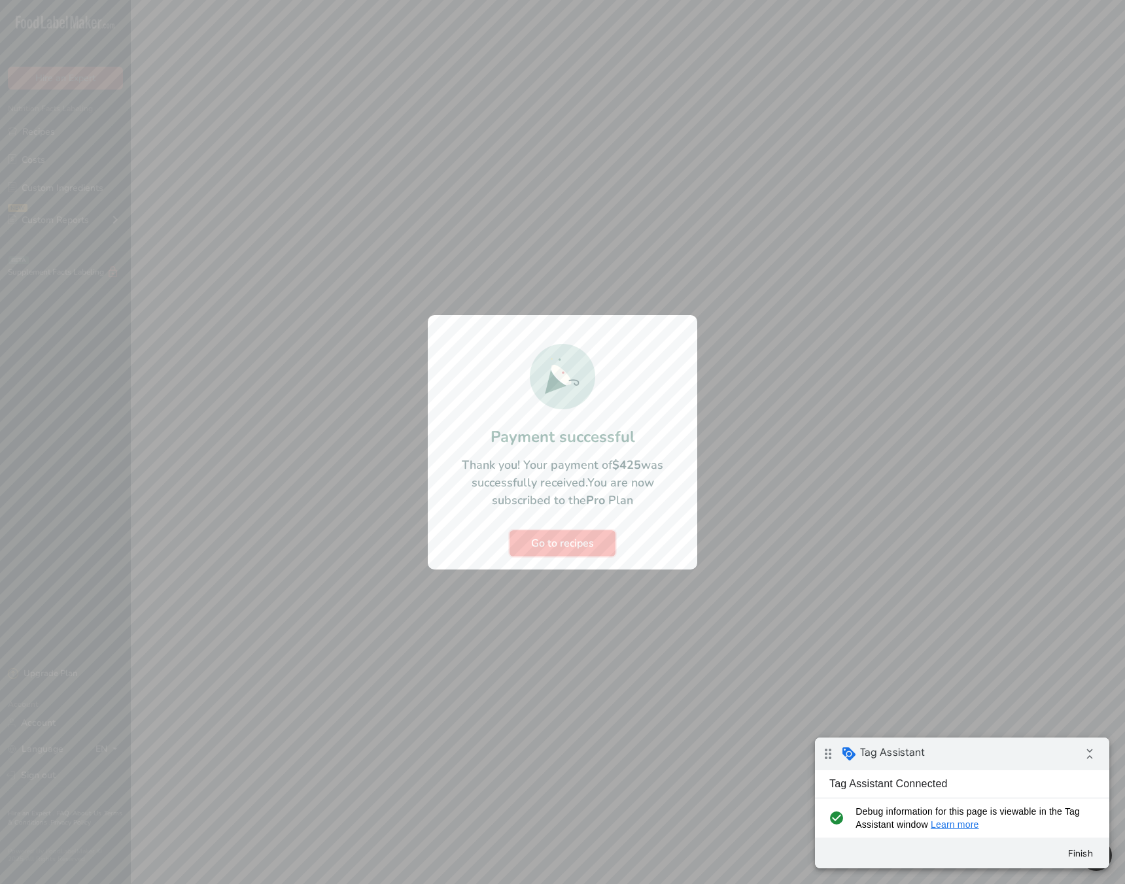
click at [582, 544] on span "Go to recipes" at bounding box center [562, 544] width 63 height 16
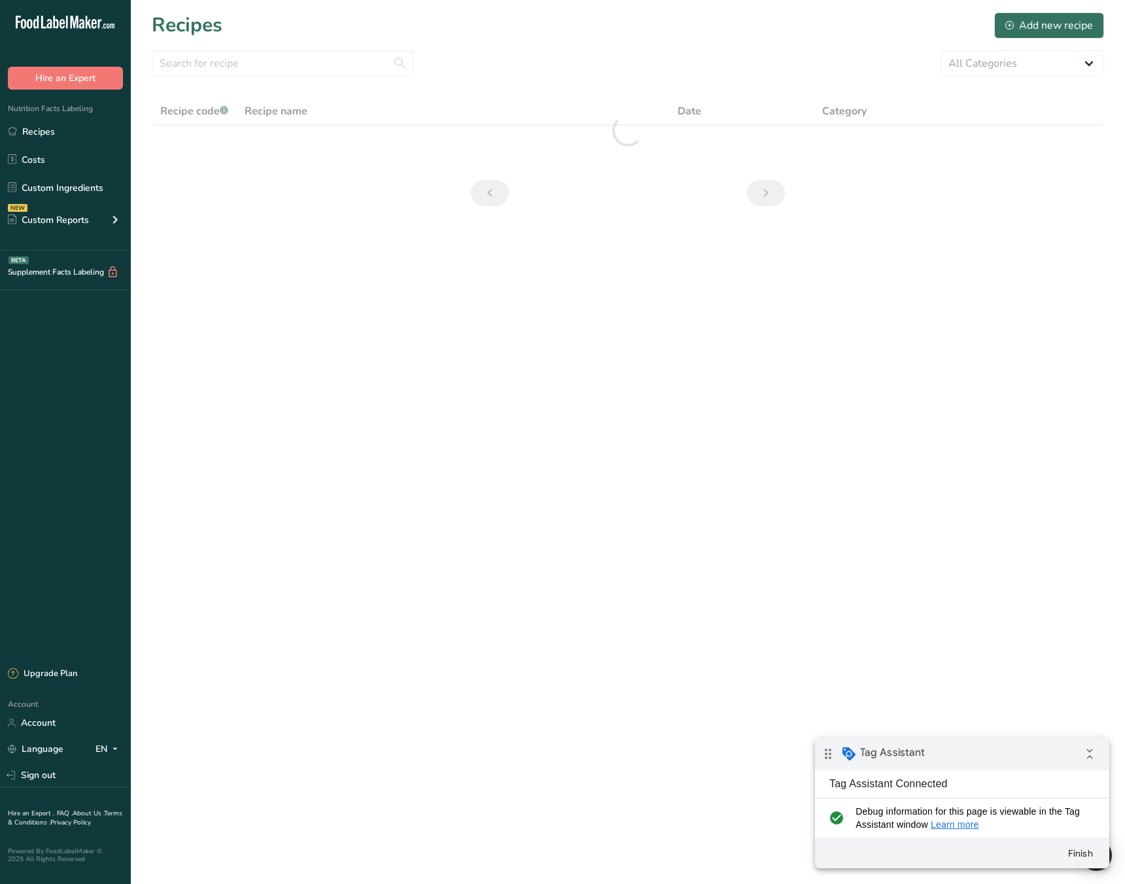
drag, startPoint x: 381, startPoint y: 379, endPoint x: 314, endPoint y: 341, distance: 76.4
click at [374, 376] on main "Recipes Add new recipe All Categories Baked Goods Beverages category Cooked Mea…" at bounding box center [562, 442] width 1125 height 884
click at [94, 83] on button "Hire an Expert" at bounding box center [65, 78] width 115 height 23
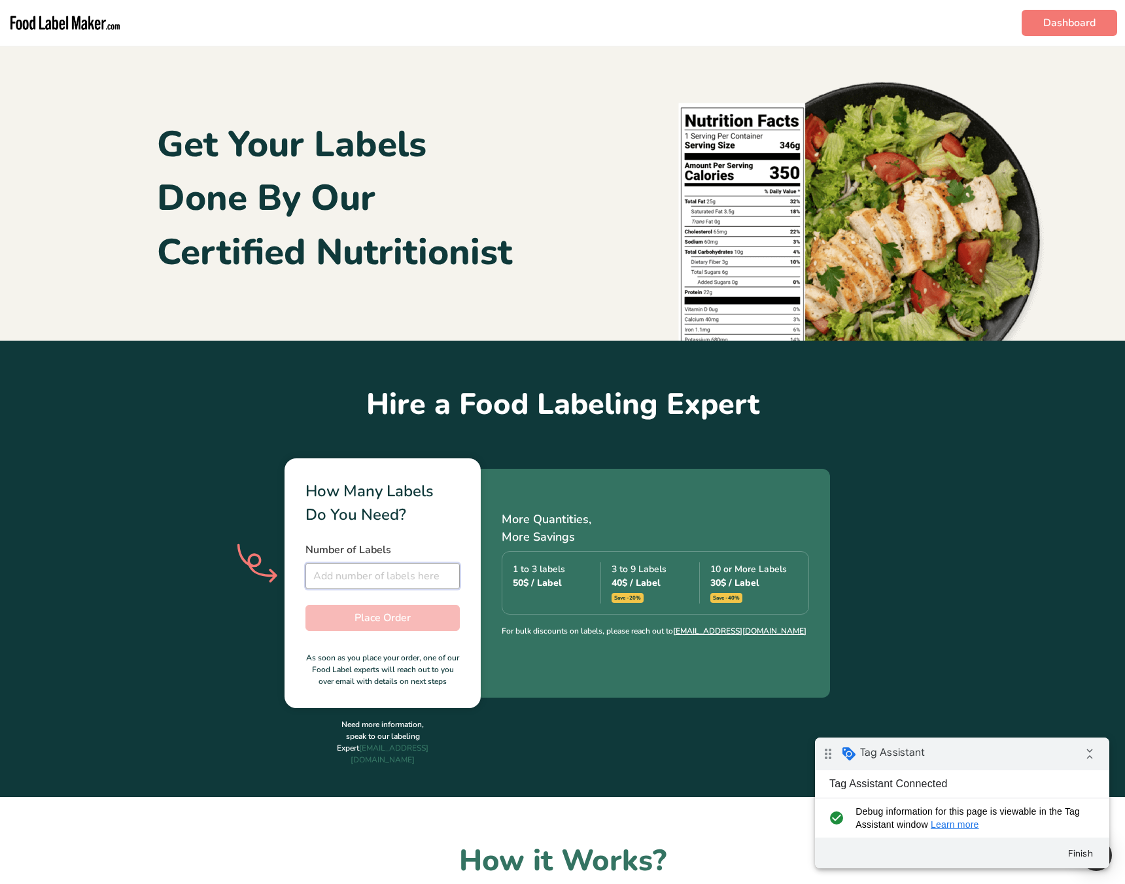
click at [388, 586] on input "number" at bounding box center [383, 576] width 154 height 26
click at [373, 587] on input "number" at bounding box center [383, 576] width 154 height 26
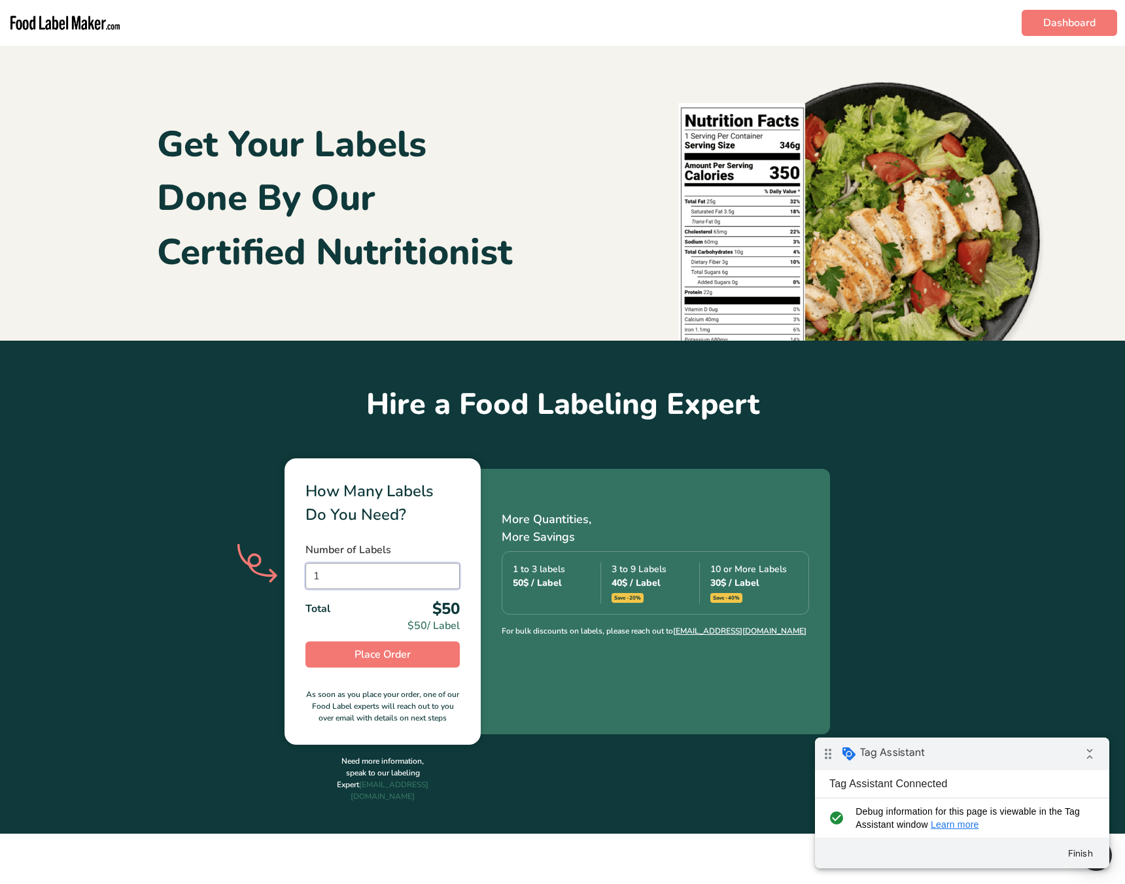
type input "1"
click at [203, 642] on div "How Many Labels Do You Need? Number of Labels 1 Total $50 $50 / Label Place Ord…" at bounding box center [562, 602] width 1125 height 287
click at [377, 657] on span "Place Order" at bounding box center [383, 655] width 56 height 16
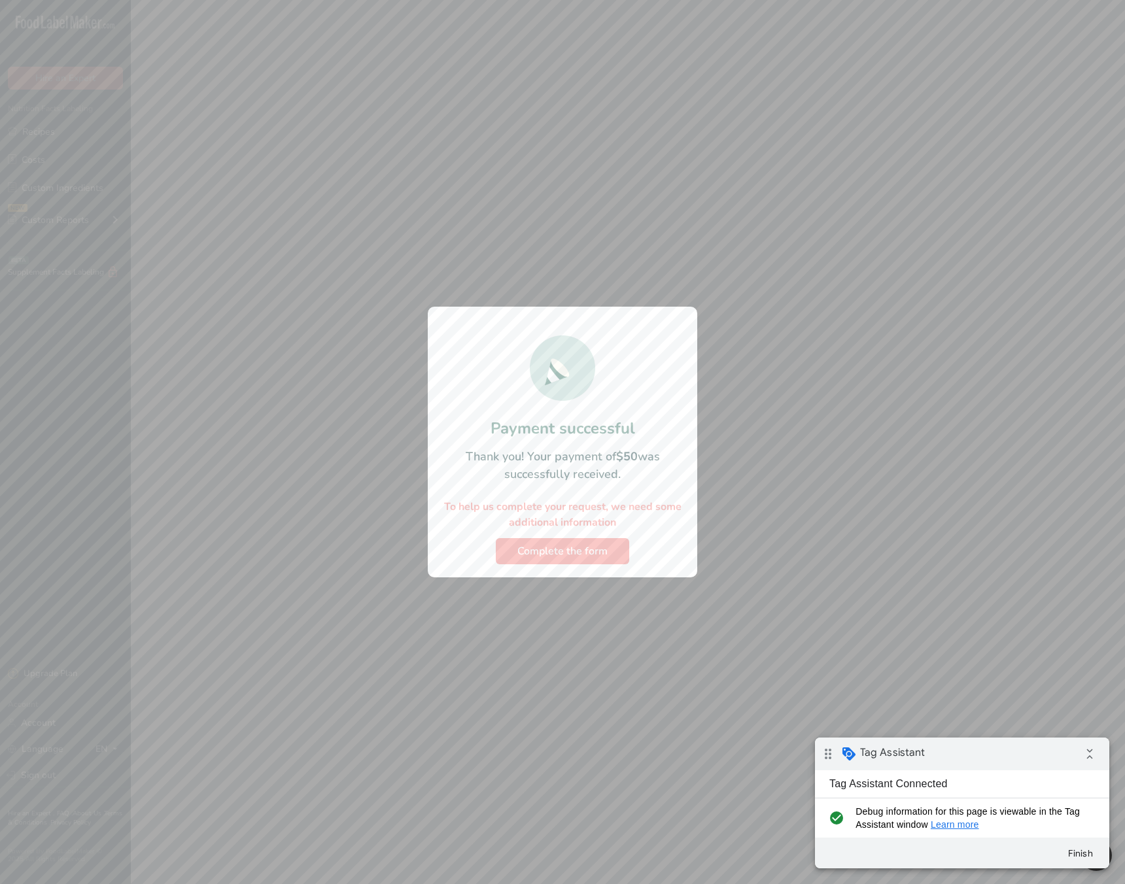
click at [894, 391] on div at bounding box center [562, 442] width 1125 height 884
click at [1085, 848] on button "Finish" at bounding box center [1080, 854] width 47 height 24
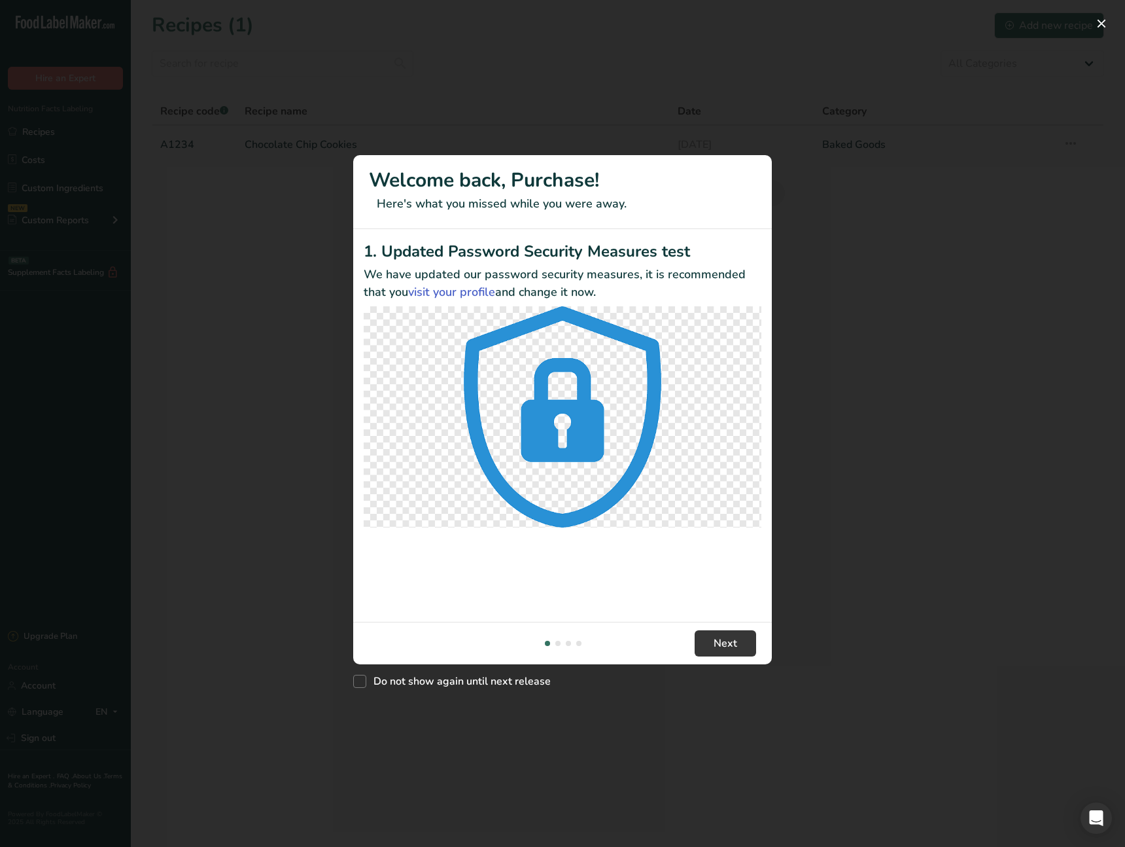
click at [643, 707] on div "New Features" at bounding box center [562, 423] width 1125 height 847
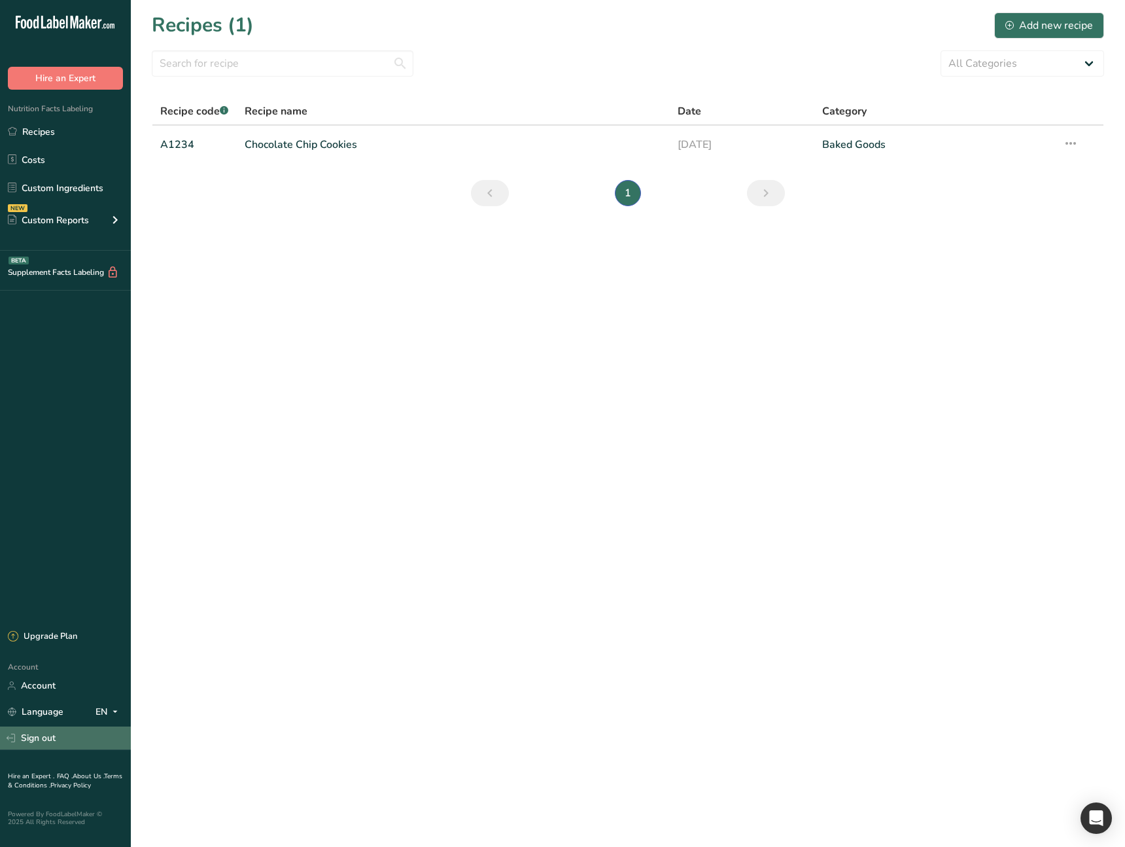
click at [94, 746] on link "Sign out" at bounding box center [65, 737] width 131 height 23
click at [61, 737] on link "Sign out" at bounding box center [65, 737] width 131 height 23
click at [391, 461] on main "Recipes (1) Add new recipe All Categories Baked Goods Beverages category Cooked…" at bounding box center [562, 423] width 1125 height 847
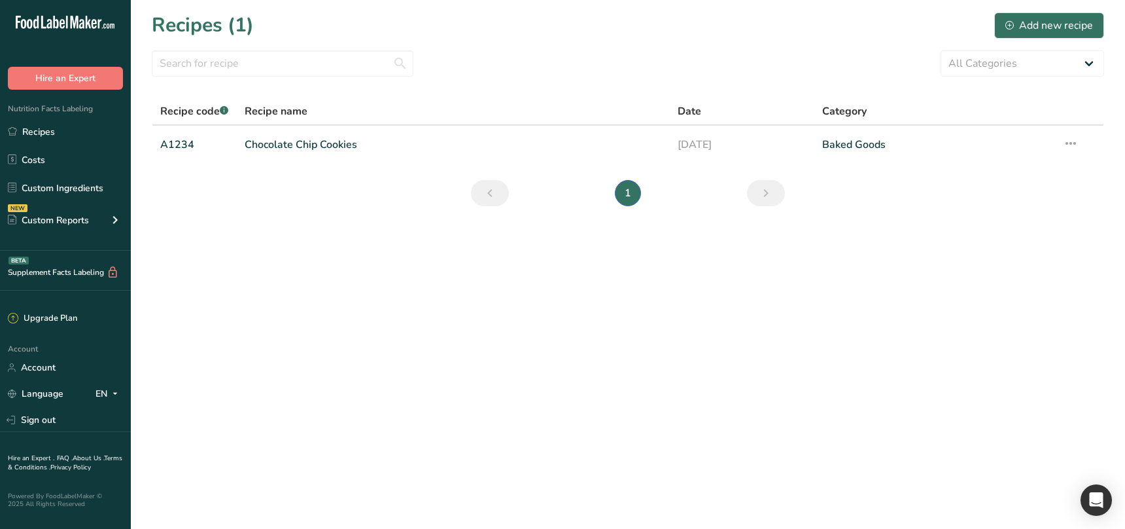
click at [444, 337] on main "Recipes (1) Add new recipe All Categories Baked Goods Beverages category Cooked…" at bounding box center [562, 264] width 1125 height 529
drag, startPoint x: 424, startPoint y: 373, endPoint x: 421, endPoint y: 351, distance: 21.8
click at [424, 373] on main "Recipes (1) Add new recipe All Categories Baked Goods Beverages category Cooked…" at bounding box center [562, 264] width 1125 height 529
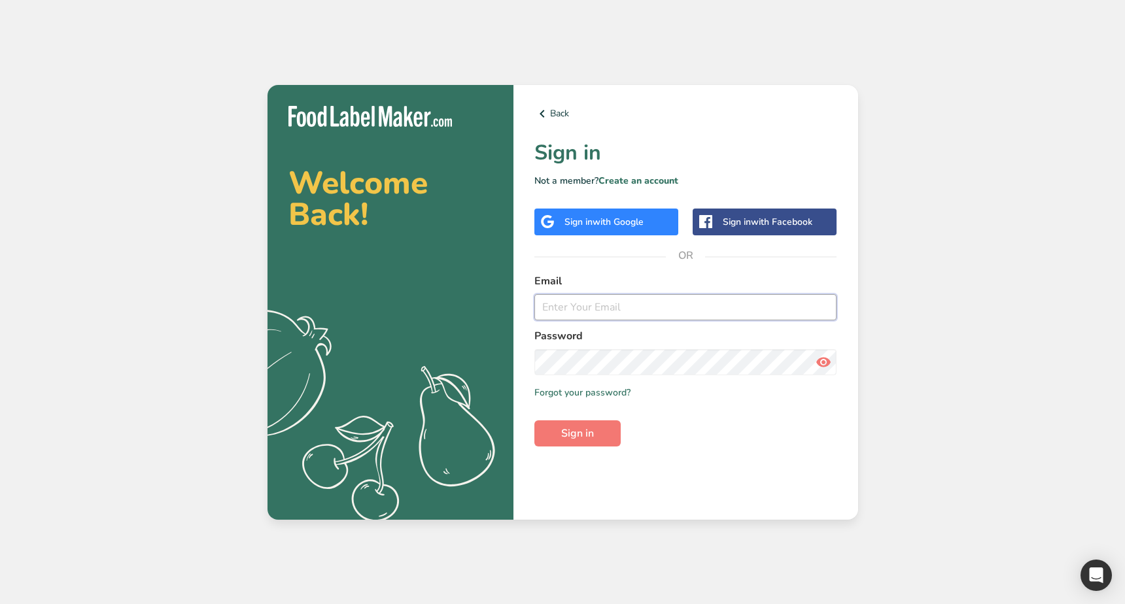
click at [654, 315] on input "email" at bounding box center [685, 307] width 303 height 26
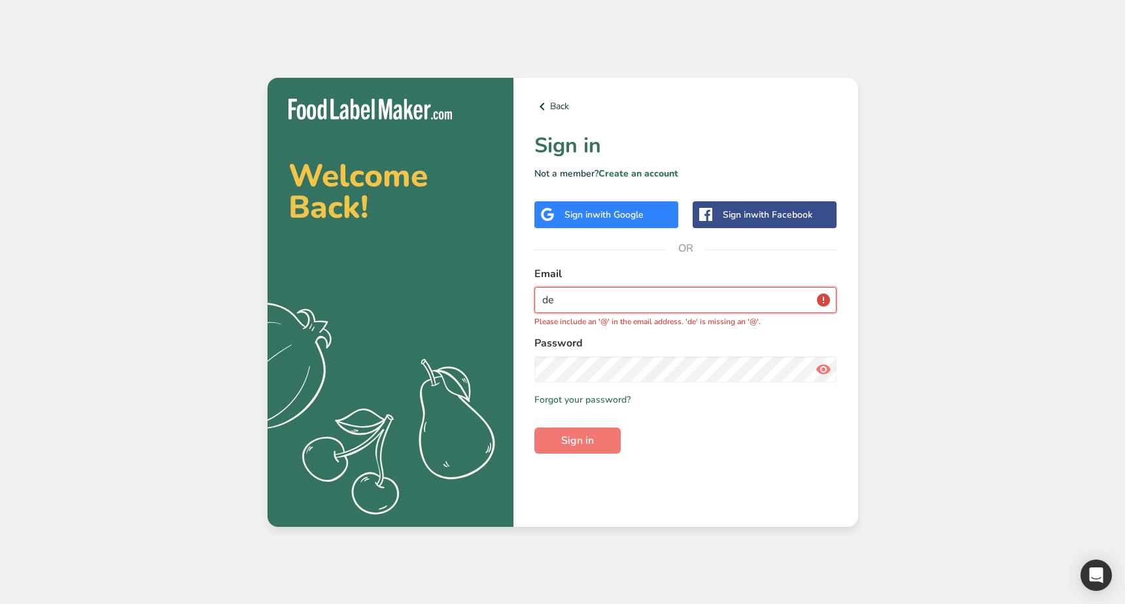
type input "[EMAIL_ADDRESS][DOMAIN_NAME]"
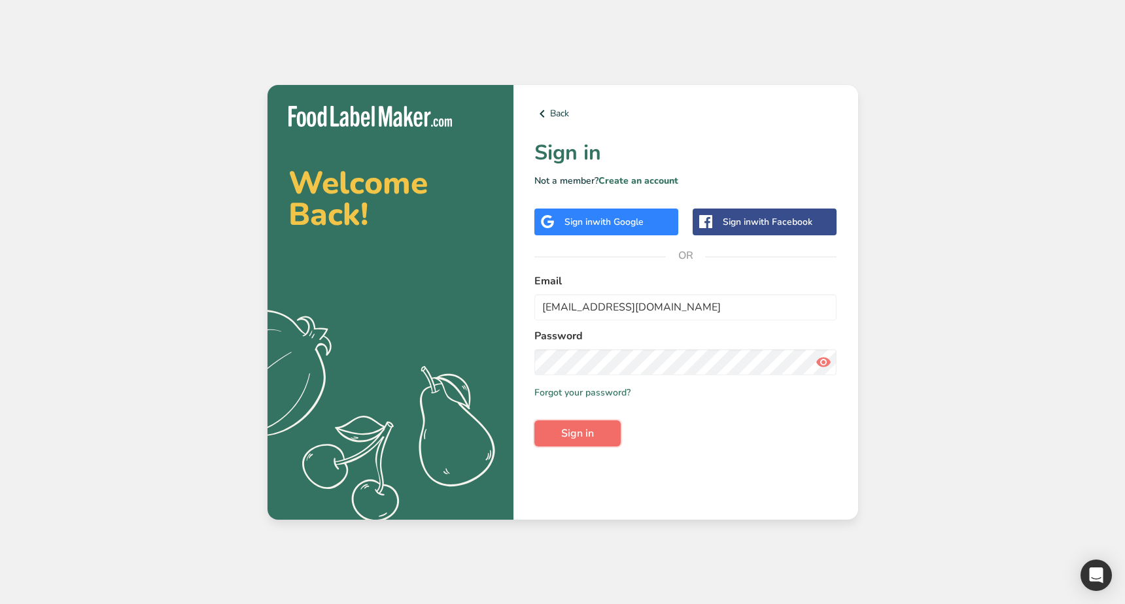
click at [583, 432] on span "Sign in" at bounding box center [577, 434] width 33 height 16
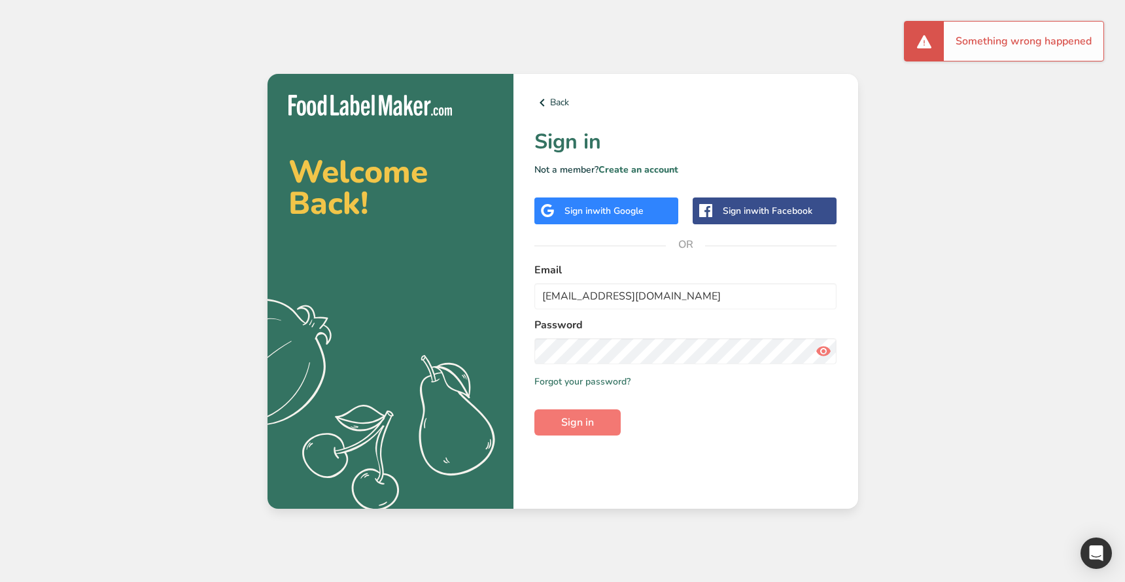
click at [688, 523] on div "Welcome Back! .a{fill:#f5f3ed;} Back Sign in Not a member? Create an account Si…" at bounding box center [562, 291] width 1125 height 582
click at [704, 418] on form "Email [EMAIL_ADDRESS][DOMAIN_NAME] Password Remember me Forgot your password? S…" at bounding box center [685, 348] width 303 height 173
click at [646, 170] on link "Create an account" at bounding box center [639, 170] width 80 height 12
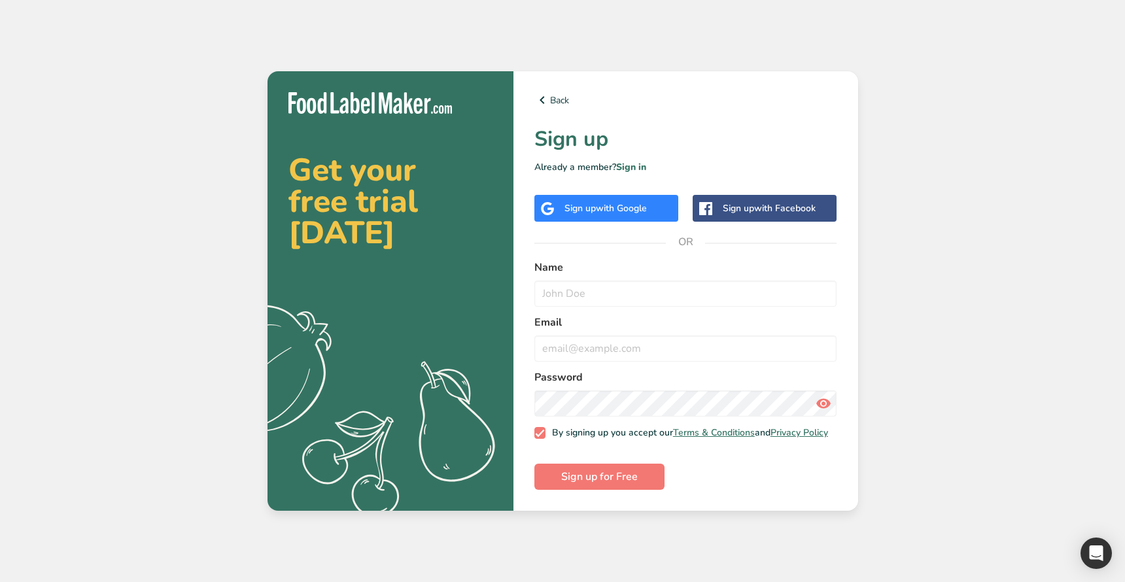
click at [792, 517] on div "Get your free trial [DATE] .a{fill:#f5f3ed;} Back Sign up Already a member? Sig…" at bounding box center [562, 291] width 1125 height 582
click at [585, 290] on input "text" at bounding box center [685, 294] width 303 height 26
type input "[PERSON_NAME]"
type input "a"
type input "[PERSON_NAME][EMAIL_ADDRESS][PERSON_NAME][DOMAIN_NAME]"
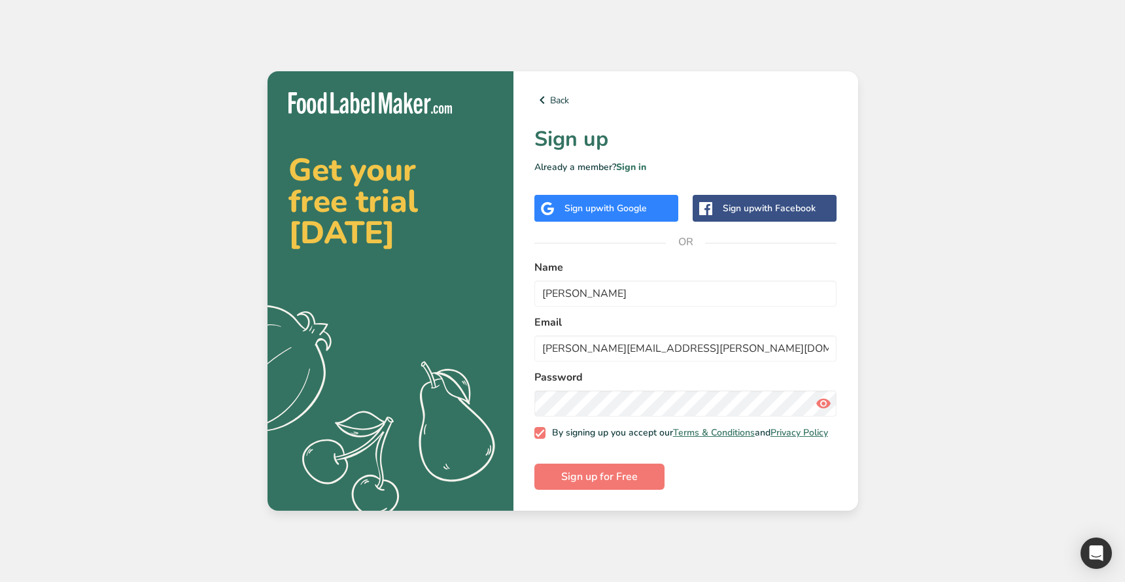
click at [695, 510] on div "Back Sign up Already a member? Sign in Sign up with Google Sign up with Faceboo…" at bounding box center [686, 291] width 345 height 440
click at [616, 483] on span "Sign up for Free" at bounding box center [599, 477] width 77 height 16
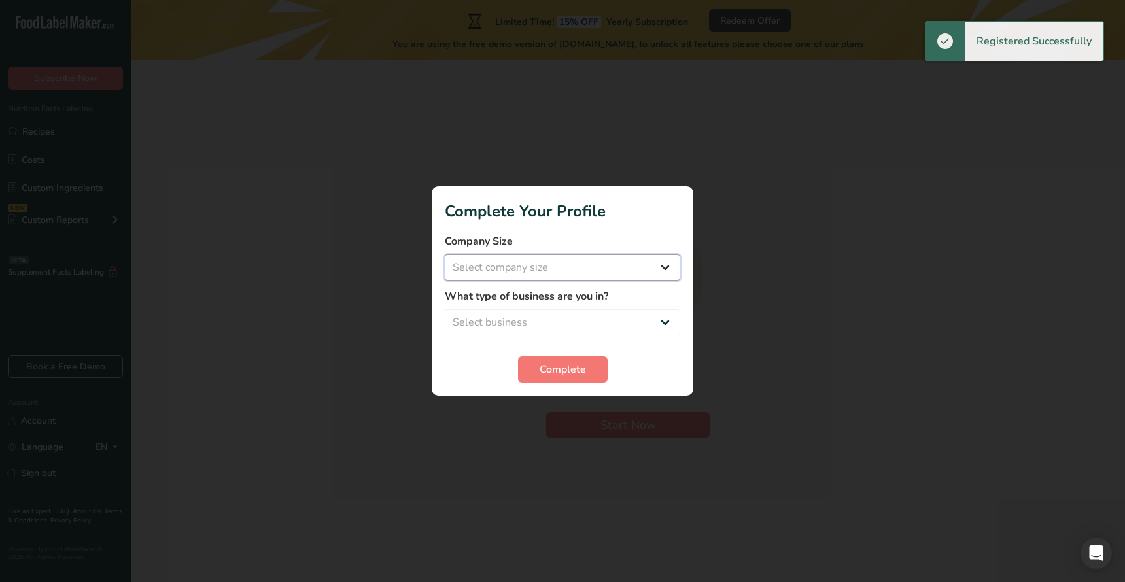
click at [548, 256] on select "Select company size Over 500 Employees test 1 1 Fewer than 10 Employees Fewer t…" at bounding box center [563, 267] width 236 height 26
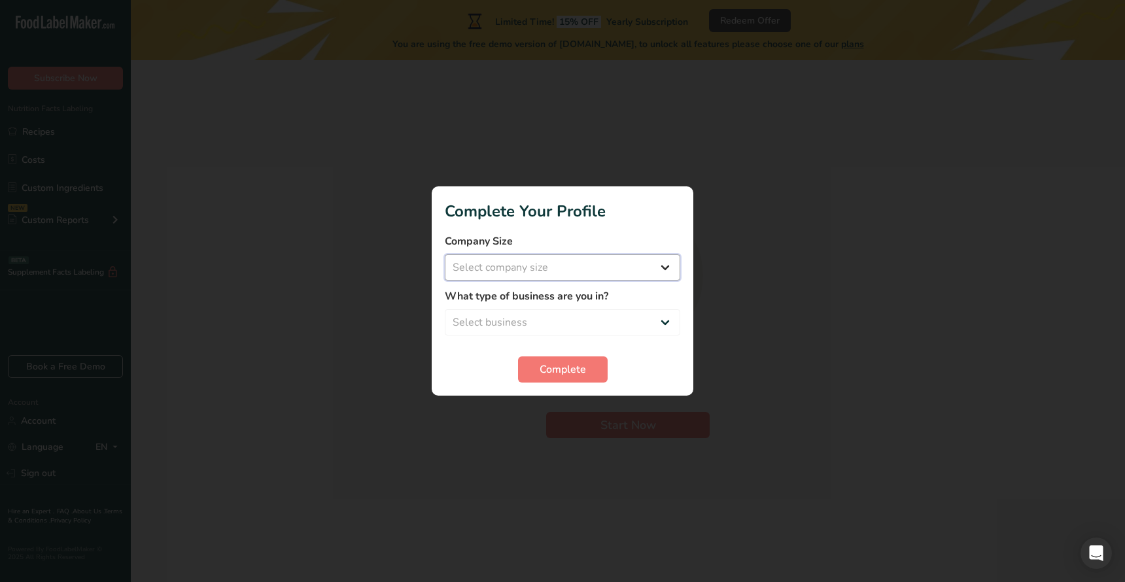
select select "16"
click at [445, 254] on select "Select company size Over 500 Employees test 1 1 Fewer than 10 Employees Fewer t…" at bounding box center [563, 267] width 236 height 26
click at [537, 328] on select "Select business Packaged Food Manufacturer Restaurant & Cafe Bakery Meal Plans …" at bounding box center [563, 322] width 236 height 26
select select "5"
click at [445, 309] on select "Select business Packaged Food Manufacturer Restaurant & Cafe Bakery Meal Plans …" at bounding box center [563, 322] width 236 height 26
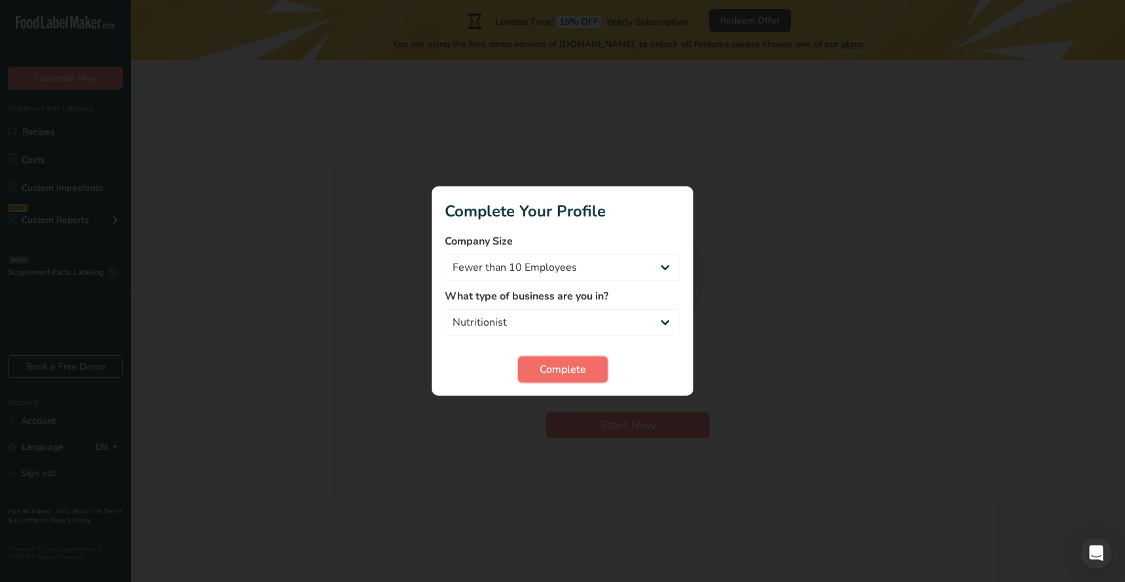
click at [561, 376] on span "Complete" at bounding box center [563, 370] width 46 height 16
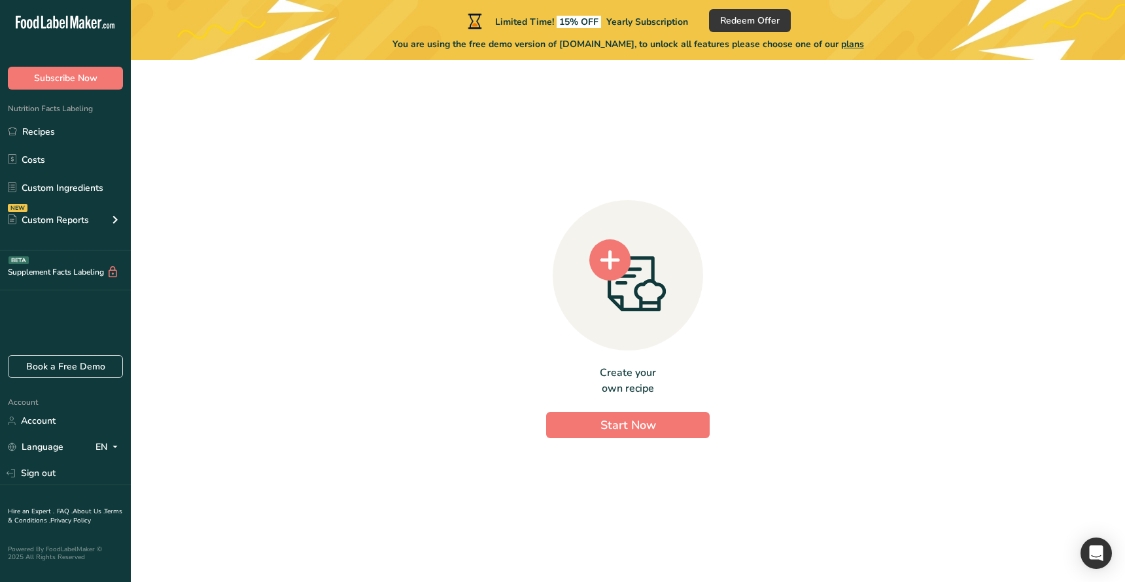
click at [353, 314] on div "Create your own recipe Start Now" at bounding box center [628, 316] width 953 height 491
click at [75, 363] on link "Book a Free Demo" at bounding box center [65, 366] width 115 height 23
drag, startPoint x: 864, startPoint y: 271, endPoint x: 850, endPoint y: 281, distance: 16.8
click at [864, 270] on div "Create your own recipe Start Now" at bounding box center [628, 316] width 953 height 491
click at [629, 412] on button "Start Now" at bounding box center [628, 425] width 164 height 26
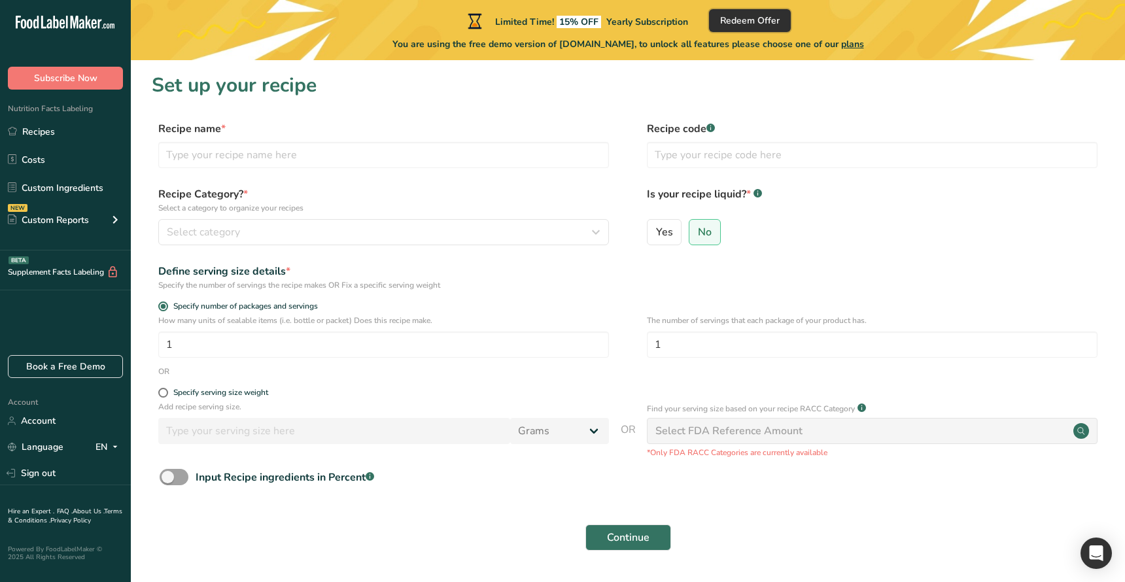
click at [739, 30] on button "Redeem Offer" at bounding box center [750, 20] width 82 height 23
click at [173, 528] on div "Continue" at bounding box center [628, 538] width 953 height 42
click at [69, 472] on link "Sign out" at bounding box center [65, 473] width 131 height 23
click at [287, 527] on div "Continue" at bounding box center [628, 538] width 953 height 42
click at [450, 517] on div "Continue" at bounding box center [628, 538] width 953 height 42
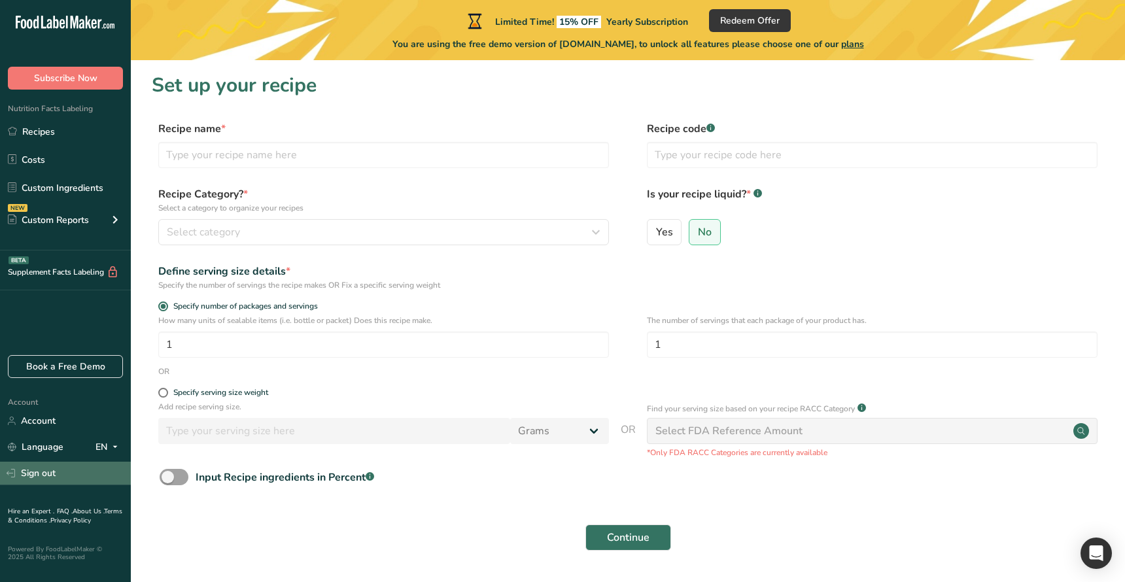
click at [82, 476] on link "Sign out" at bounding box center [65, 473] width 131 height 23
click at [50, 476] on link "Sign out" at bounding box center [65, 473] width 131 height 23
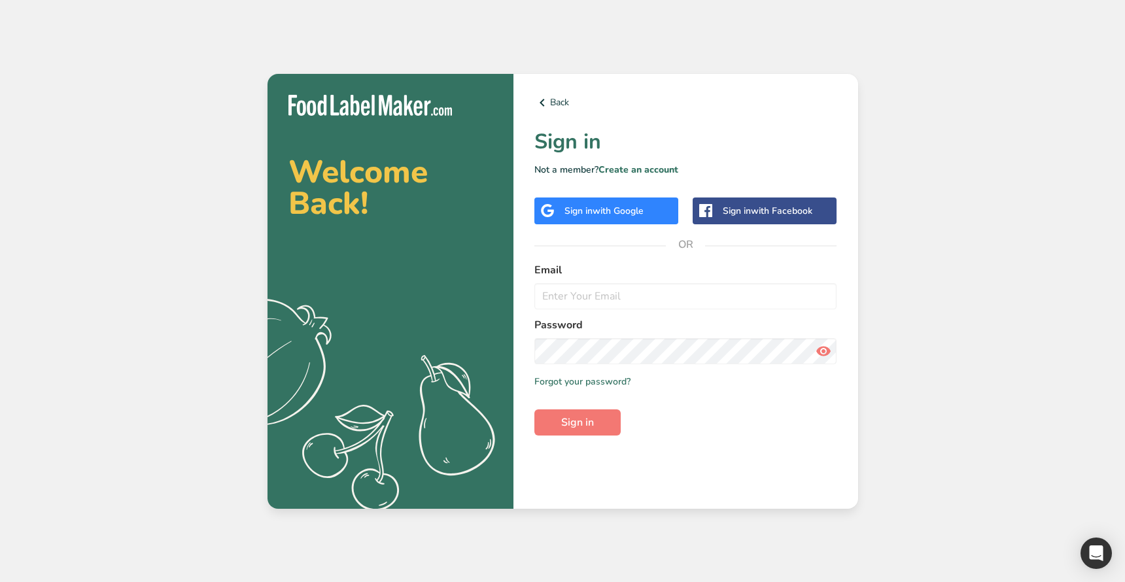
click at [651, 281] on div "Email" at bounding box center [685, 285] width 303 height 47
click at [638, 173] on link "Create an account" at bounding box center [639, 170] width 80 height 12
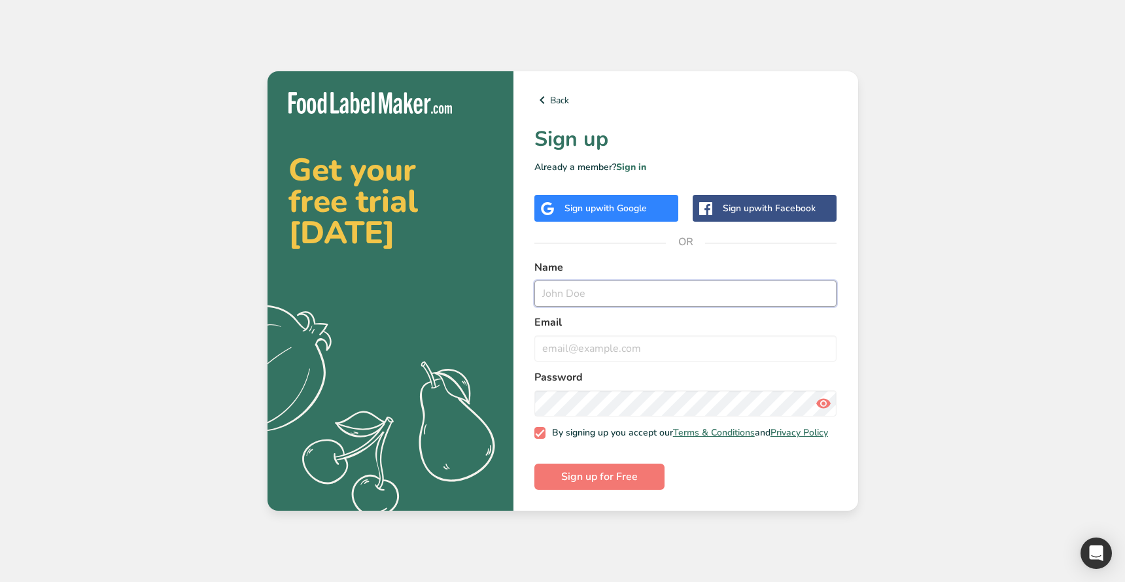
click at [616, 292] on input "text" at bounding box center [685, 294] width 303 height 26
click at [546, 102] on icon at bounding box center [542, 100] width 16 height 24
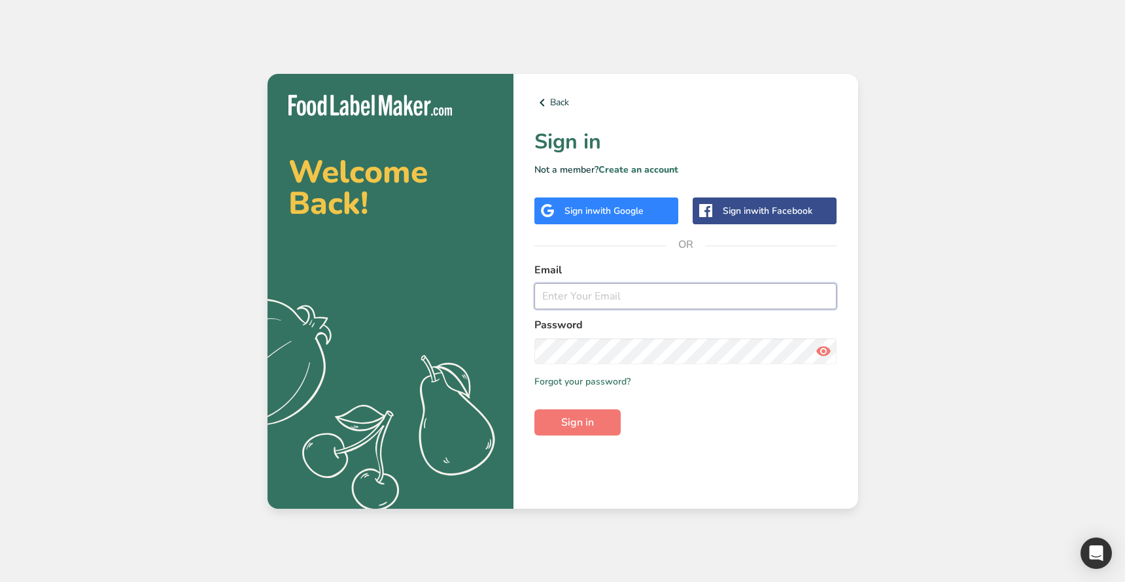
click at [563, 301] on input "email" at bounding box center [685, 296] width 303 height 26
click at [272, 44] on div "Welcome Back! .a{fill:#f5f3ed;} Back Sign in Not a member? Create an account Si…" at bounding box center [562, 291] width 1125 height 582
click at [597, 308] on input "email" at bounding box center [685, 296] width 303 height 26
click at [109, 286] on div "Welcome Back! .a{fill:#f5f3ed;} Back Sign in Not a member? Create an account Si…" at bounding box center [562, 291] width 1125 height 582
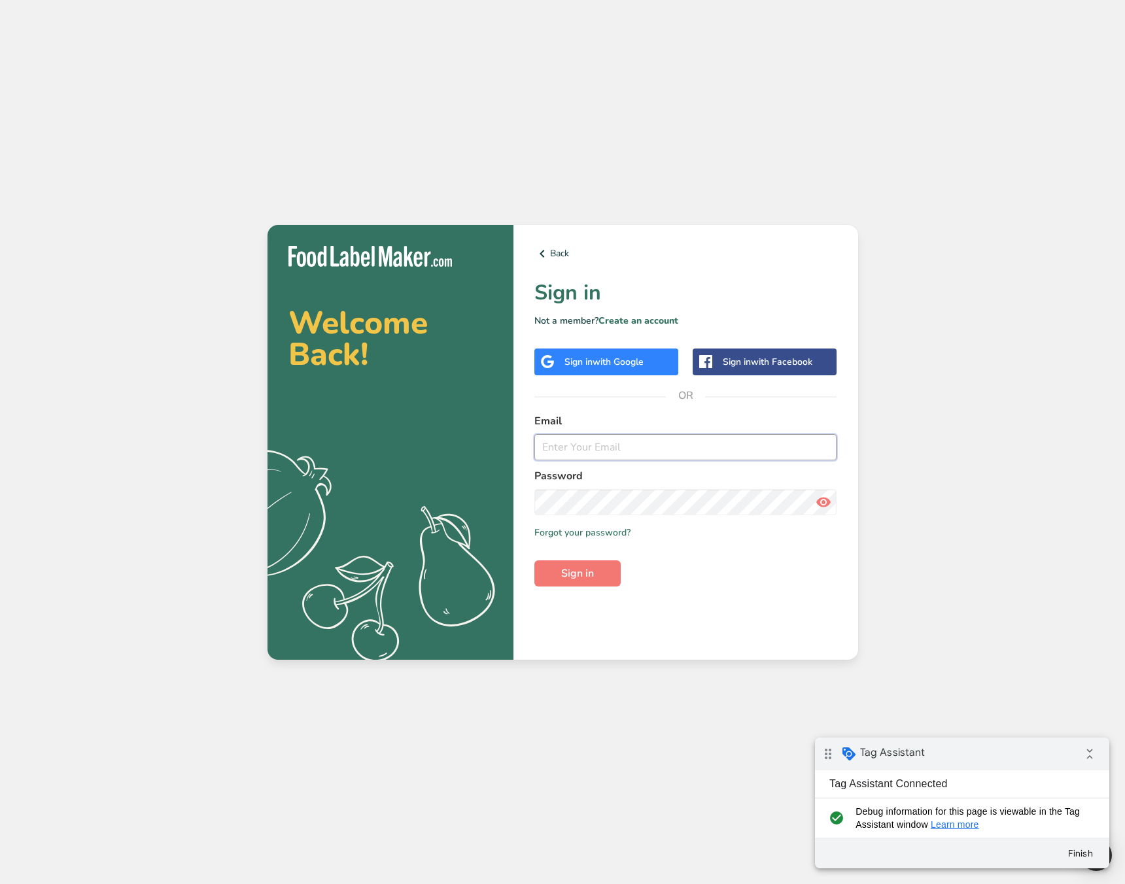
click at [650, 449] on input "email" at bounding box center [685, 447] width 303 height 26
click at [563, 440] on input "demo@flm.com" at bounding box center [685, 447] width 303 height 26
type input "purchase-gtm@test.com"
drag, startPoint x: 567, startPoint y: 674, endPoint x: 582, endPoint y: 627, distance: 48.8
click at [572, 666] on div "Welcome Back! .a{fill:#f5f3ed;} Back Sign in Not a member? Create an account Si…" at bounding box center [562, 442] width 1125 height 884
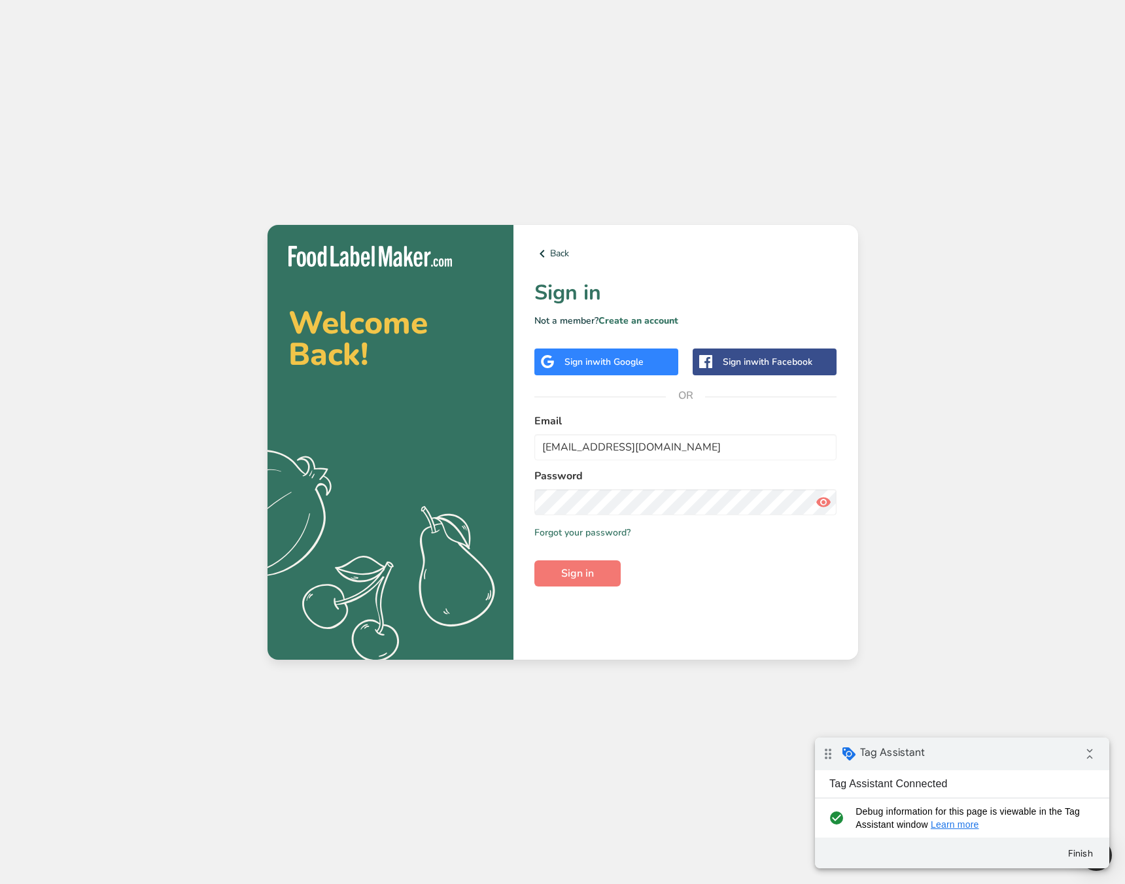
click at [578, 590] on div "Back Sign in Not a member? Create an account Sign in with Google Sign in with F…" at bounding box center [686, 442] width 345 height 435
click at [586, 570] on span "Sign in" at bounding box center [577, 574] width 33 height 16
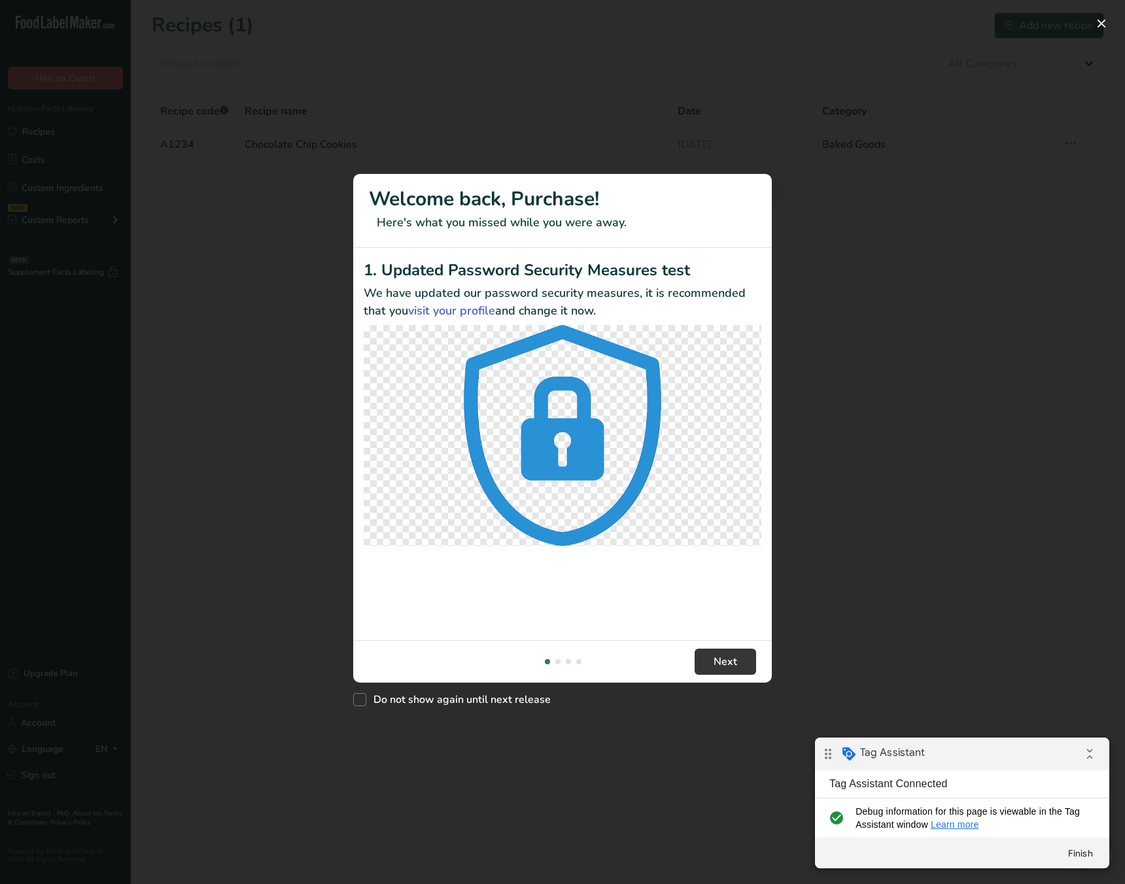
click at [695, 703] on div "Do not show again until next release" at bounding box center [562, 697] width 419 height 28
click at [724, 669] on span "Next" at bounding box center [726, 662] width 24 height 16
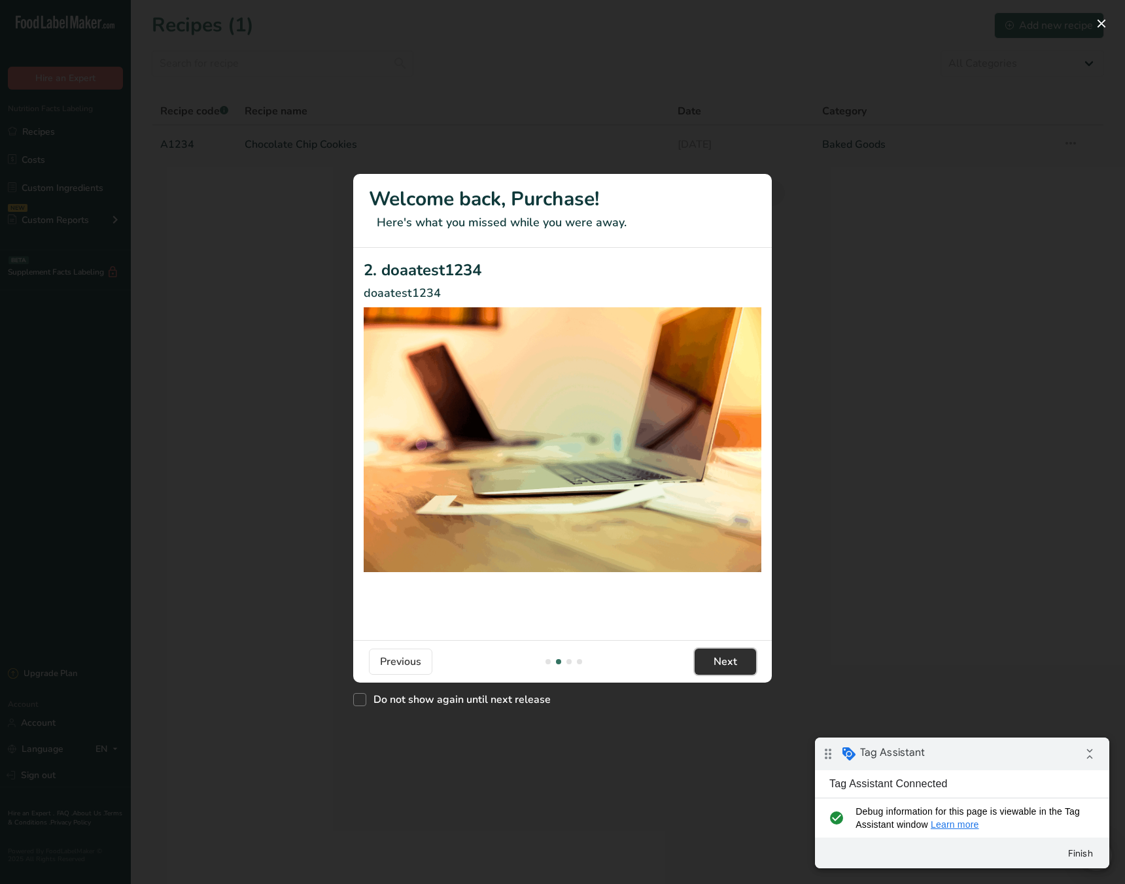
click at [721, 665] on span "Next" at bounding box center [726, 662] width 24 height 16
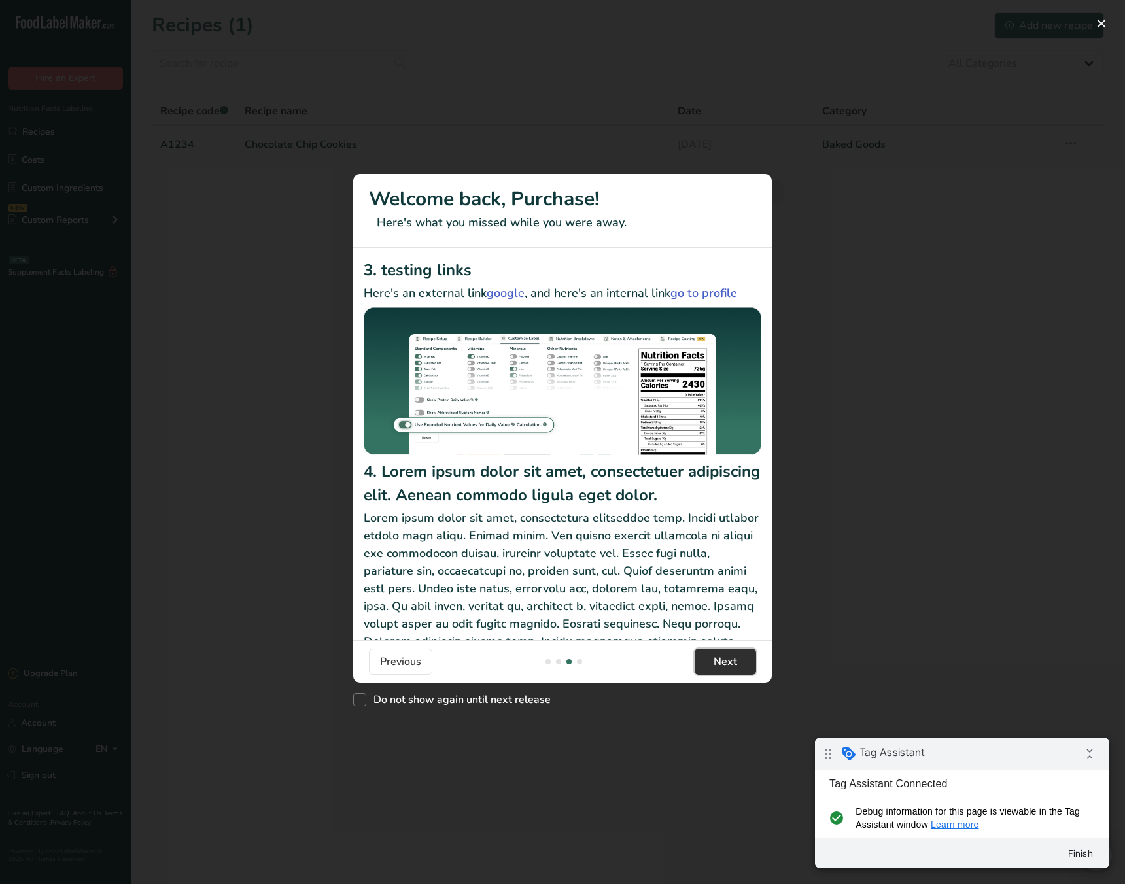
click at [721, 665] on span "Next" at bounding box center [726, 662] width 24 height 16
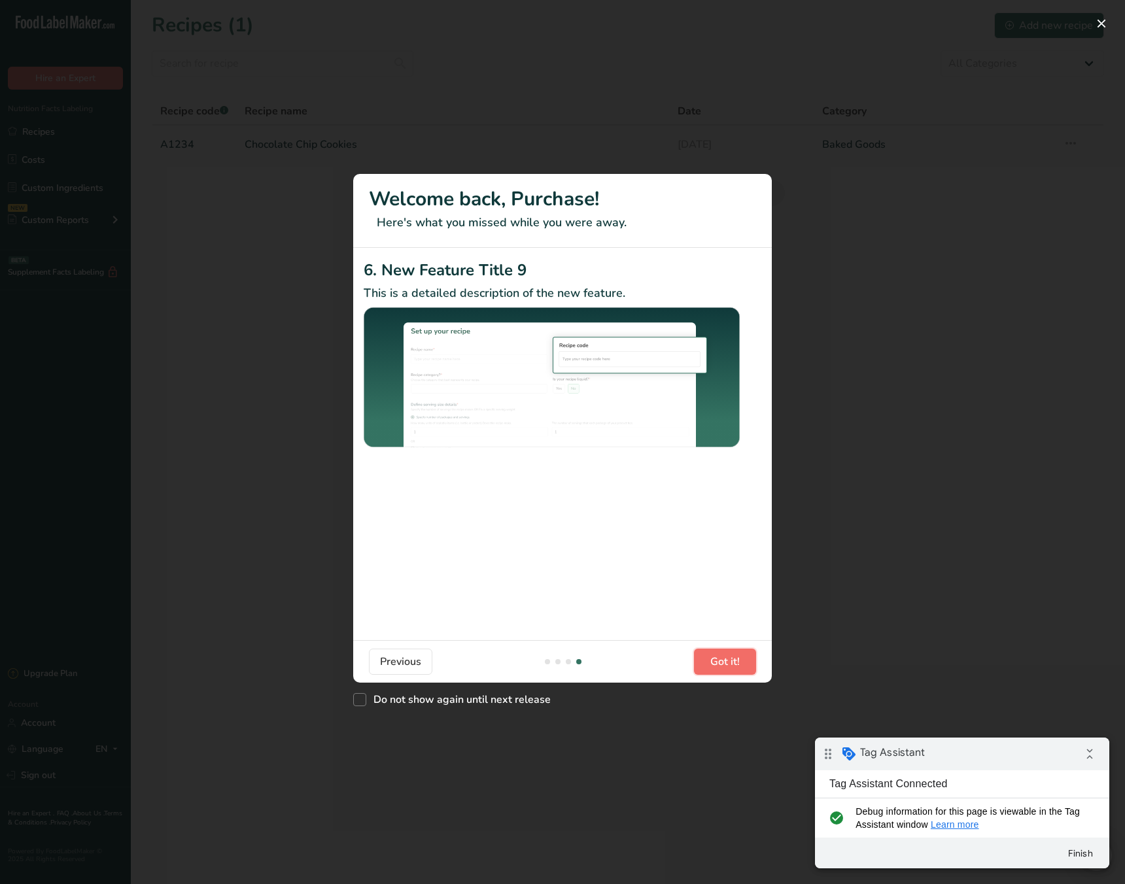
click at [721, 665] on span "Got it!" at bounding box center [724, 662] width 29 height 16
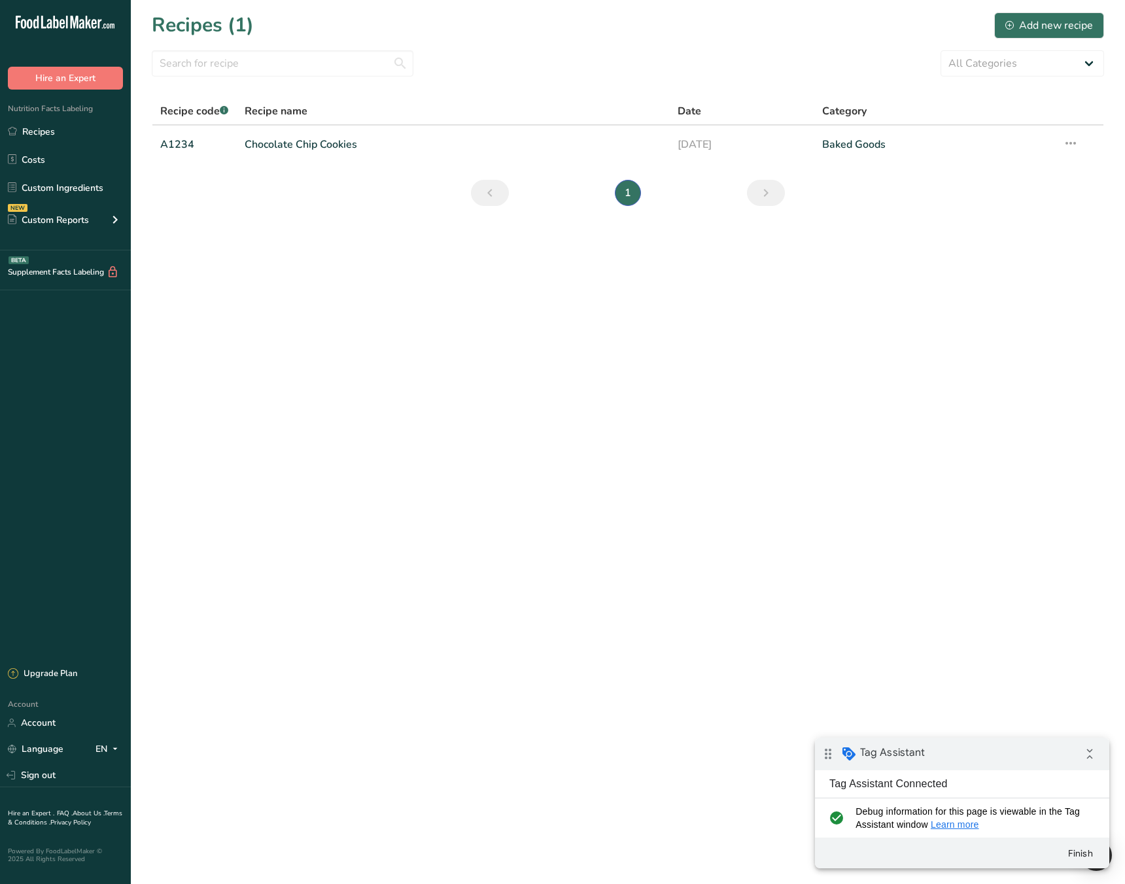
click at [721, 665] on span "Got it!" at bounding box center [733, 673] width 31 height 16
click at [605, 550] on main "Recipes (1) Add new recipe All Categories Baked Goods Beverages category Cooked…" at bounding box center [562, 442] width 1125 height 884
drag, startPoint x: 483, startPoint y: 490, endPoint x: 209, endPoint y: 171, distance: 420.3
click at [470, 480] on main "Recipes (1) Add new recipe All Categories Baked Goods Beverages category Cooked…" at bounding box center [562, 442] width 1125 height 884
click at [295, 434] on main "Recipes (1) Add new recipe All Categories Baked Goods Beverages category Cooked…" at bounding box center [562, 442] width 1125 height 884
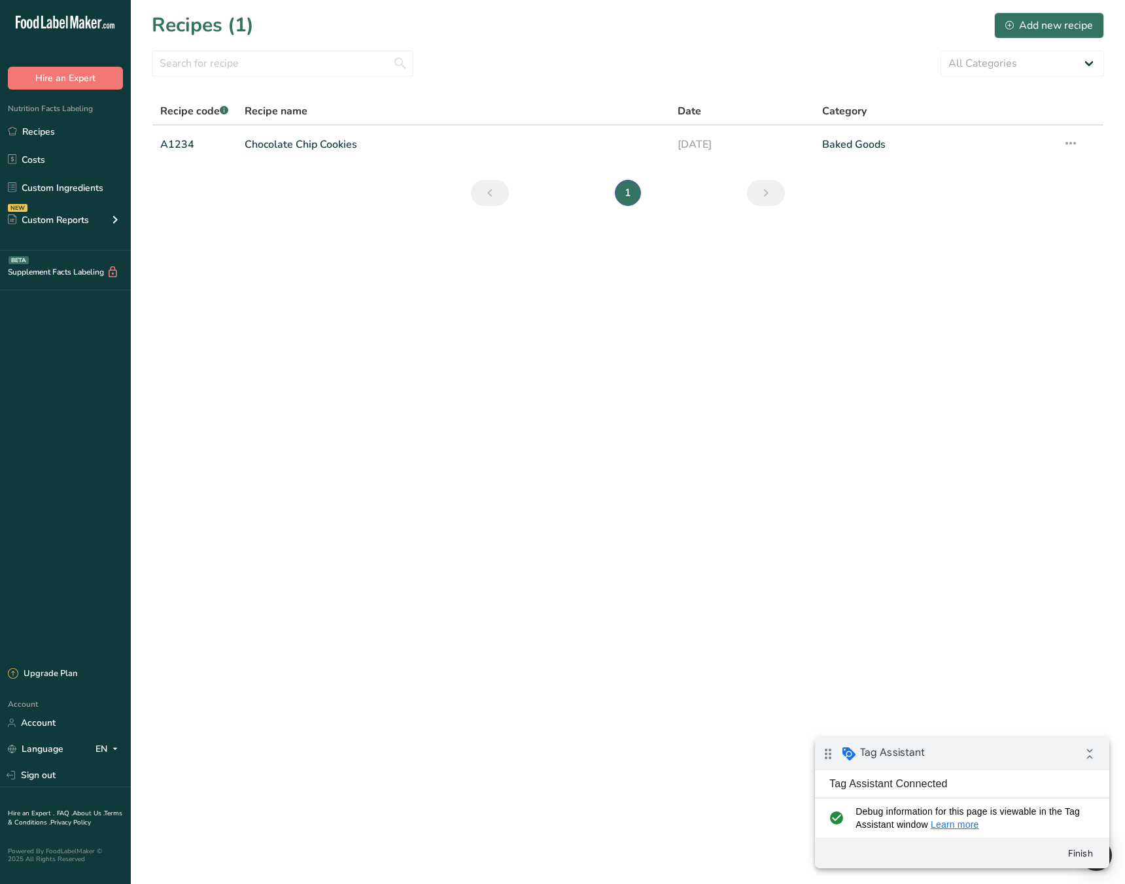
drag, startPoint x: 299, startPoint y: 248, endPoint x: 237, endPoint y: 192, distance: 83.8
click at [298, 248] on main "Recipes (1) Add new recipe All Categories Baked Goods Beverages category Cooked…" at bounding box center [562, 442] width 1125 height 884
click at [92, 672] on div "Upgrade Plan" at bounding box center [65, 674] width 131 height 29
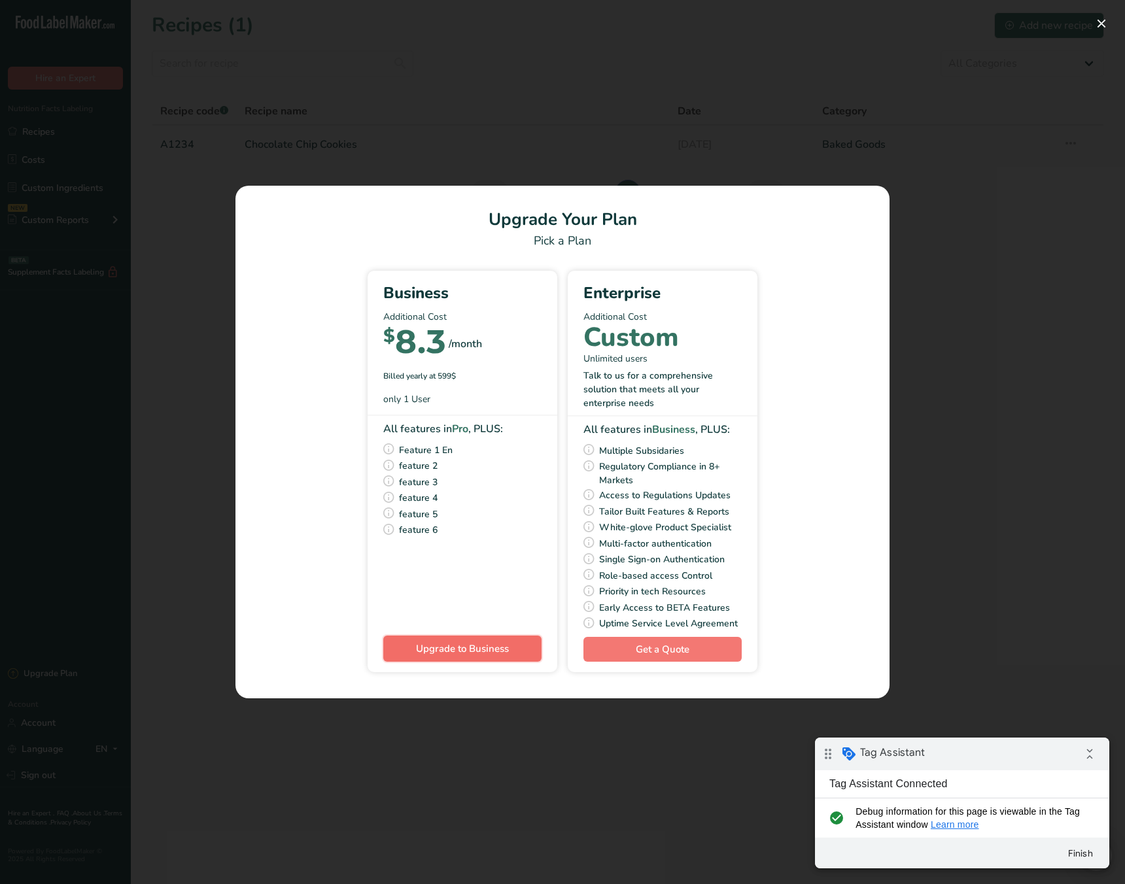
click at [413, 648] on button "Upgrade to Business" at bounding box center [462, 649] width 158 height 26
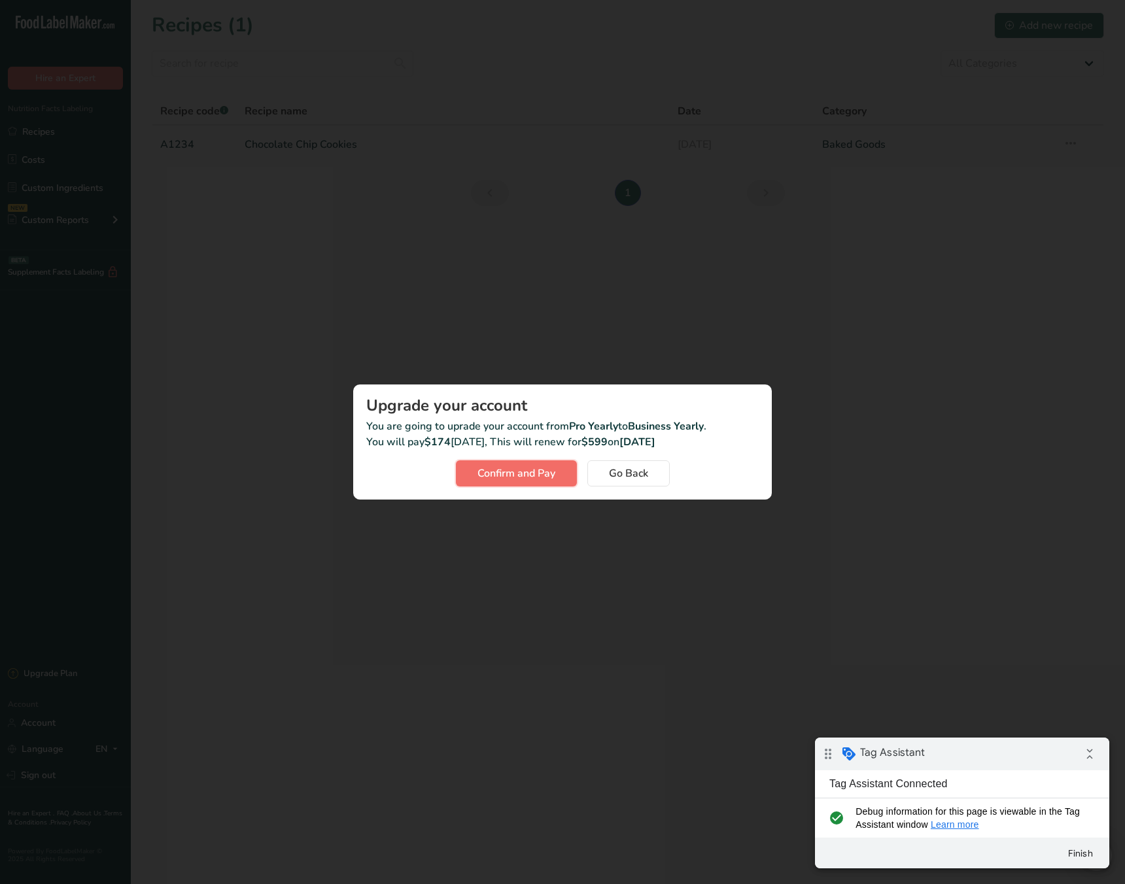
click at [530, 472] on span "Confirm and Pay" at bounding box center [517, 474] width 78 height 16
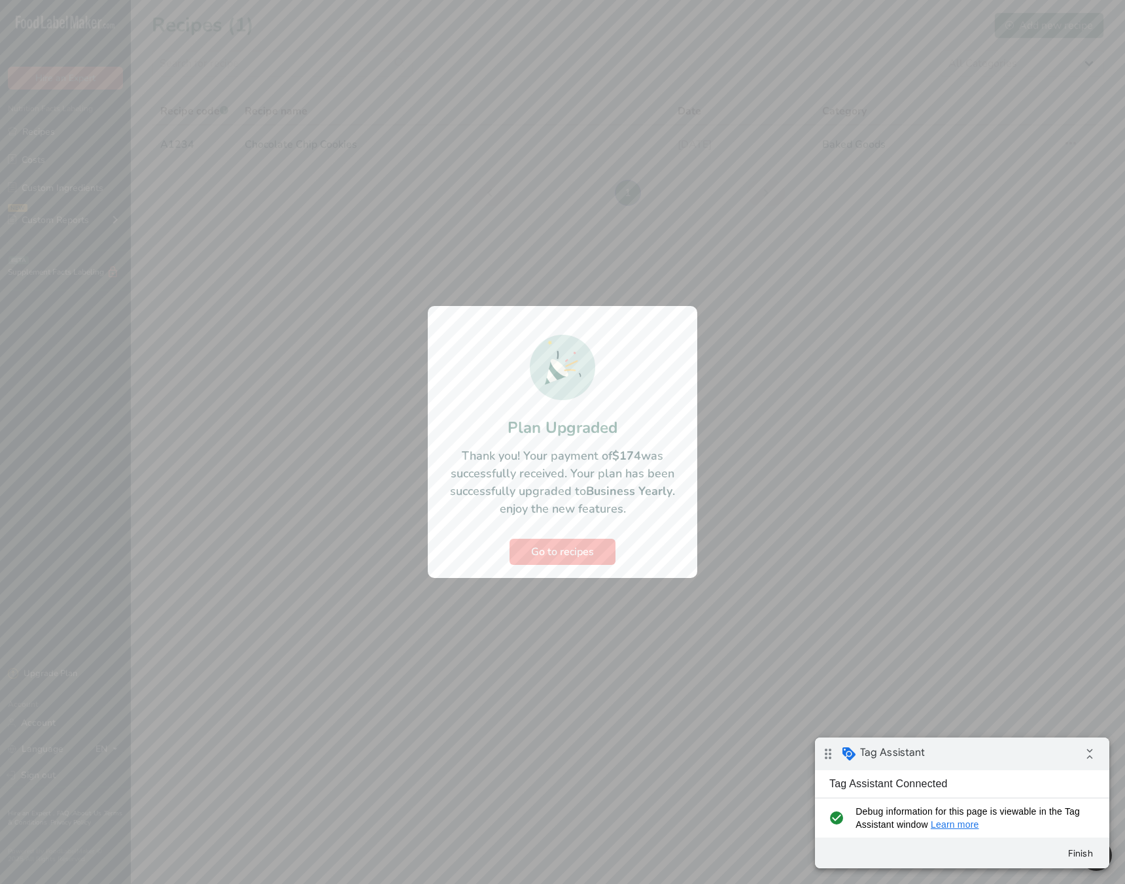
drag, startPoint x: 553, startPoint y: 584, endPoint x: 582, endPoint y: 555, distance: 41.2
click at [553, 584] on div at bounding box center [562, 442] width 1125 height 884
drag, startPoint x: 514, startPoint y: 425, endPoint x: 628, endPoint y: 438, distance: 114.6
click at [627, 436] on h1 "Plan Upgraded" at bounding box center [562, 428] width 243 height 24
drag, startPoint x: 616, startPoint y: 529, endPoint x: 601, endPoint y: 553, distance: 29.4
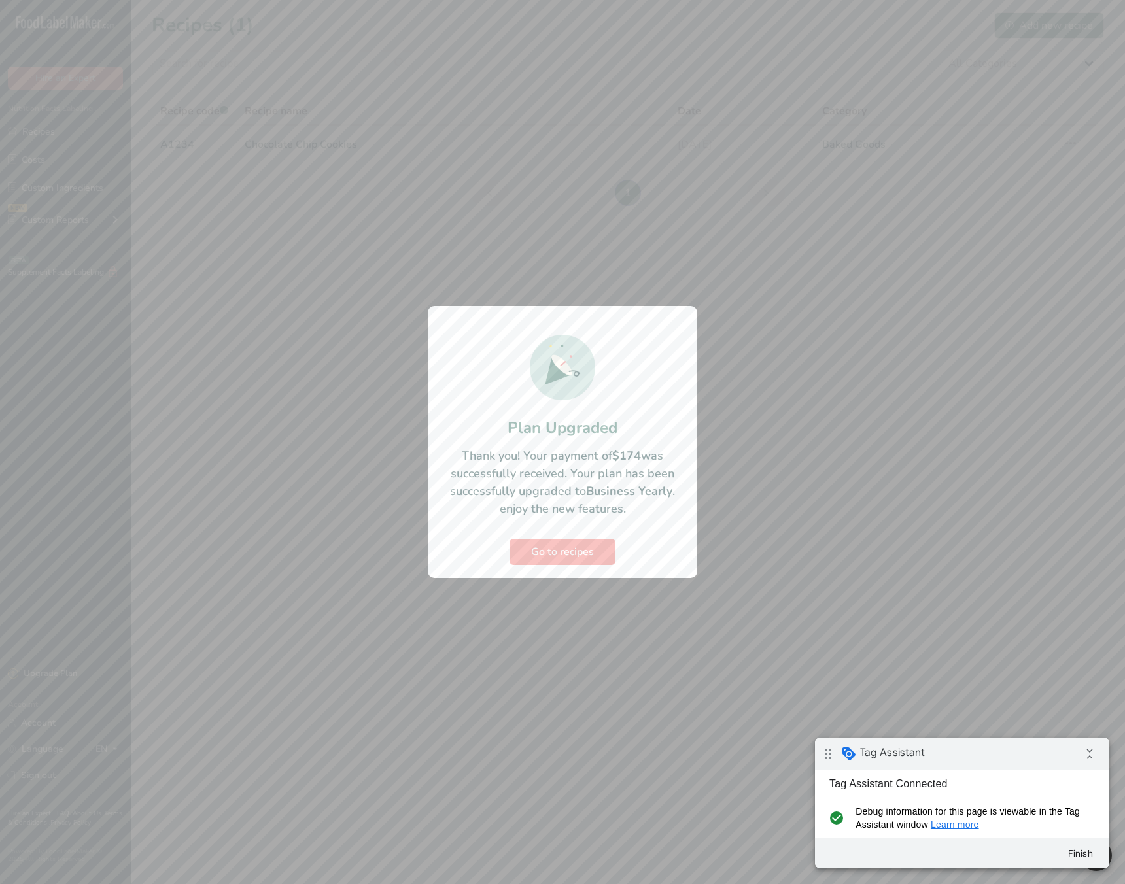
click at [614, 534] on section "Plan Upgraded Thank you! Your payment of $174 was successfully received. Your p…" at bounding box center [563, 442] width 270 height 272
click at [601, 553] on button "Go to recipes" at bounding box center [563, 552] width 106 height 26
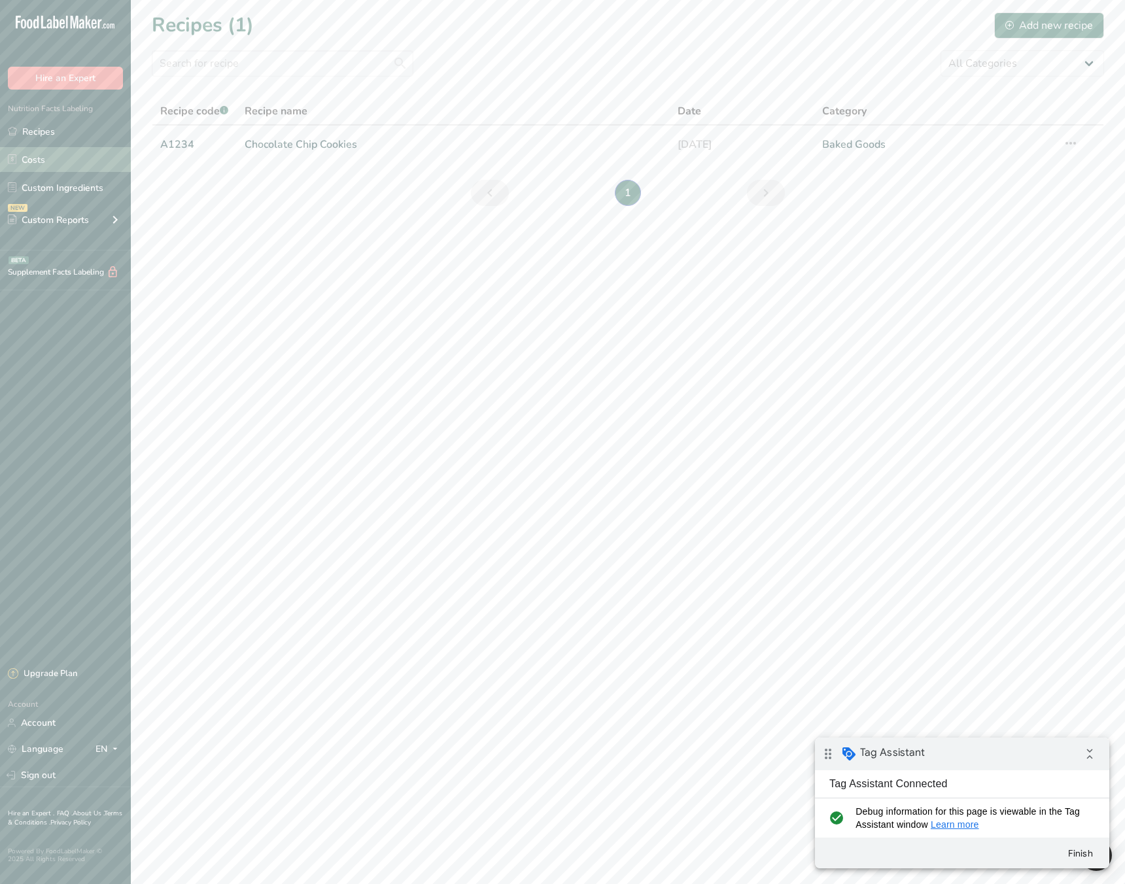
click at [63, 147] on link "Costs" at bounding box center [65, 159] width 131 height 25
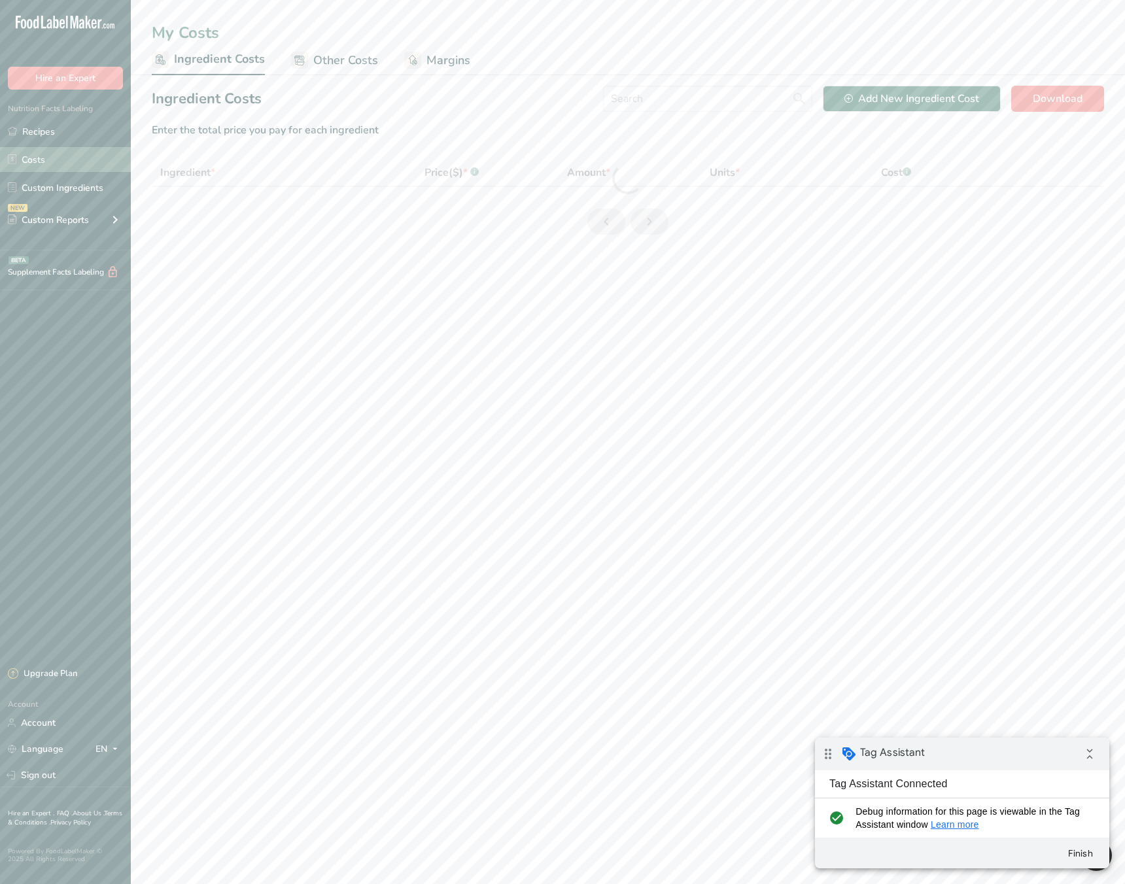
select select "1"
select select "17"
select select "1"
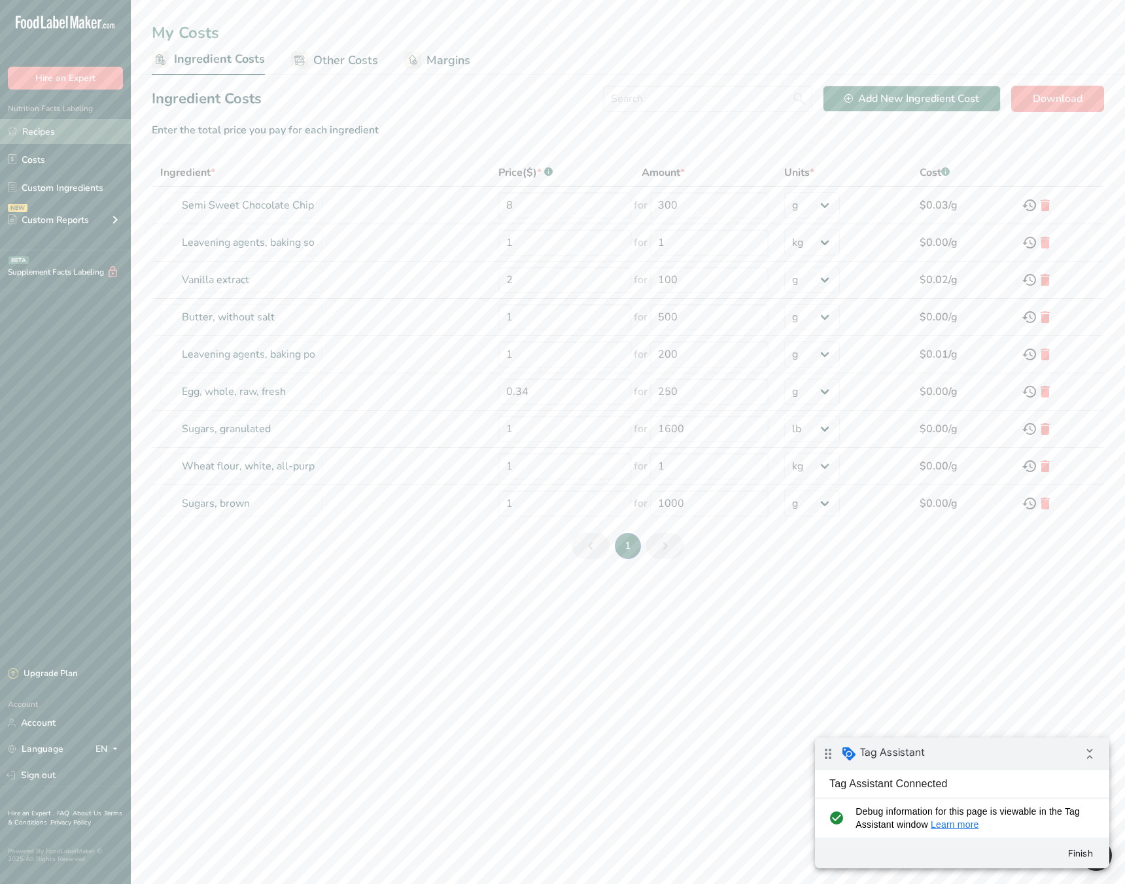
click at [79, 127] on link "Recipes" at bounding box center [65, 131] width 131 height 25
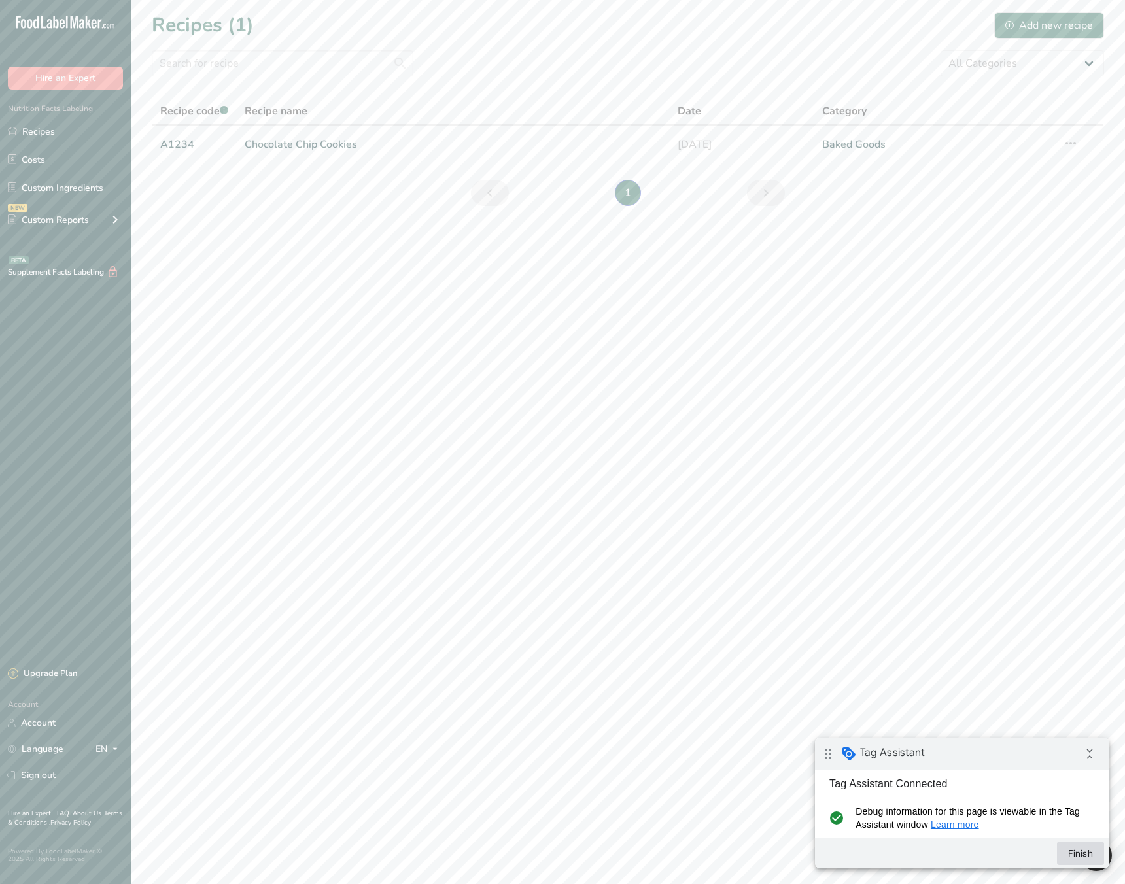
click at [1079, 850] on button "Finish" at bounding box center [1080, 854] width 47 height 24
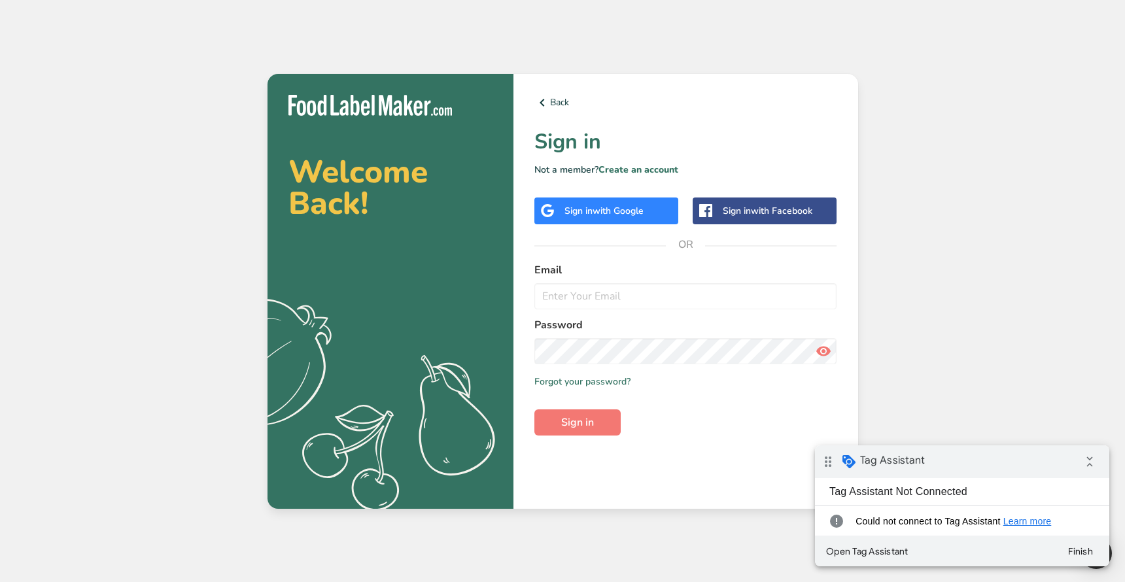
click at [140, 155] on div "Welcome Back! .a{fill:#f5f3ed;} Back Sign in Not a member? Create an account Si…" at bounding box center [562, 291] width 1125 height 582
